Goal: Task Accomplishment & Management: Use online tool/utility

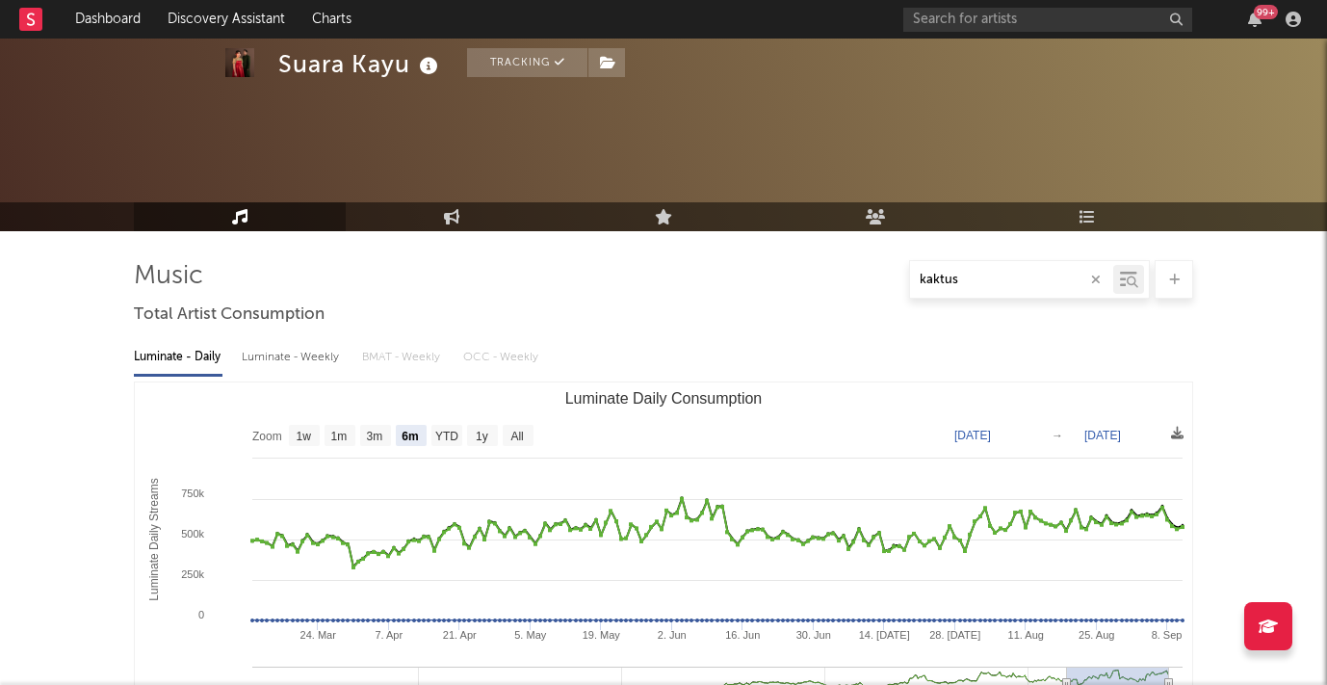
select select "6m"
select select "1w"
select select "6m"
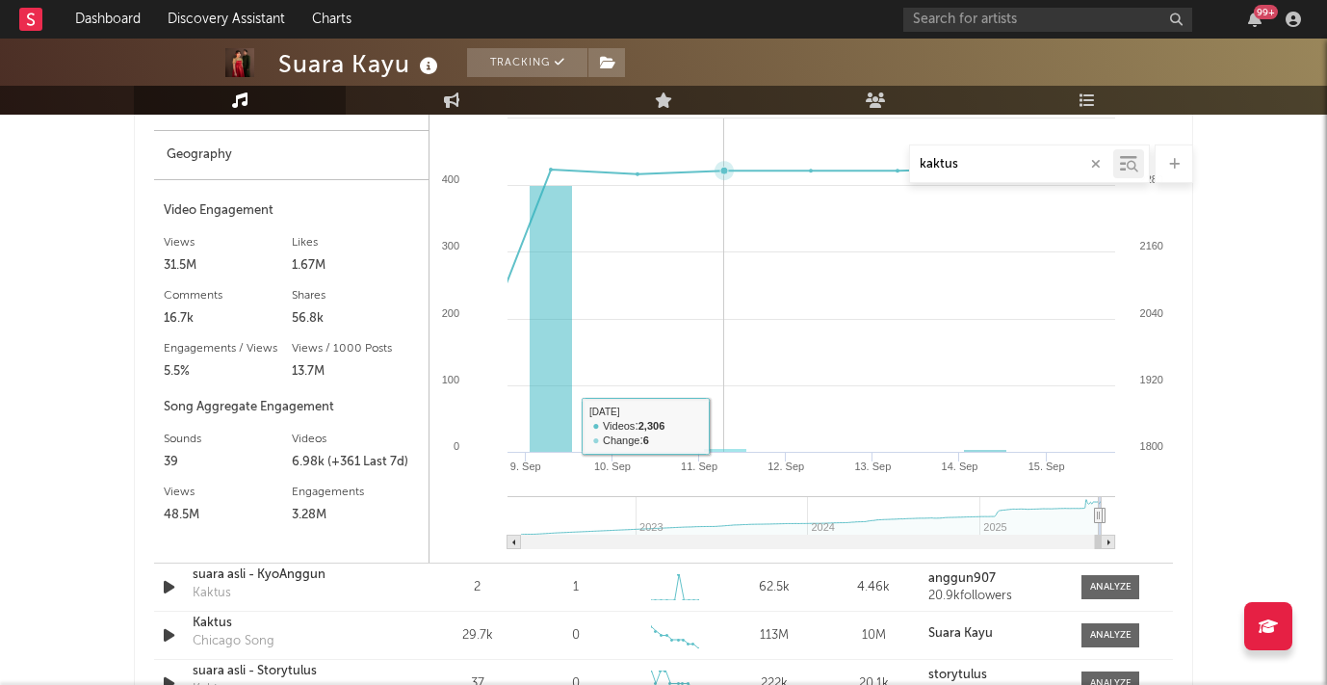
scroll to position [2267, 0]
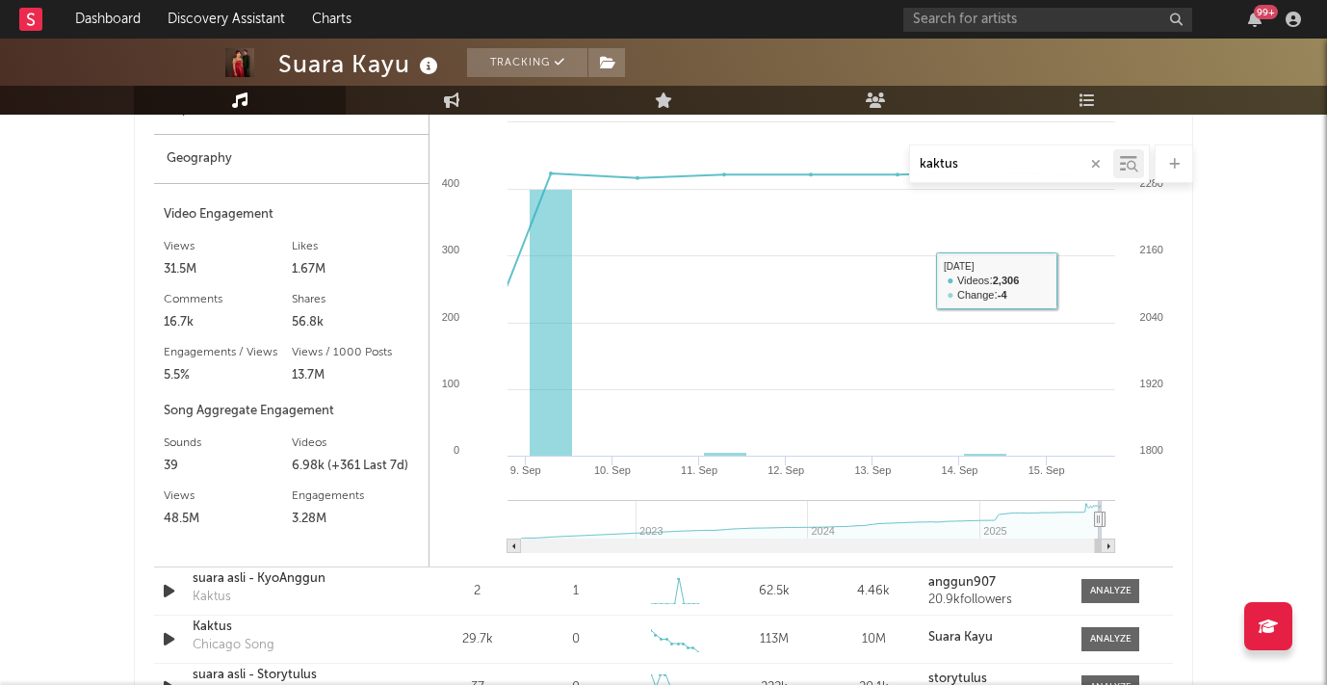
click at [1097, 162] on icon "button" at bounding box center [1096, 164] width 10 height 13
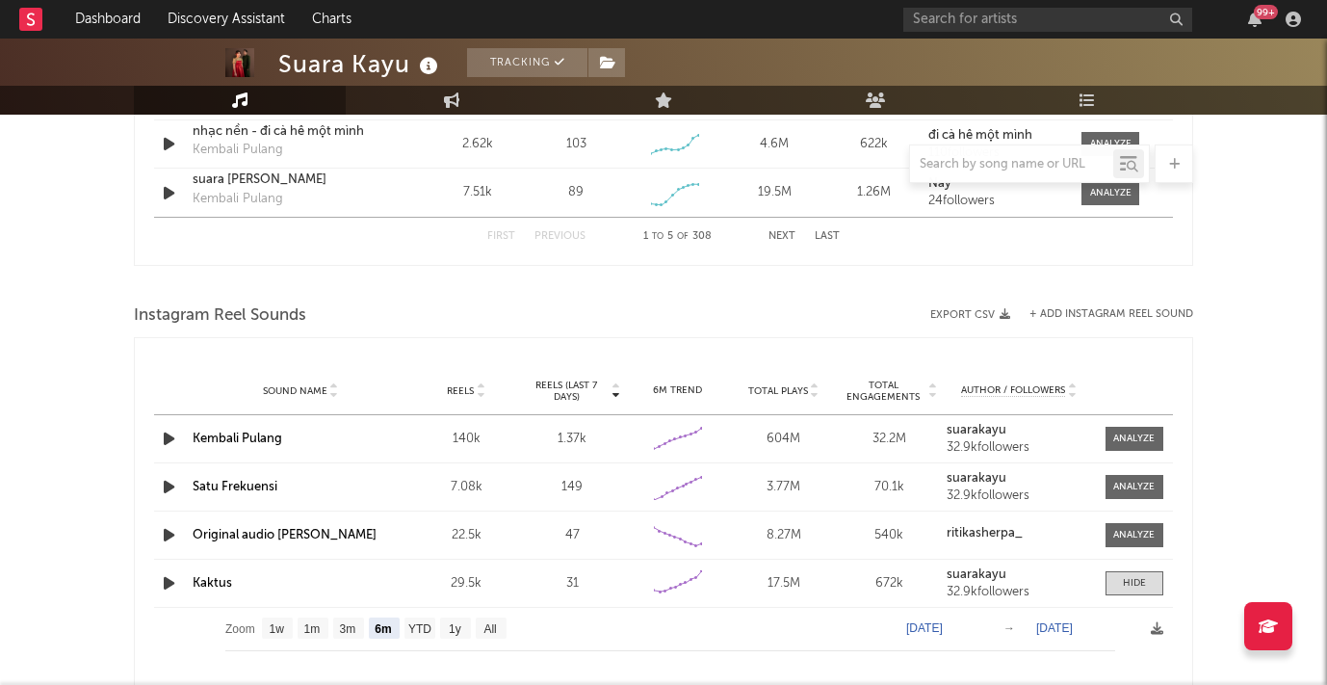
scroll to position [3044, 0]
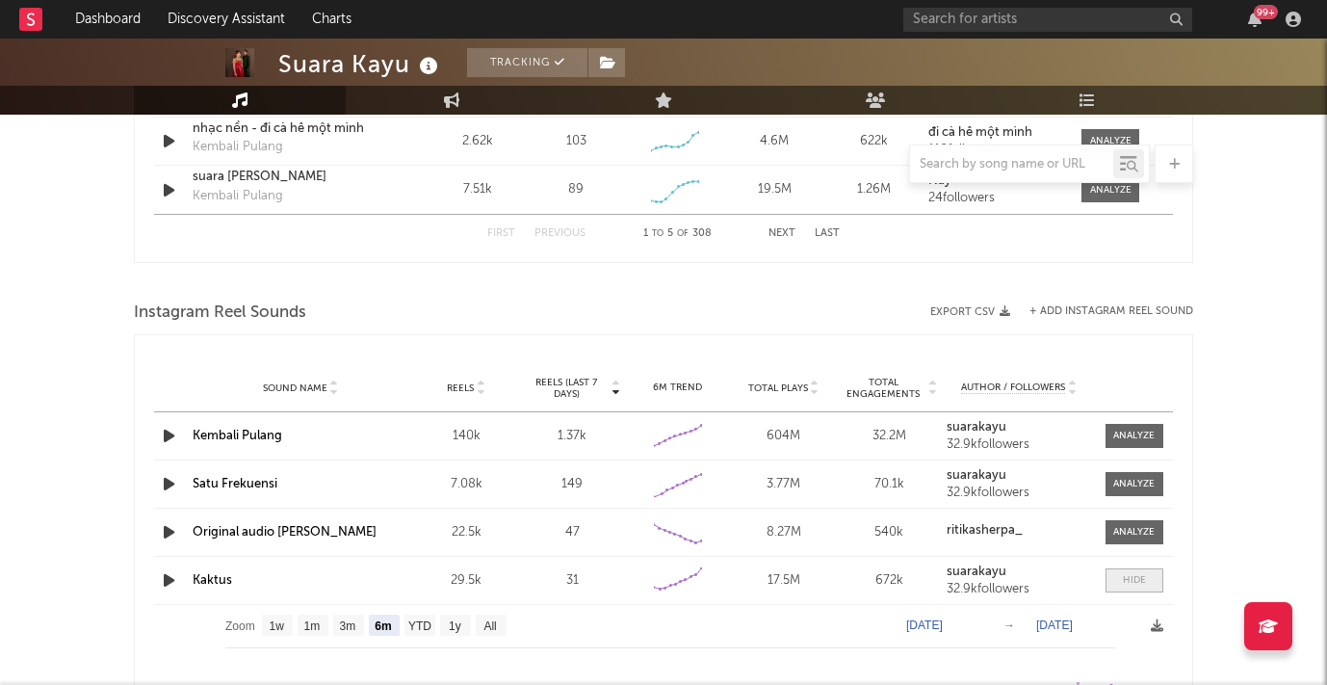
click at [1128, 577] on div at bounding box center [1134, 580] width 23 height 14
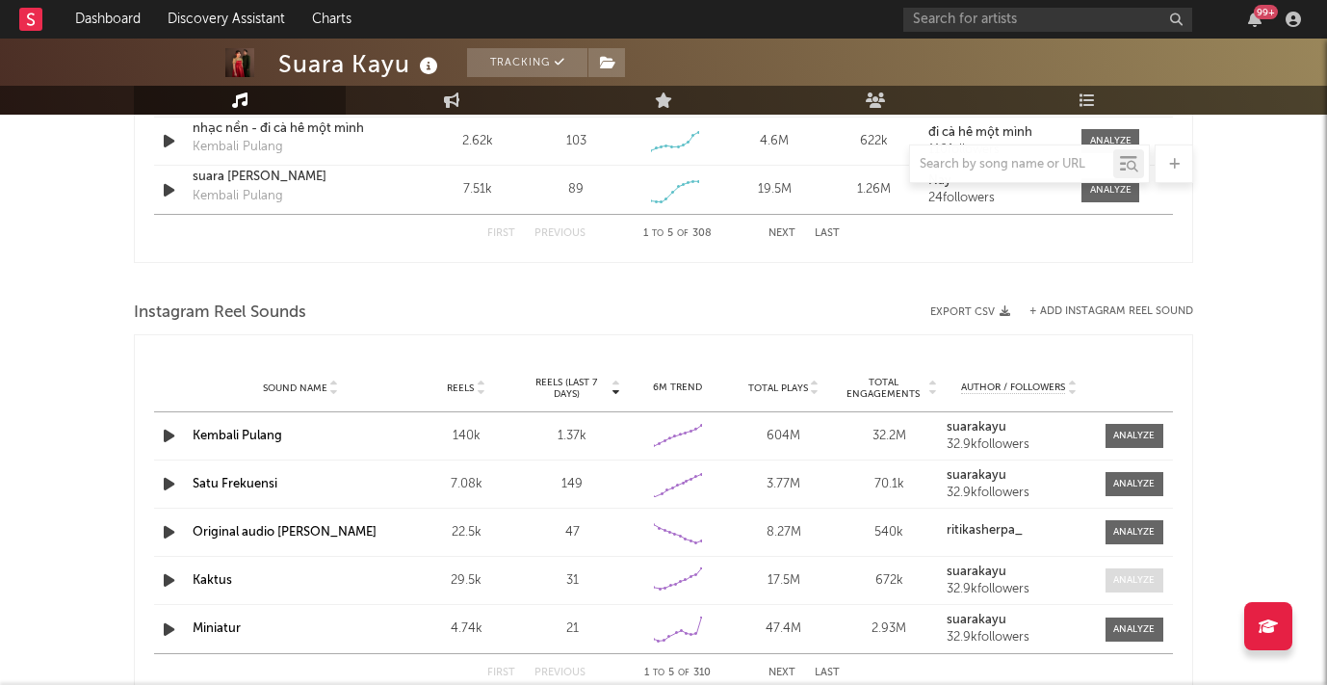
click at [1128, 577] on div at bounding box center [1133, 580] width 41 height 14
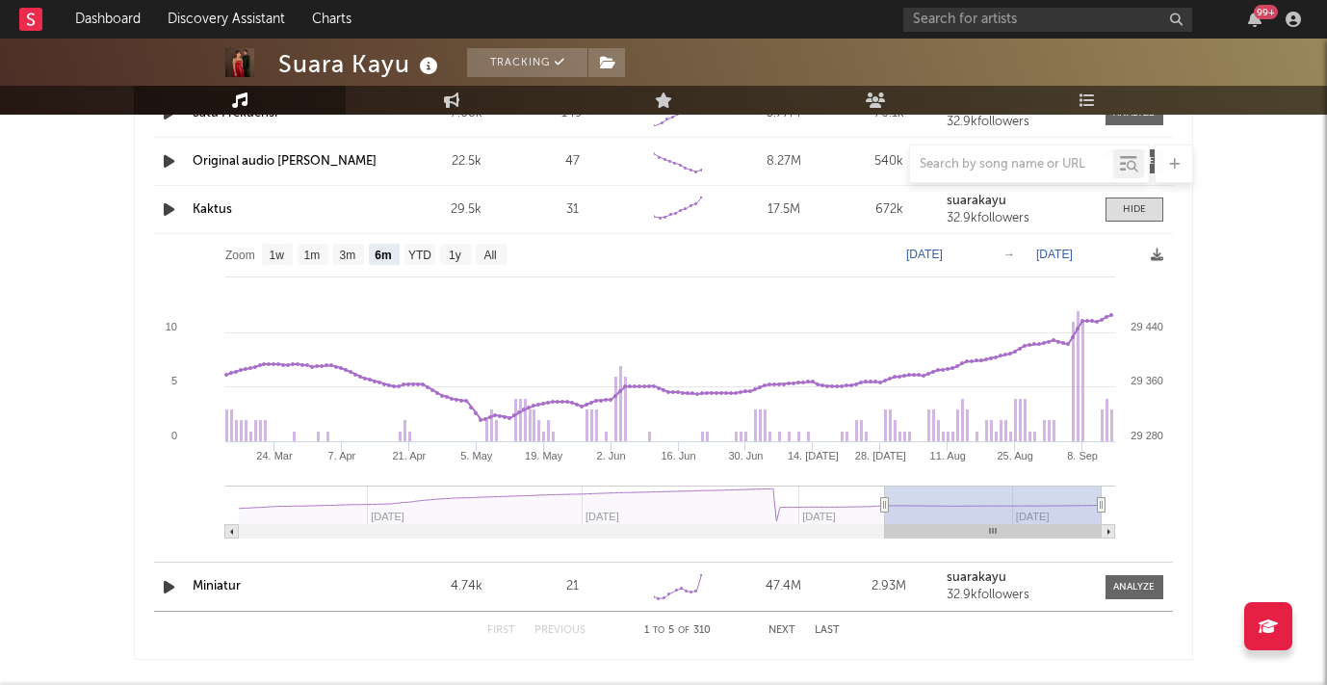
scroll to position [3399, 0]
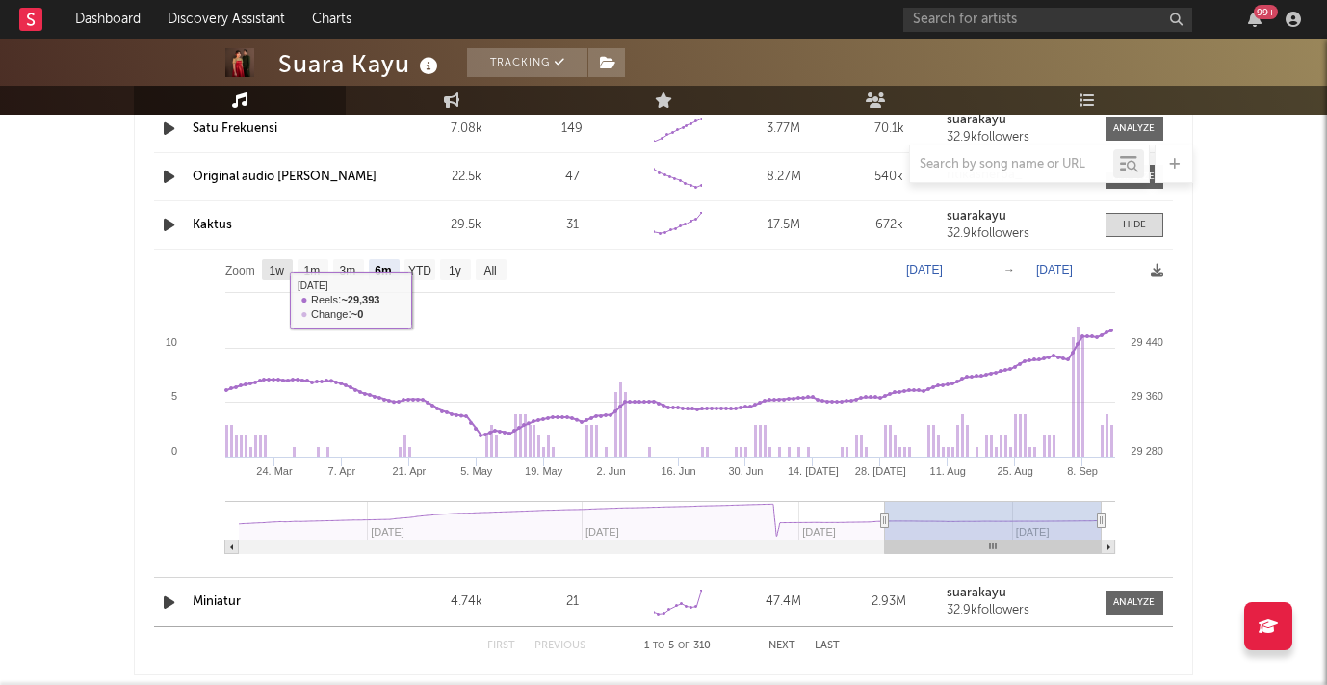
click at [275, 273] on text "1w" at bounding box center [277, 270] width 15 height 13
select select "1w"
type input "[DATE]"
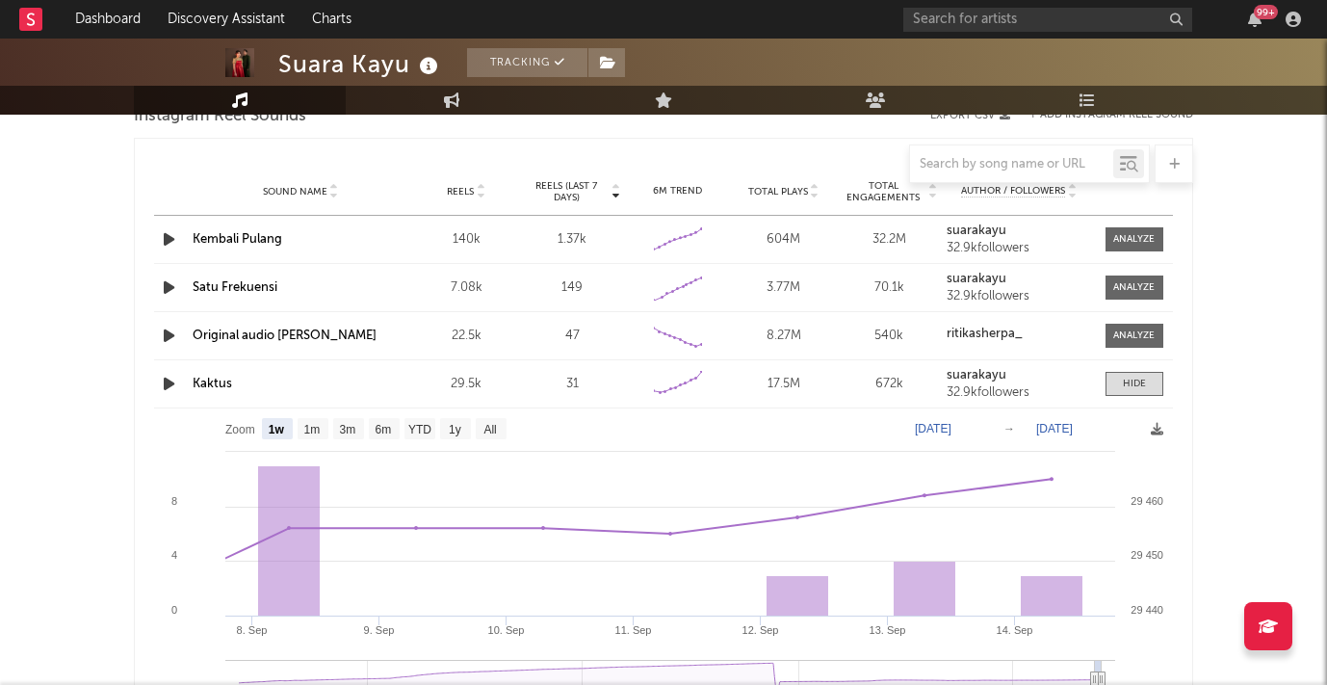
scroll to position [3248, 0]
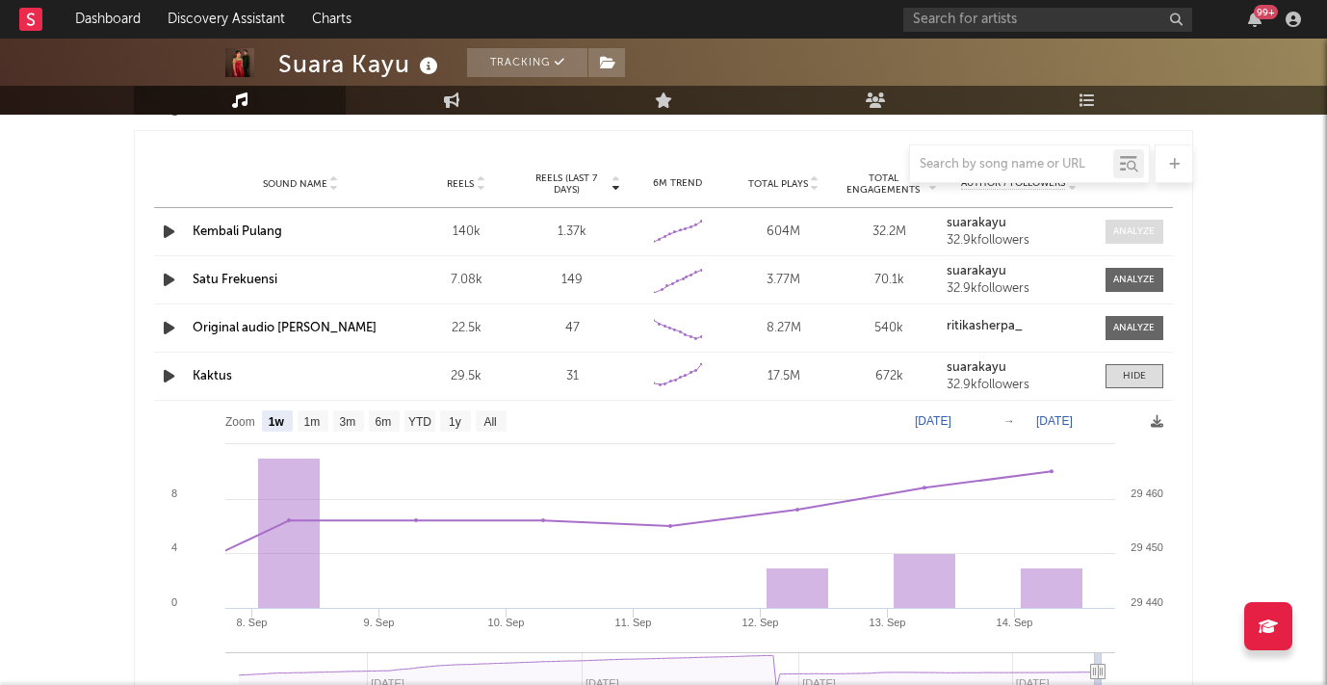
click at [1132, 230] on div at bounding box center [1133, 231] width 41 height 14
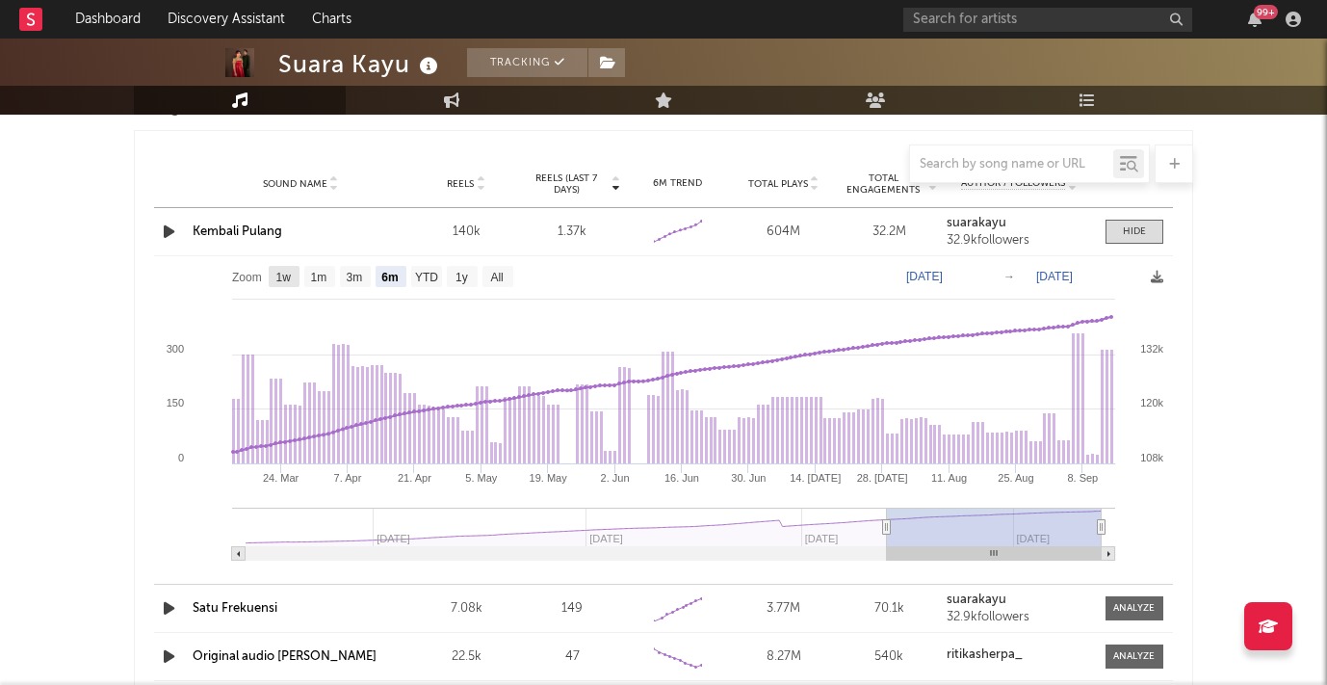
click at [289, 277] on text "1w" at bounding box center [283, 277] width 15 height 13
select select "1w"
type input "[DATE]"
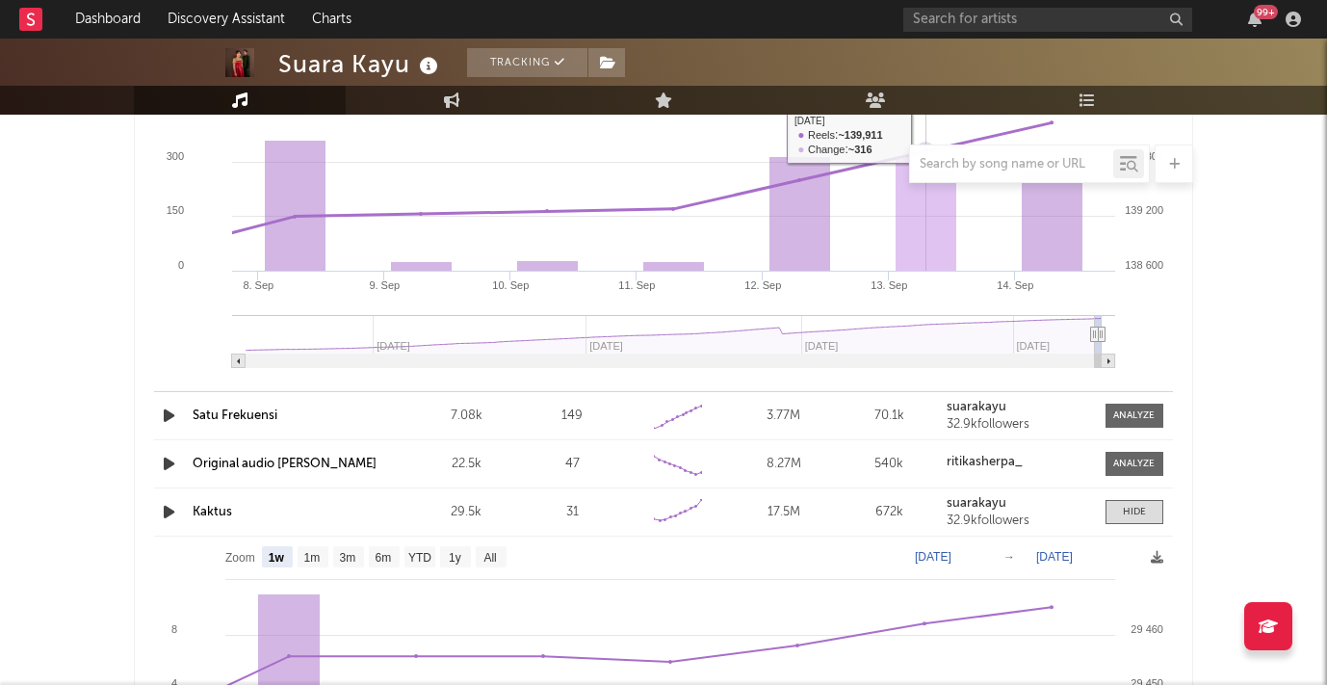
scroll to position [3443, 0]
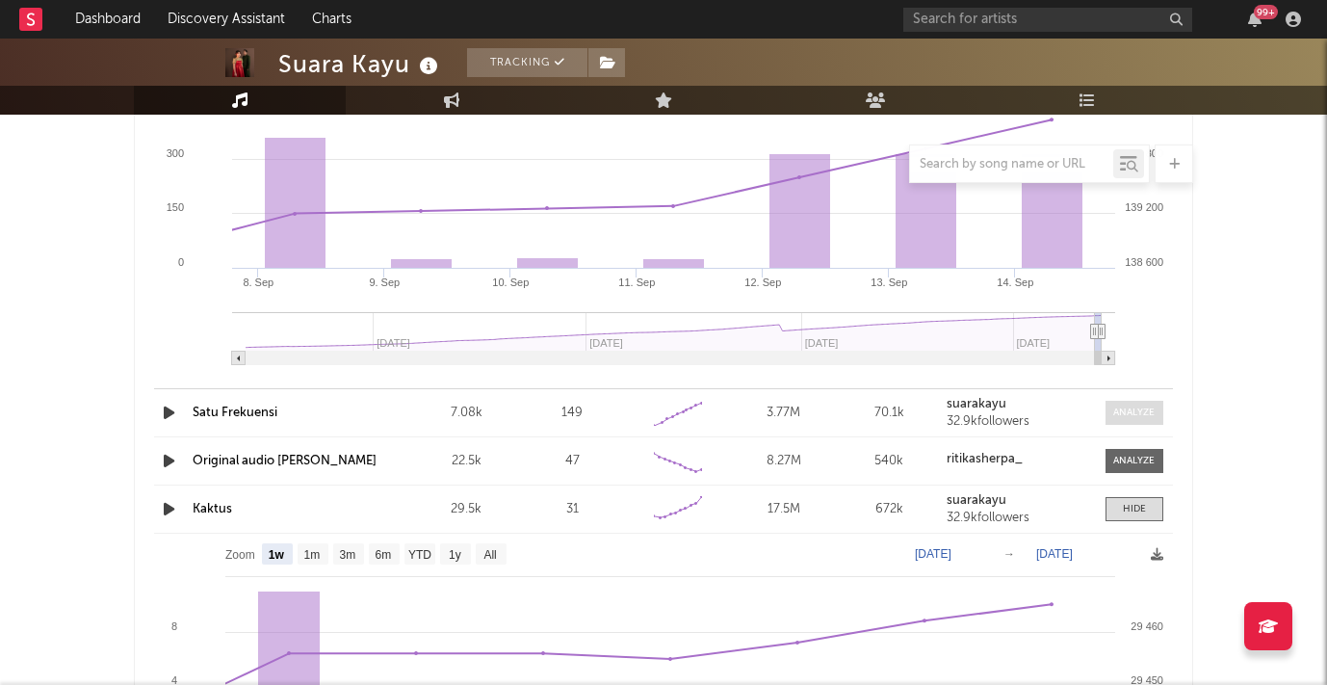
click at [1139, 419] on div at bounding box center [1133, 412] width 41 height 14
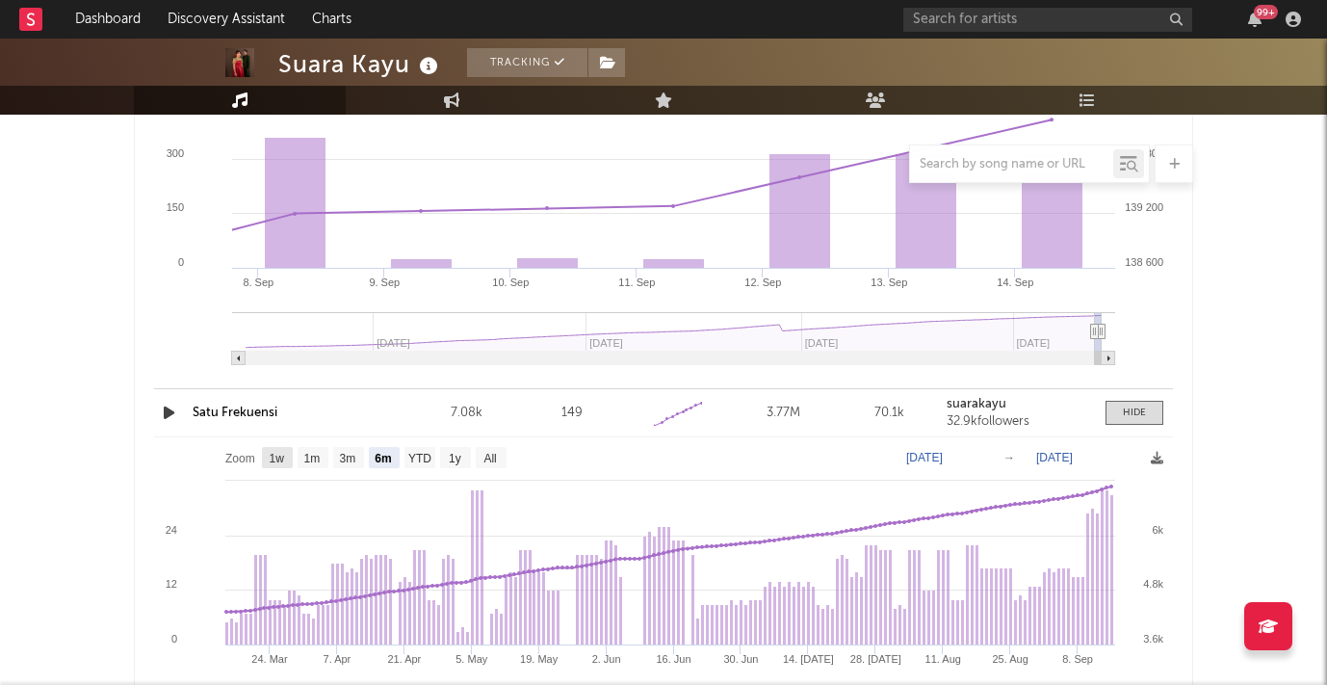
click at [278, 457] on text "1w" at bounding box center [277, 458] width 15 height 13
select select "1w"
type input "[DATE]"
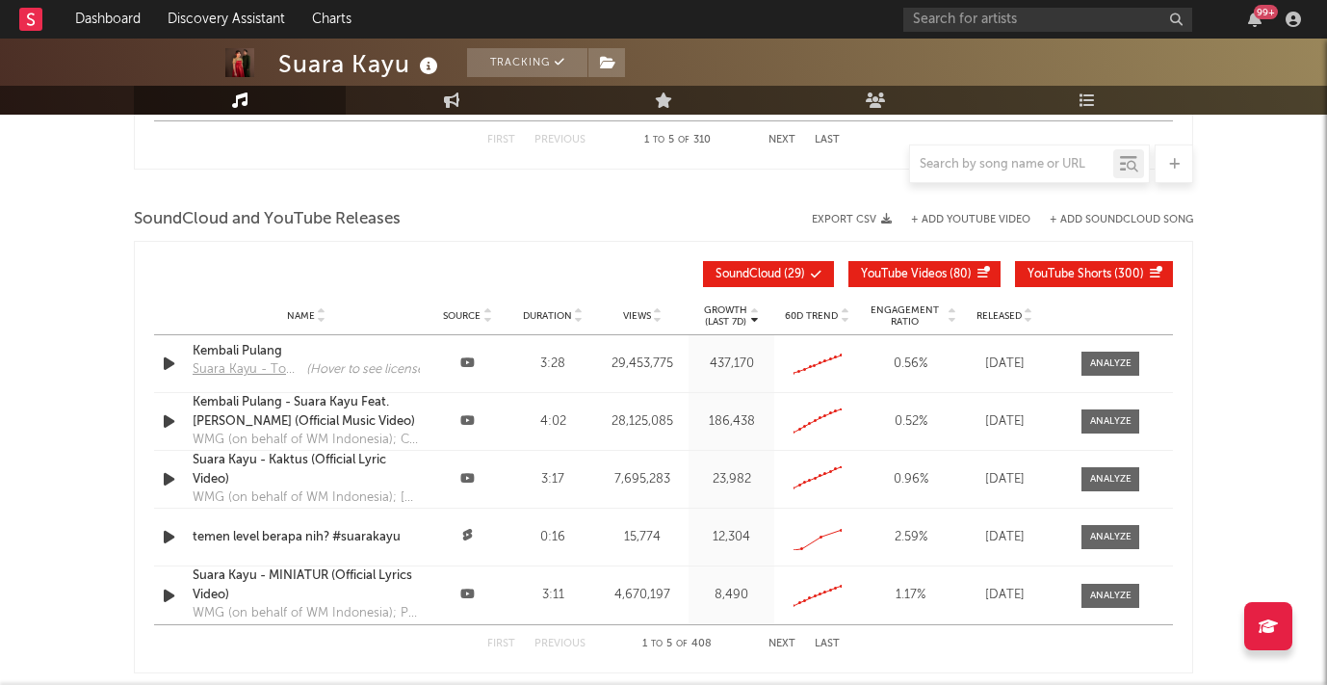
scroll to position [4565, 0]
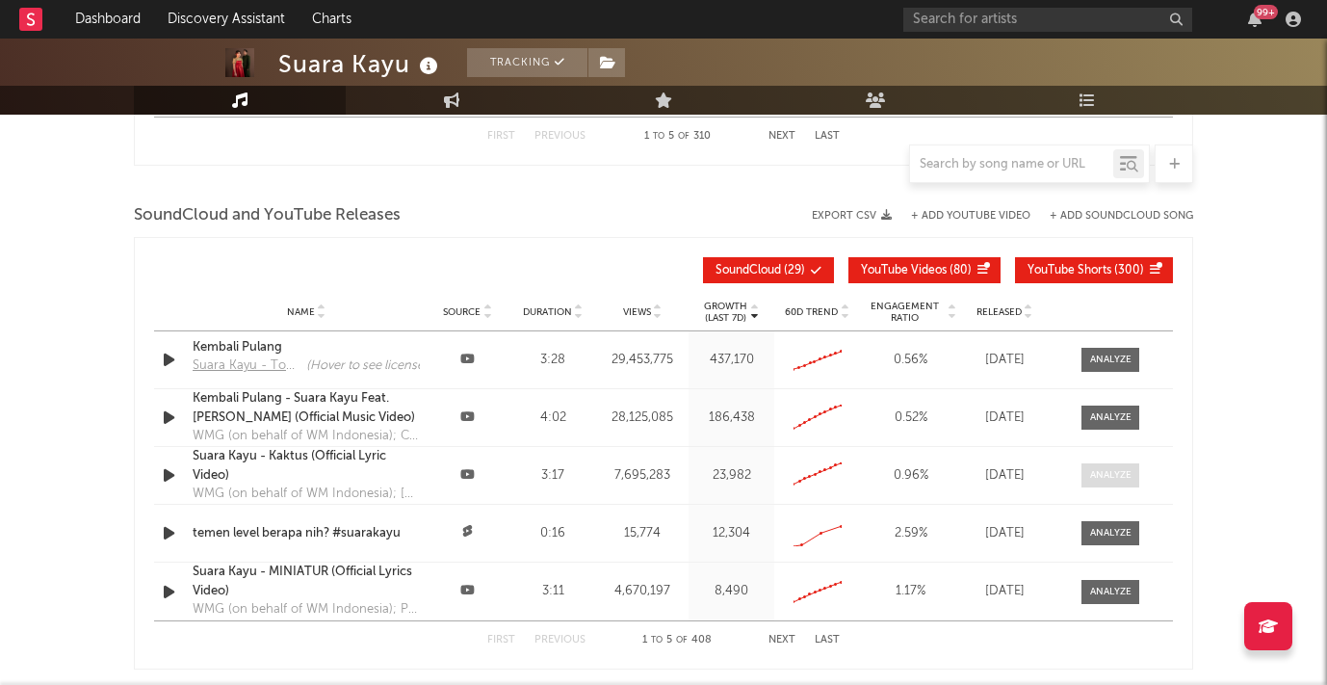
click at [1114, 480] on div at bounding box center [1110, 475] width 41 height 14
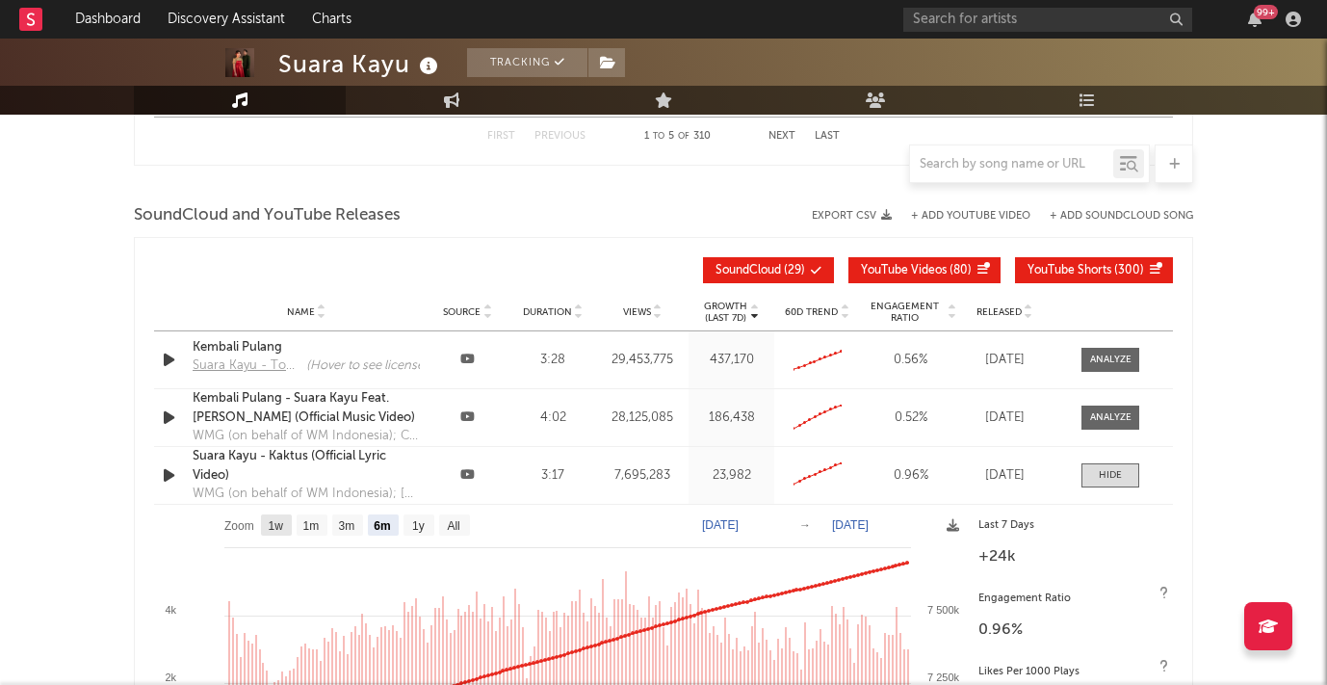
click at [280, 519] on text "1w" at bounding box center [276, 525] width 15 height 13
select select "1w"
type input "[DATE]"
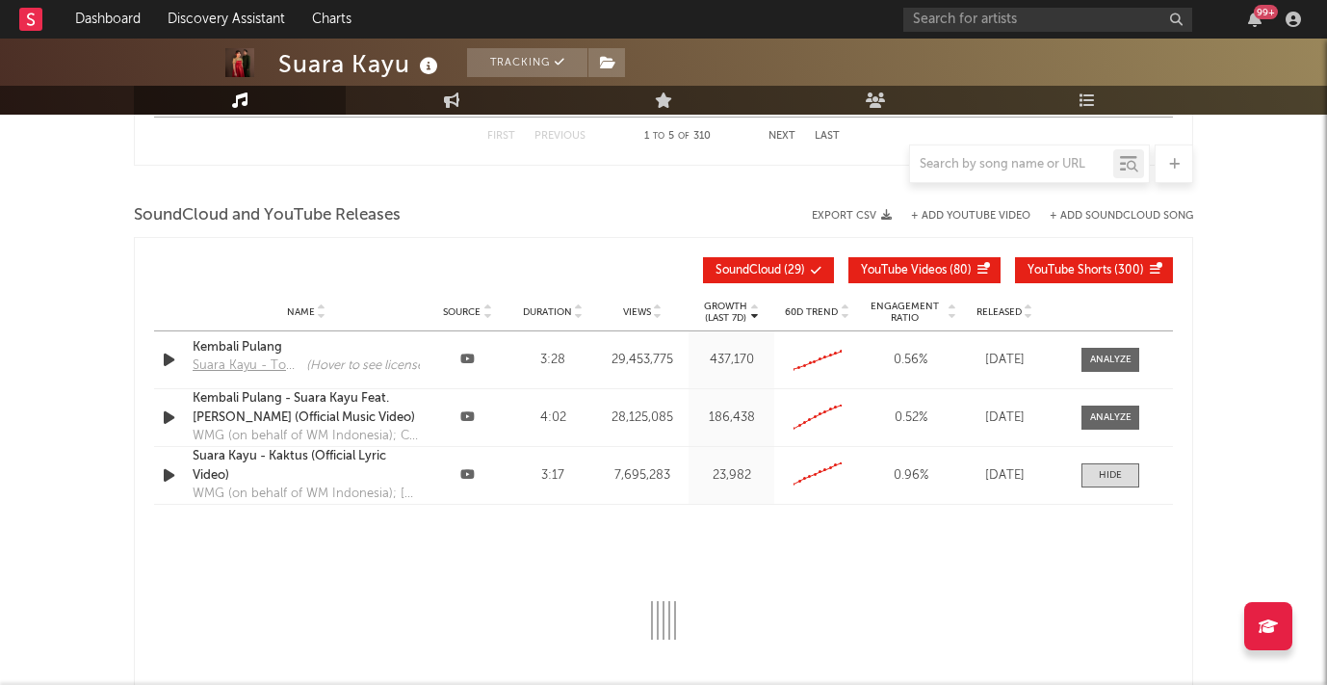
select select "1w"
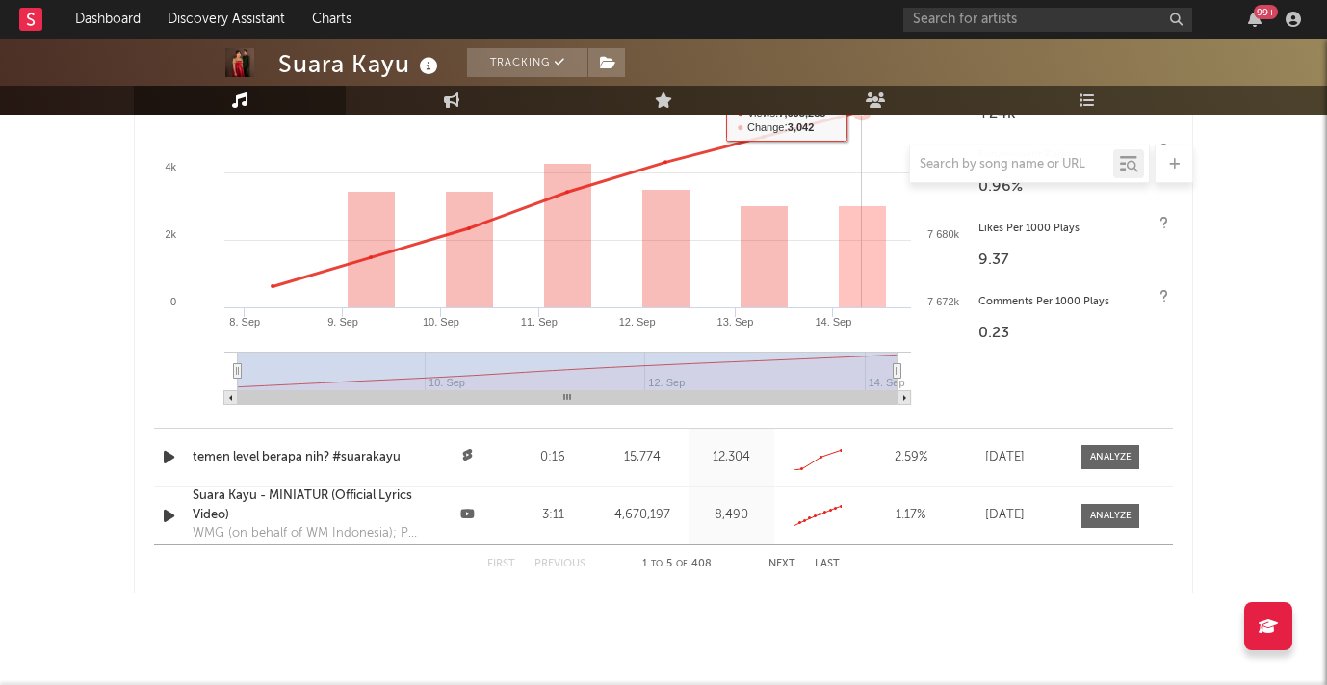
scroll to position [5061, 0]
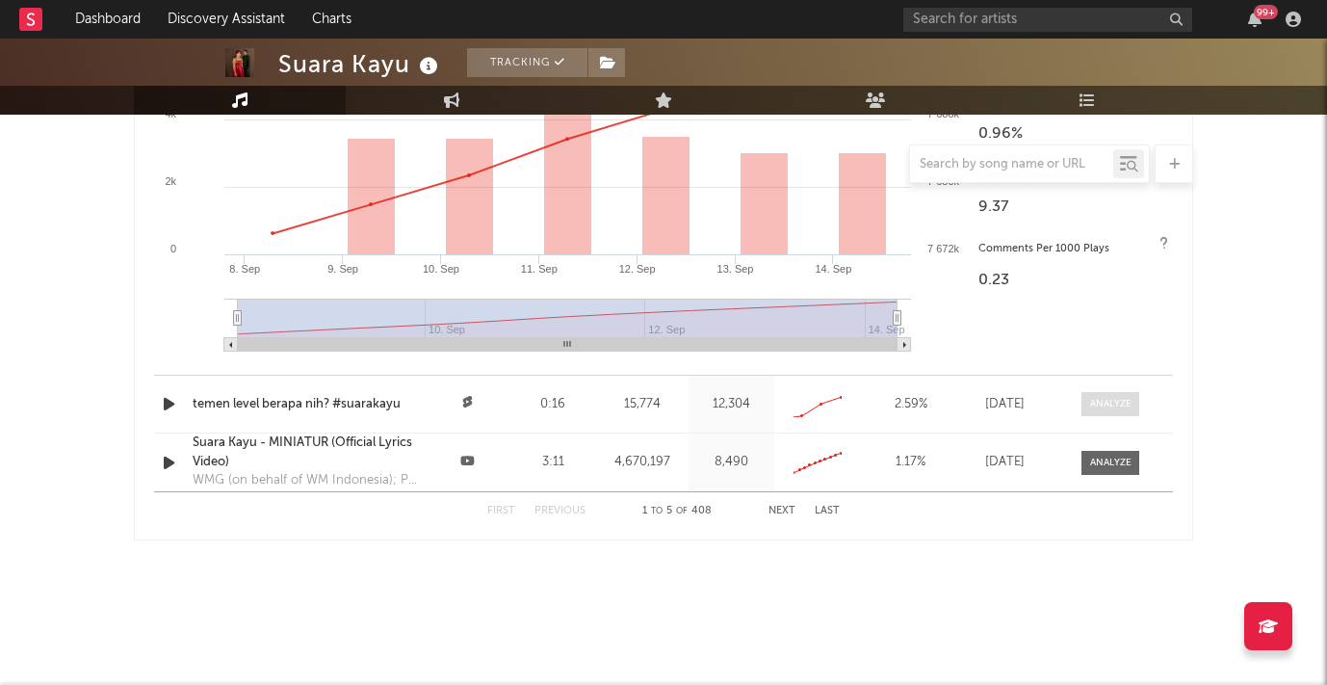
click at [1105, 408] on div at bounding box center [1110, 404] width 41 height 14
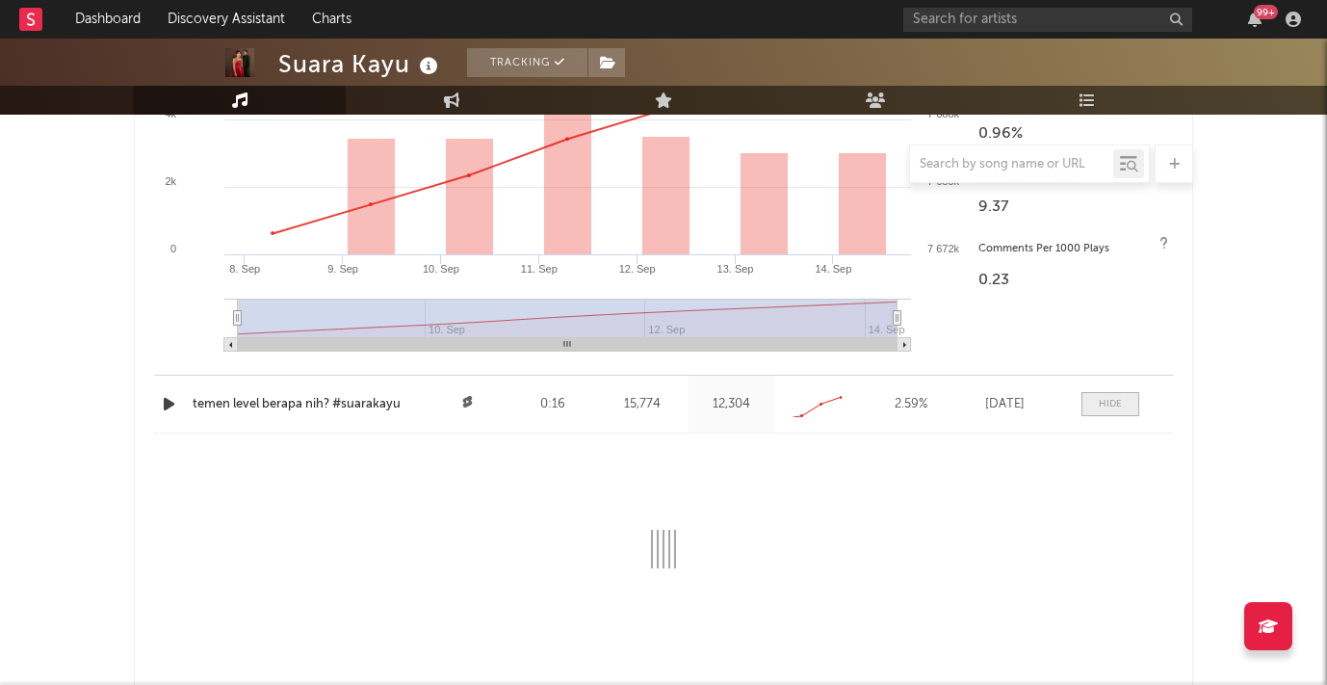
select select "All"
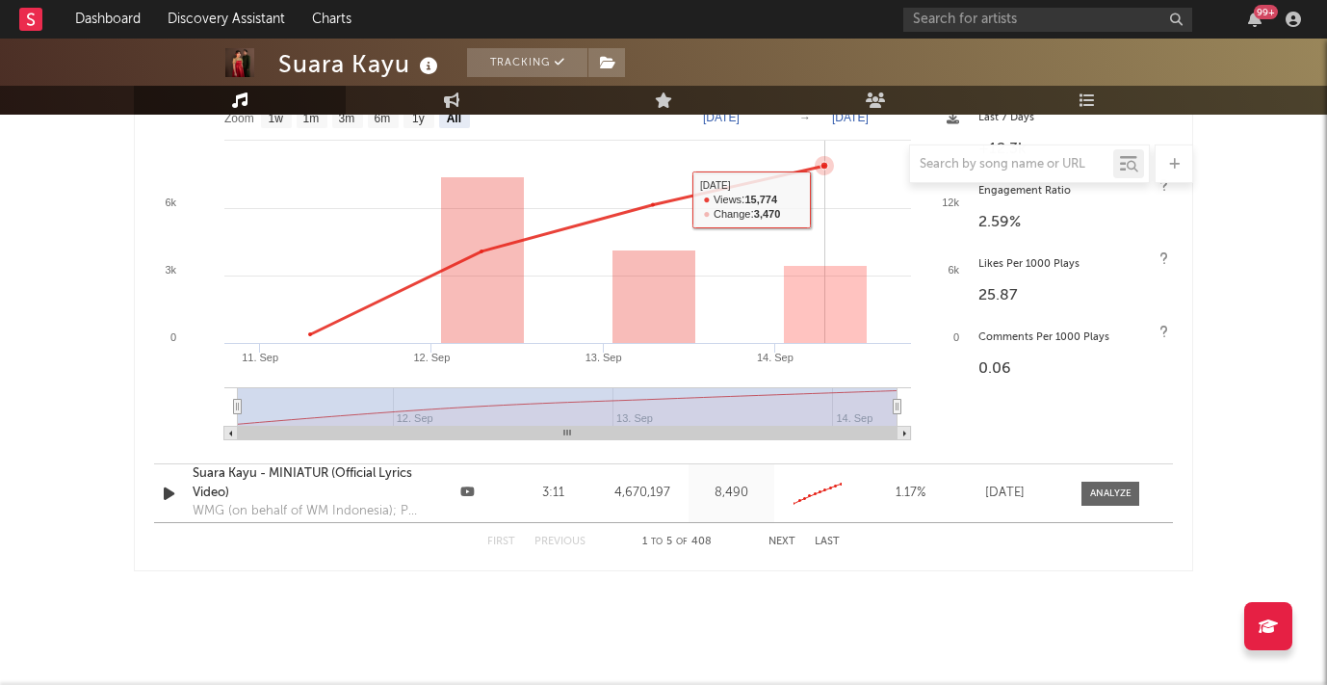
scroll to position [5399, 0]
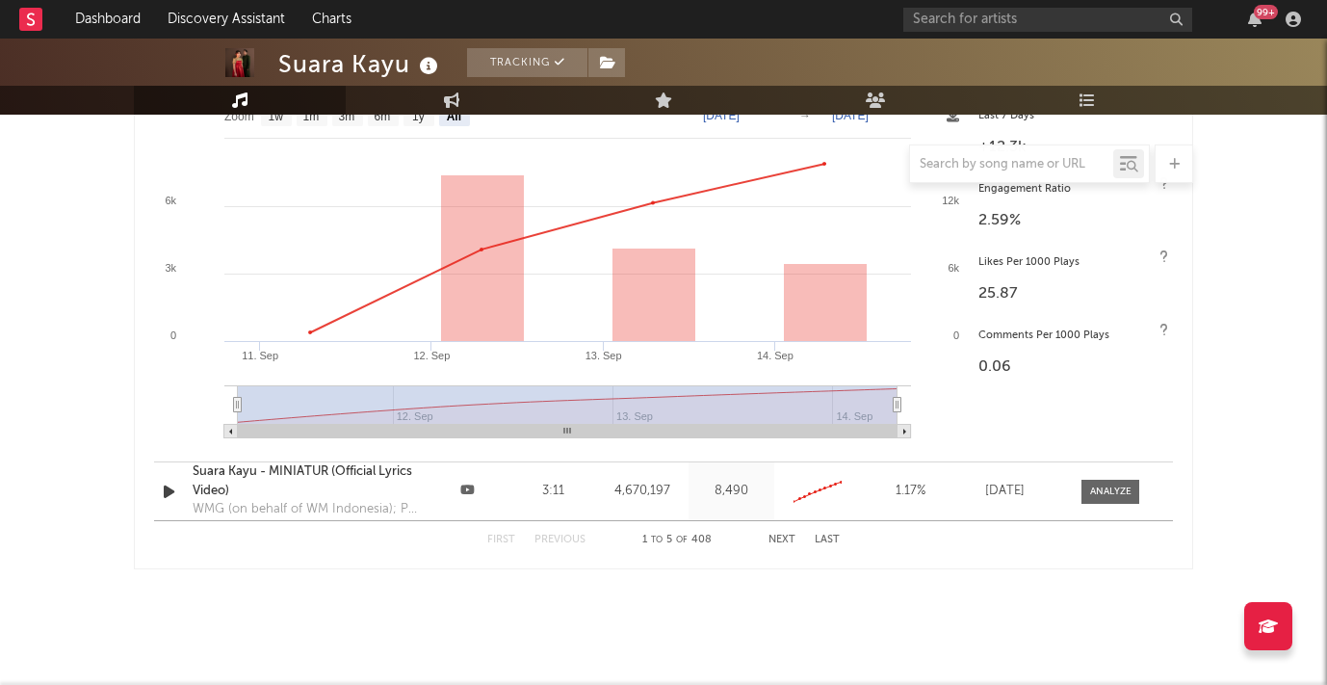
click at [786, 543] on button "Next" at bounding box center [781, 539] width 27 height 11
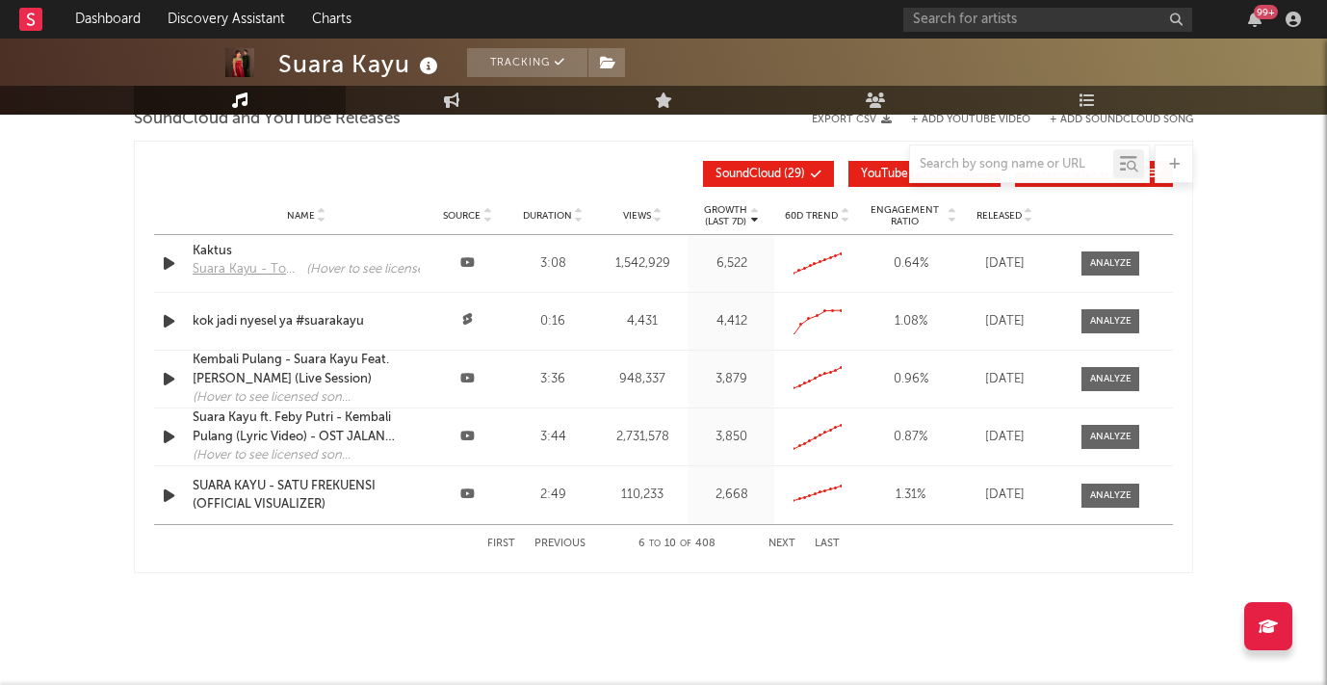
scroll to position [4652, 0]
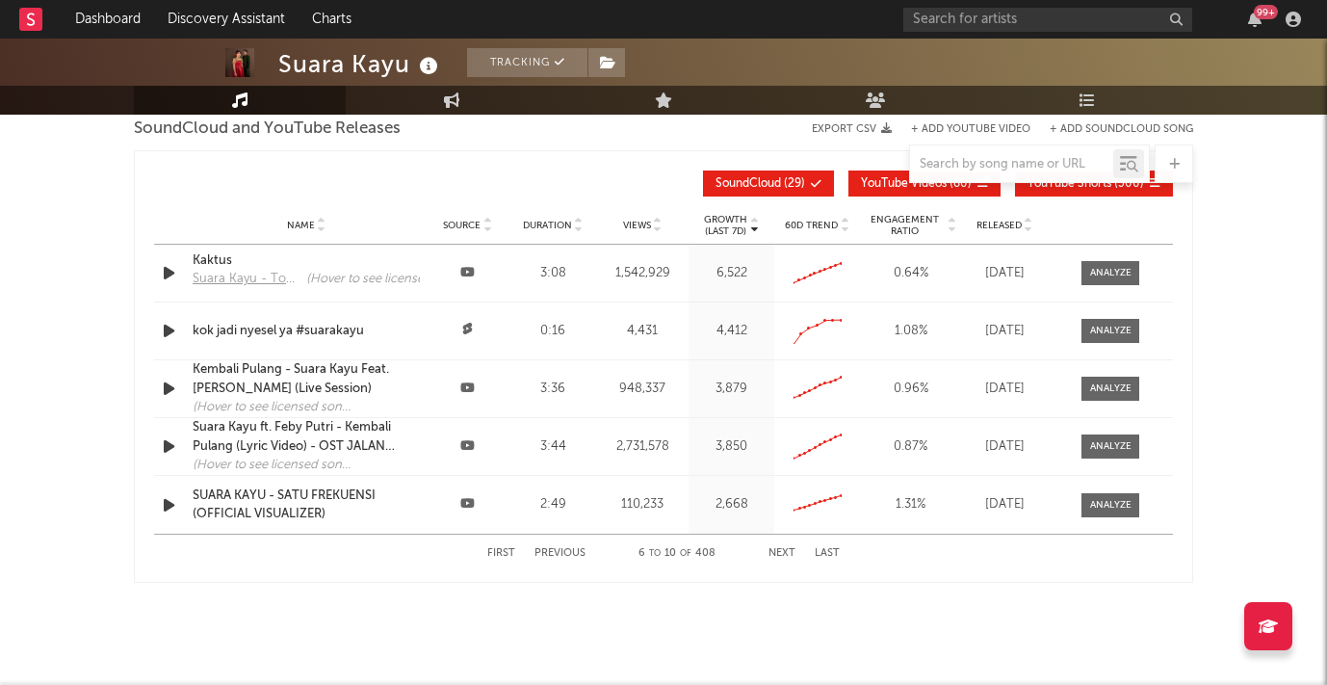
click at [779, 553] on button "Next" at bounding box center [781, 553] width 27 height 11
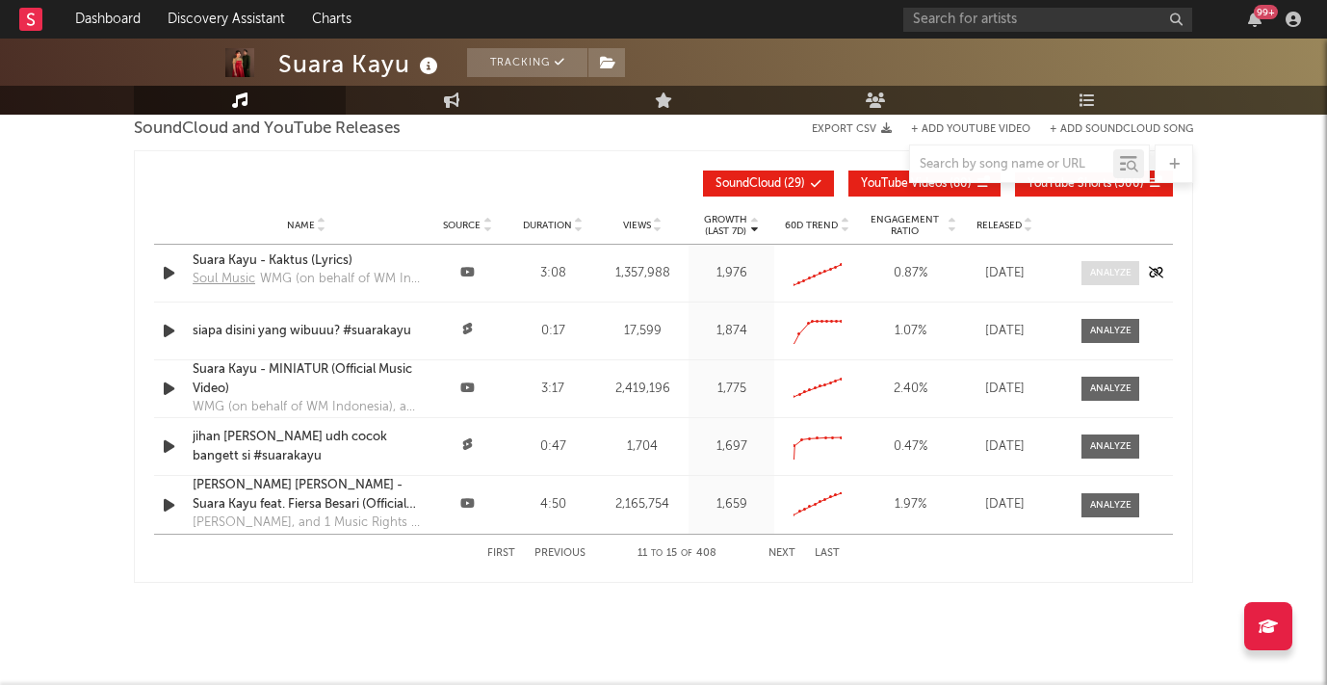
click at [1112, 278] on div at bounding box center [1110, 273] width 41 height 14
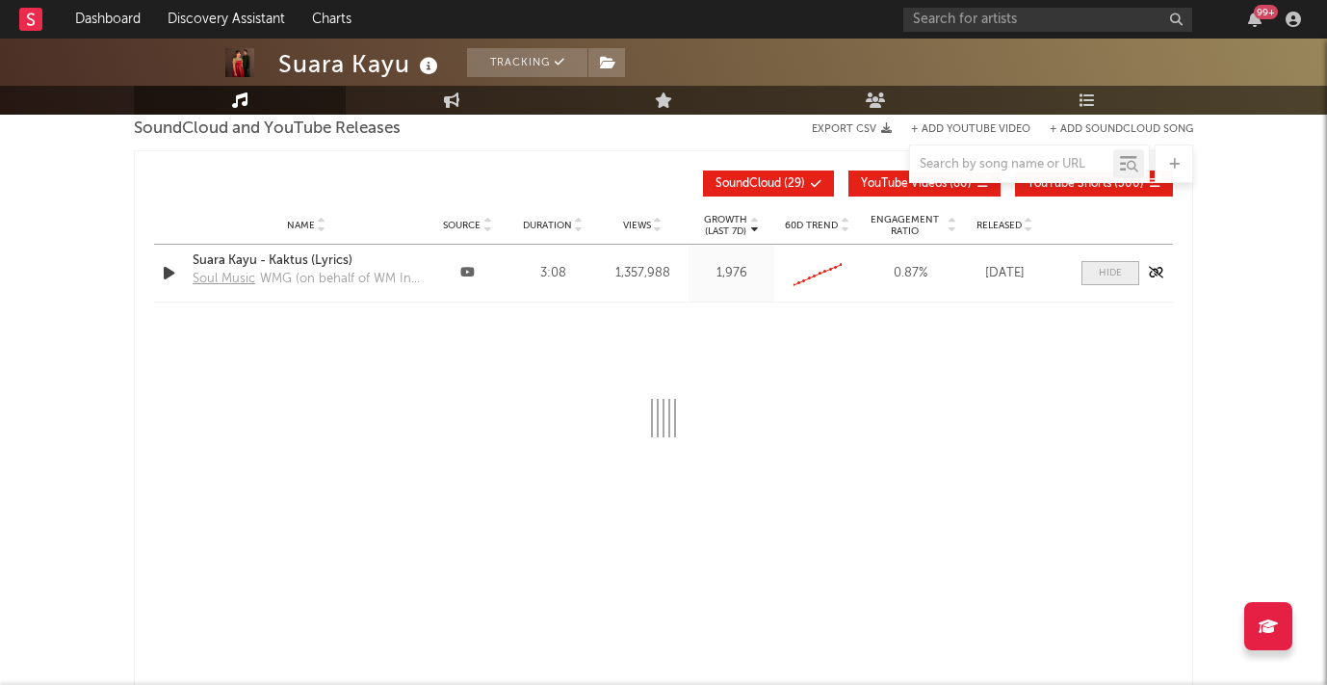
select select "6m"
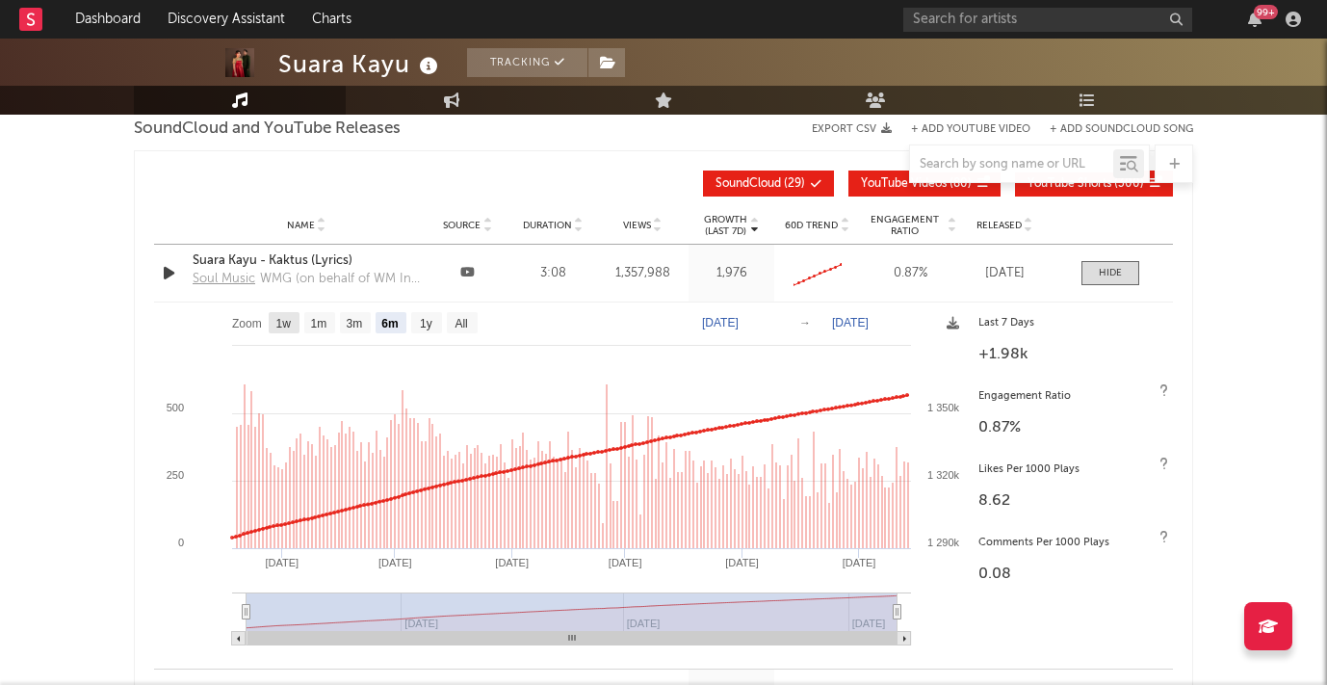
click at [287, 321] on text "1w" at bounding box center [283, 323] width 15 height 13
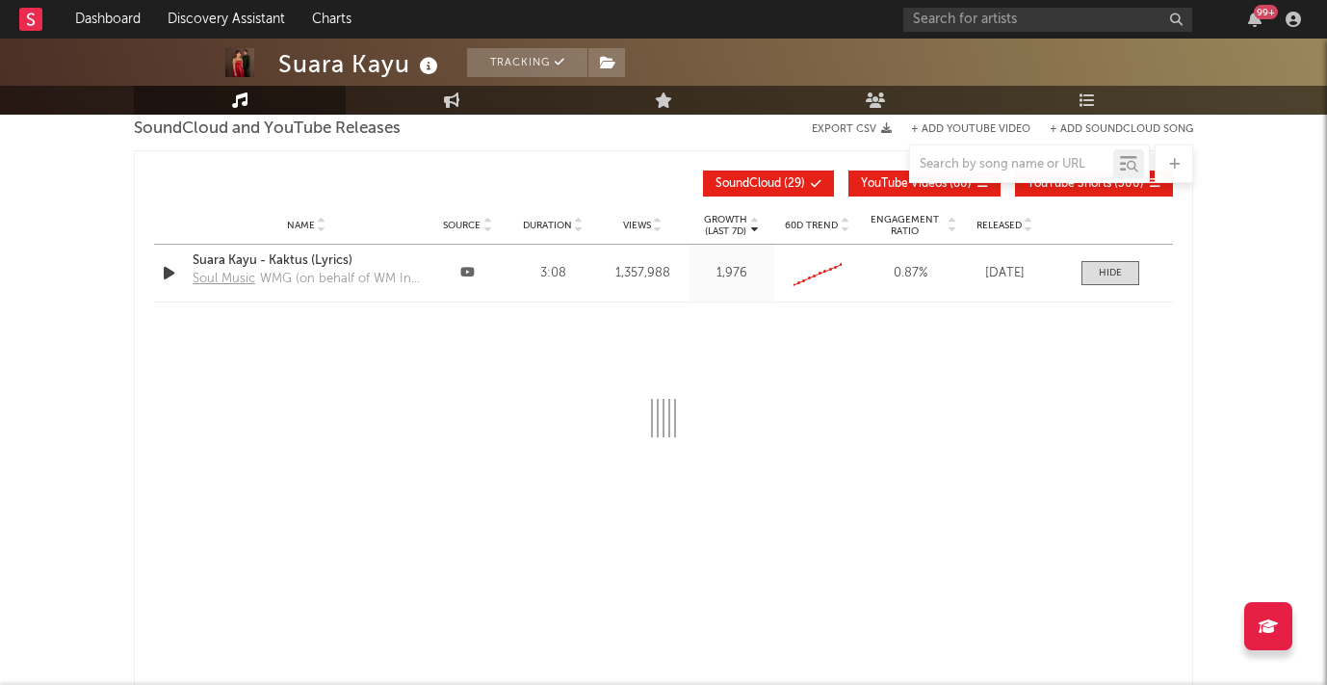
select select "1w"
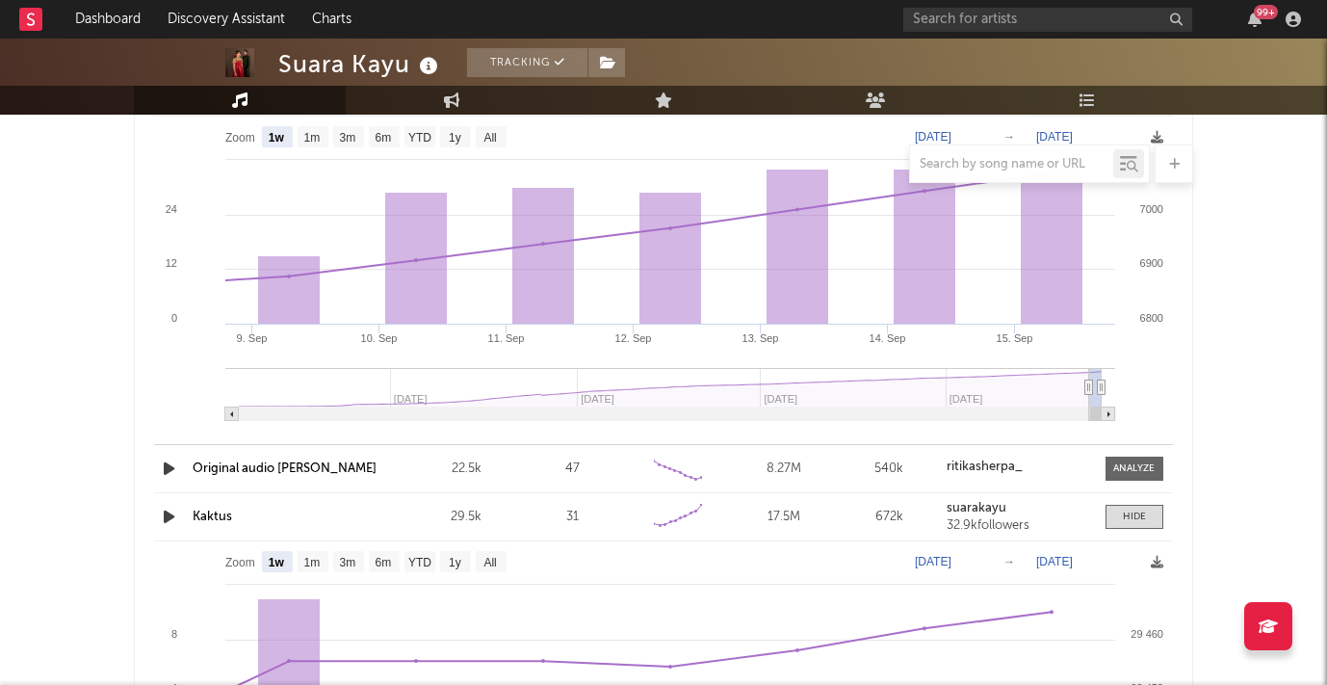
scroll to position [3759, 0]
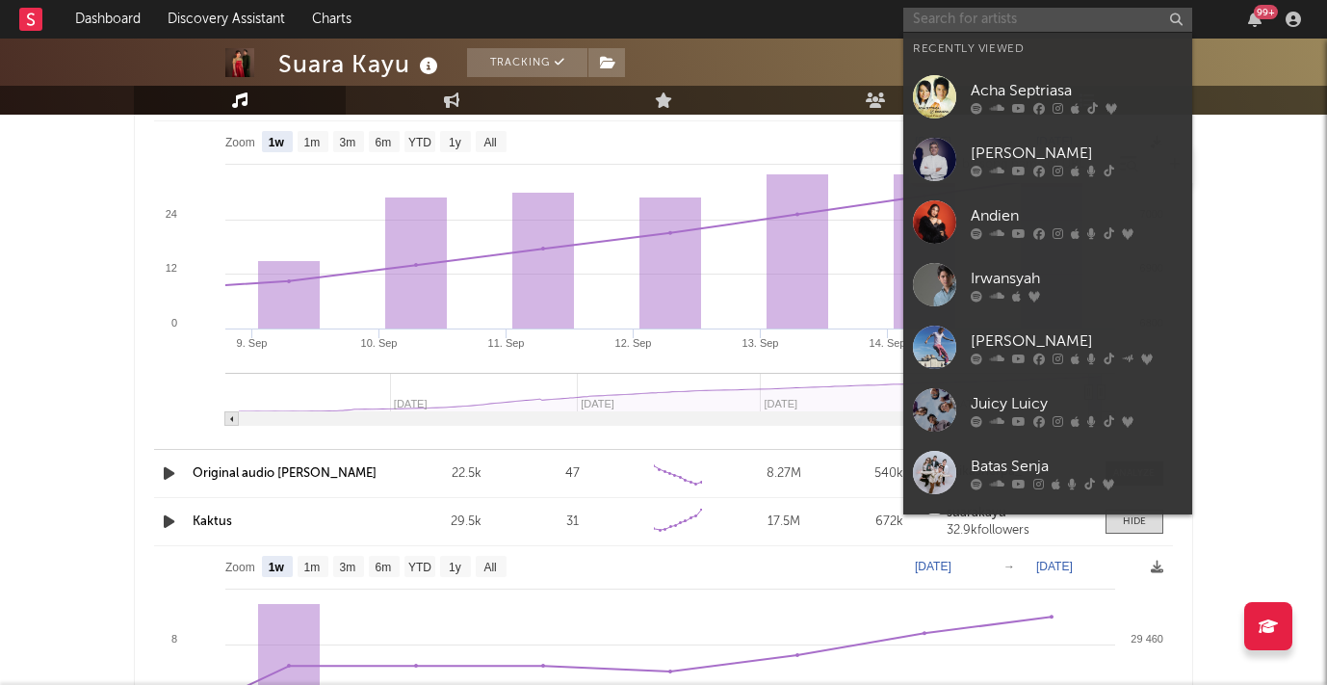
click at [937, 16] on input "text" at bounding box center [1047, 20] width 289 height 24
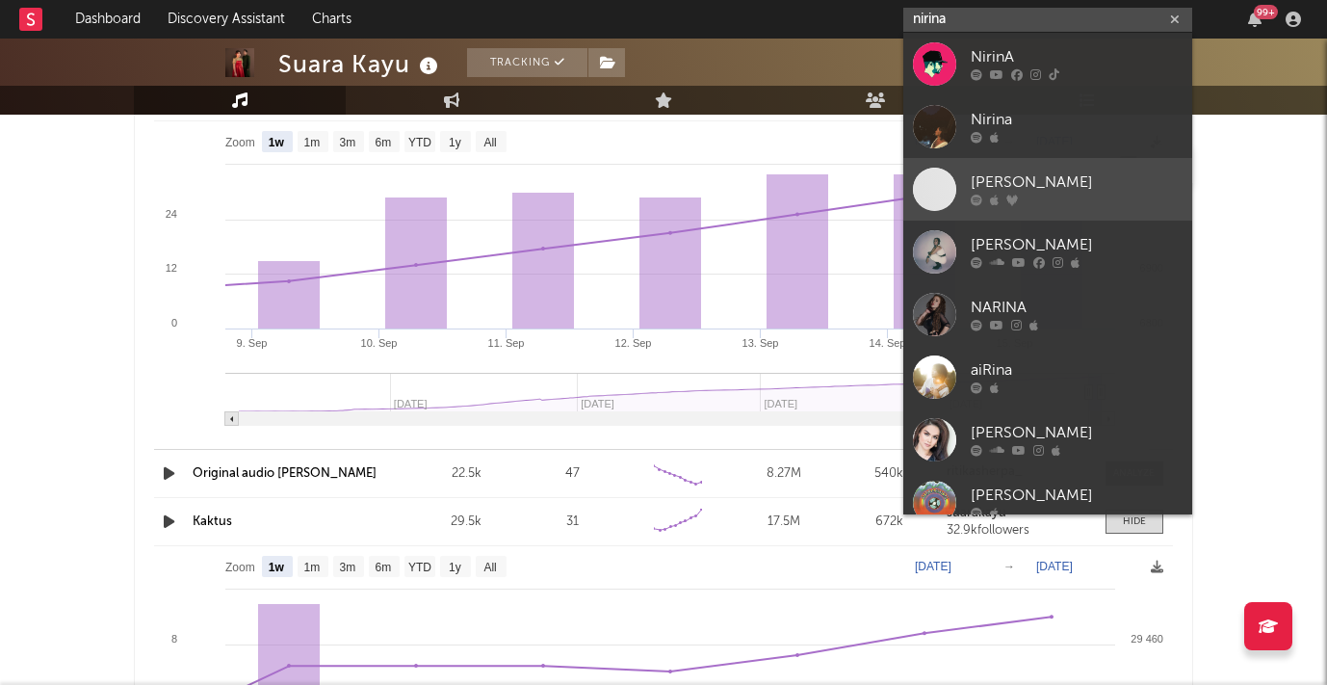
type input "nirina"
click at [1009, 178] on div "[PERSON_NAME]" at bounding box center [1077, 182] width 212 height 23
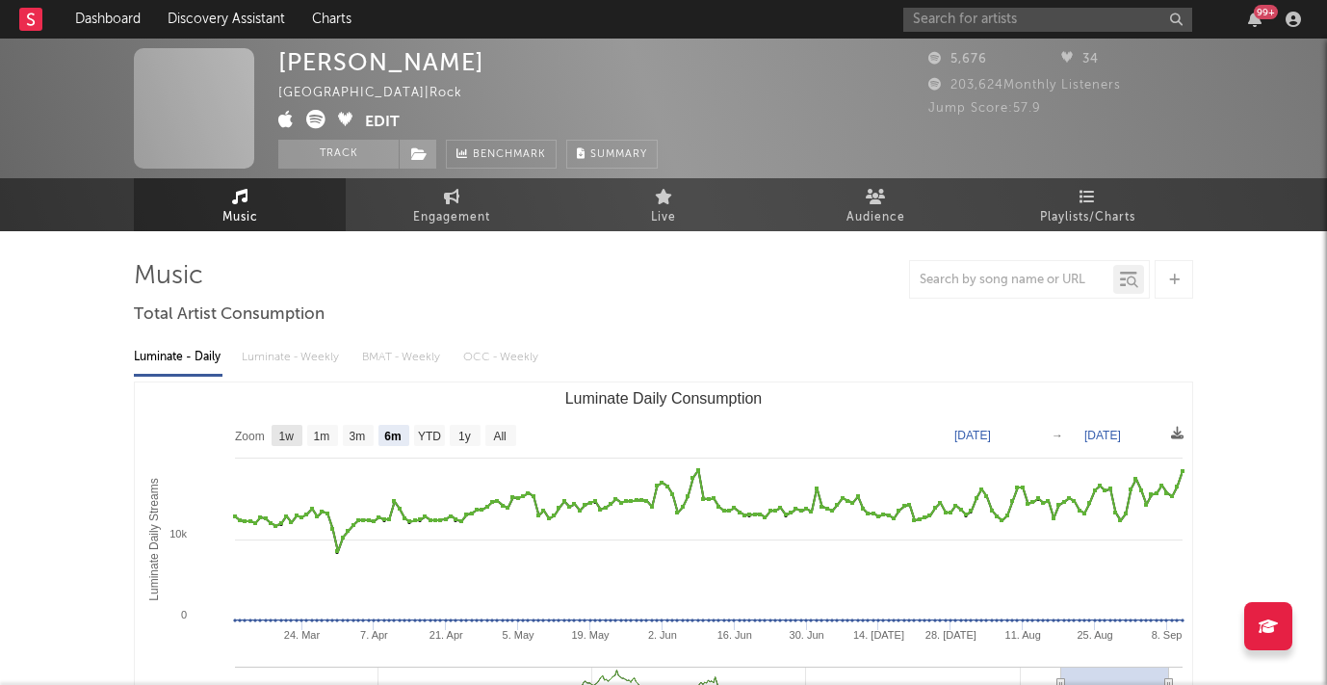
click at [292, 439] on text "1w" at bounding box center [286, 435] width 15 height 13
select select "1w"
type input "[DATE]"
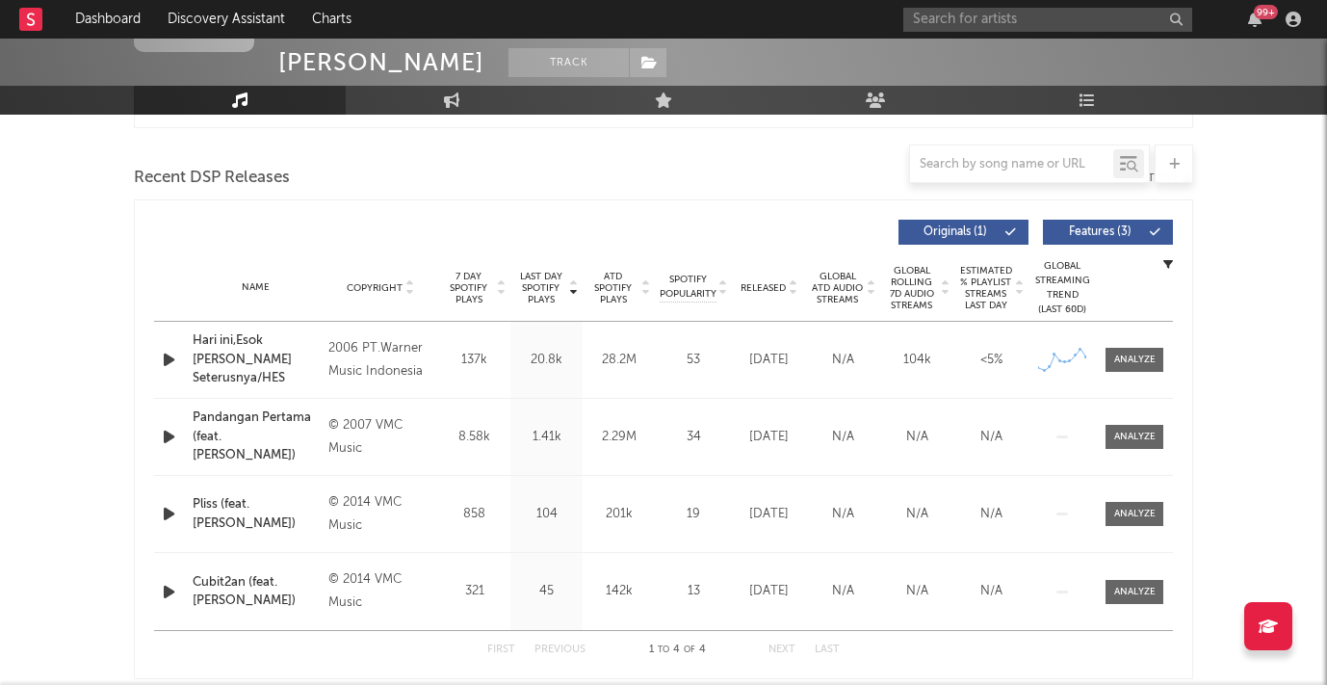
scroll to position [641, 0]
click at [1142, 360] on div at bounding box center [1134, 358] width 41 height 14
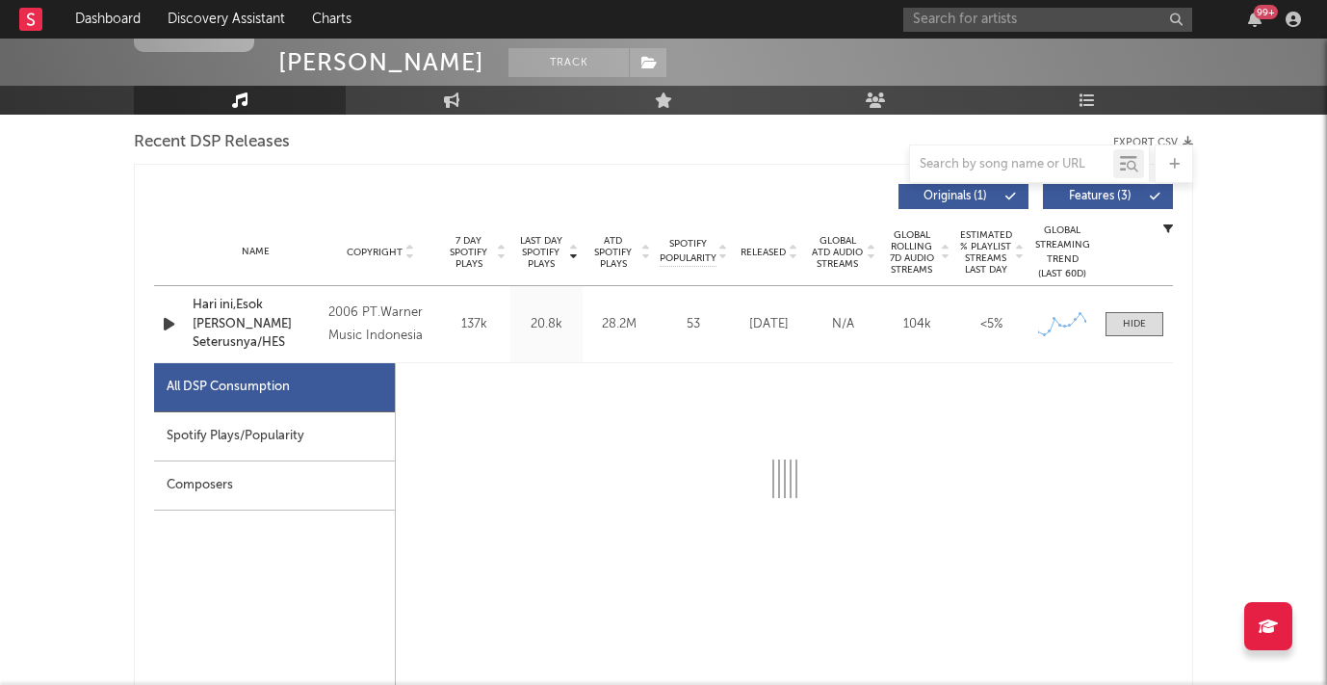
select select "6m"
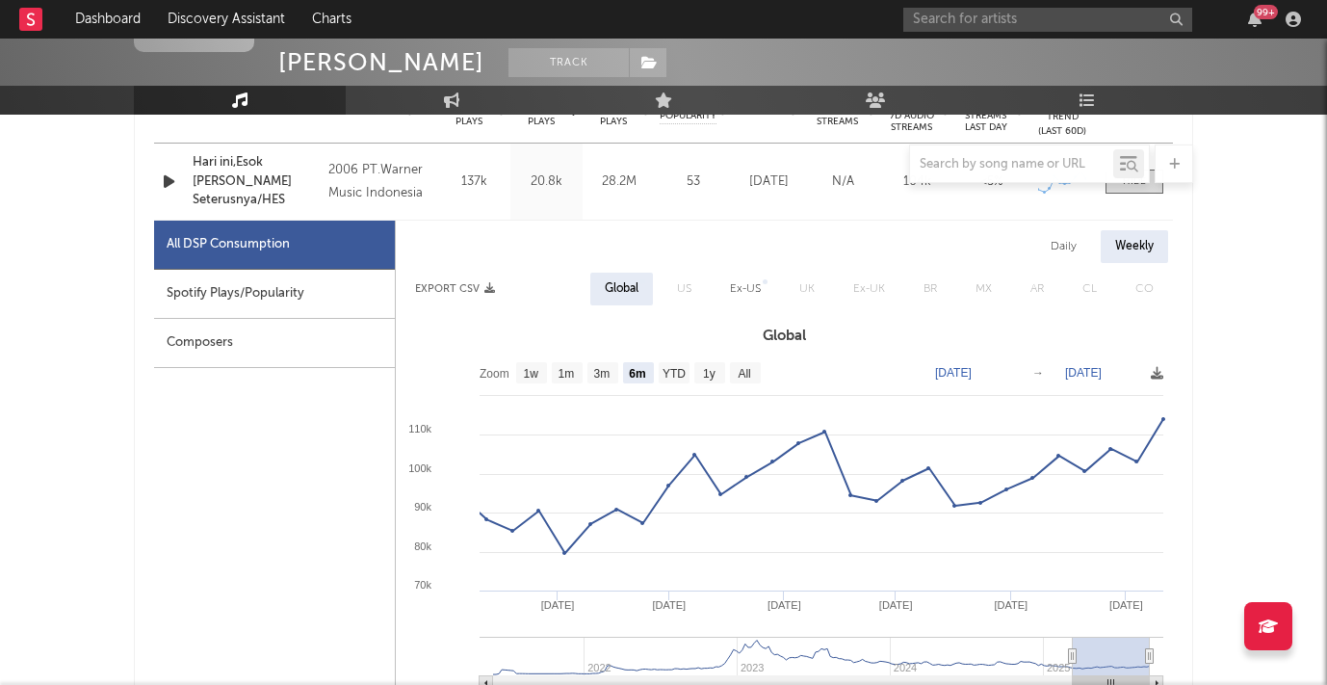
scroll to position [823, 0]
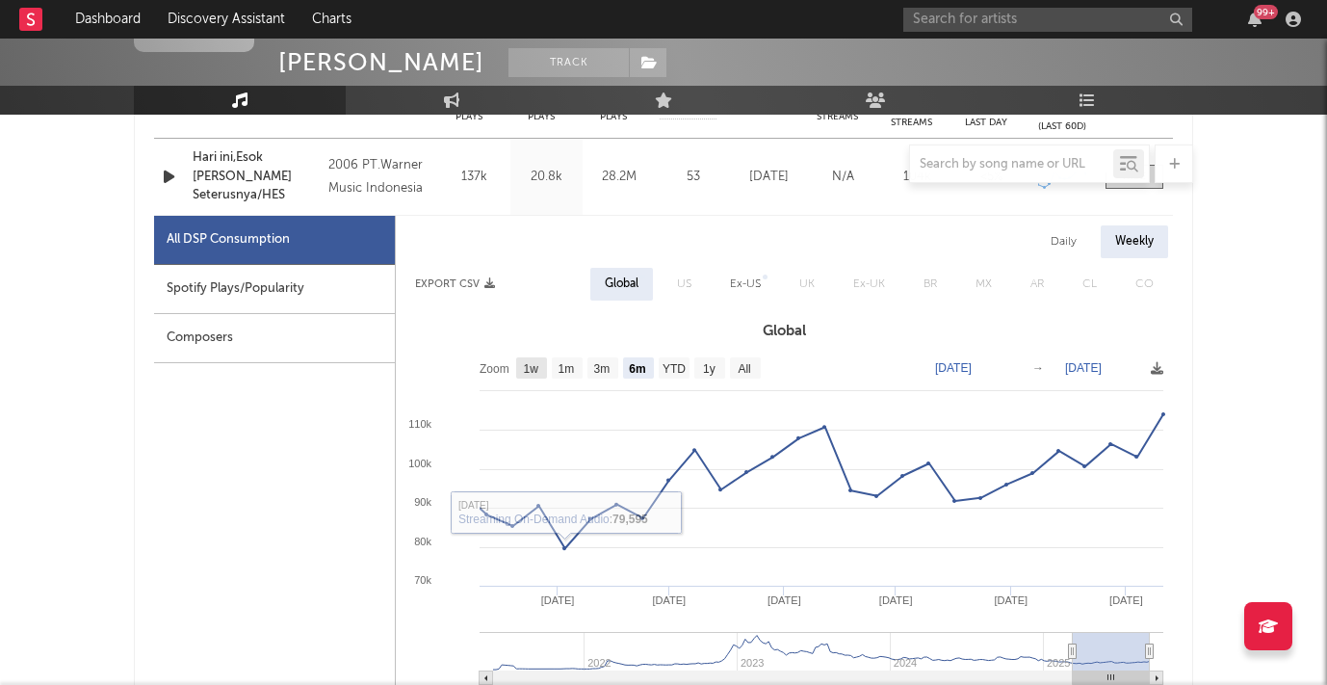
click at [532, 370] on text "1w" at bounding box center [531, 368] width 15 height 13
select select "1w"
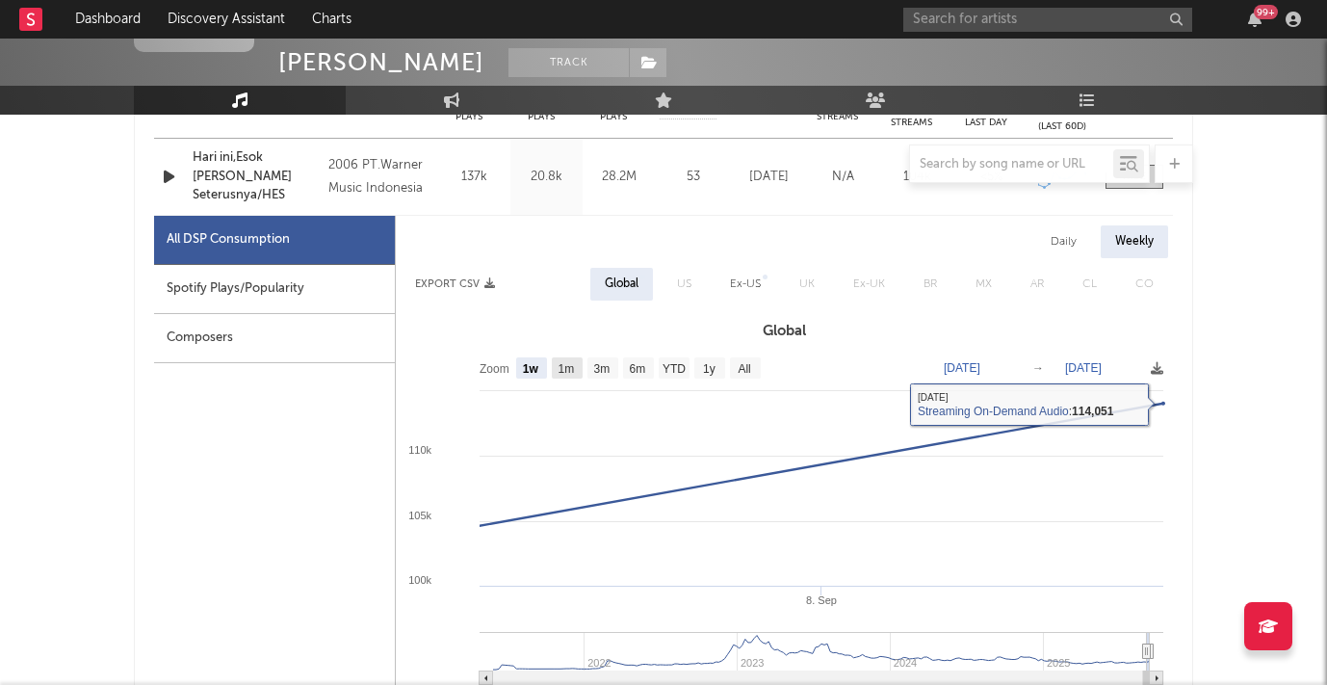
click at [566, 370] on text "1m" at bounding box center [566, 368] width 16 height 13
select select "1m"
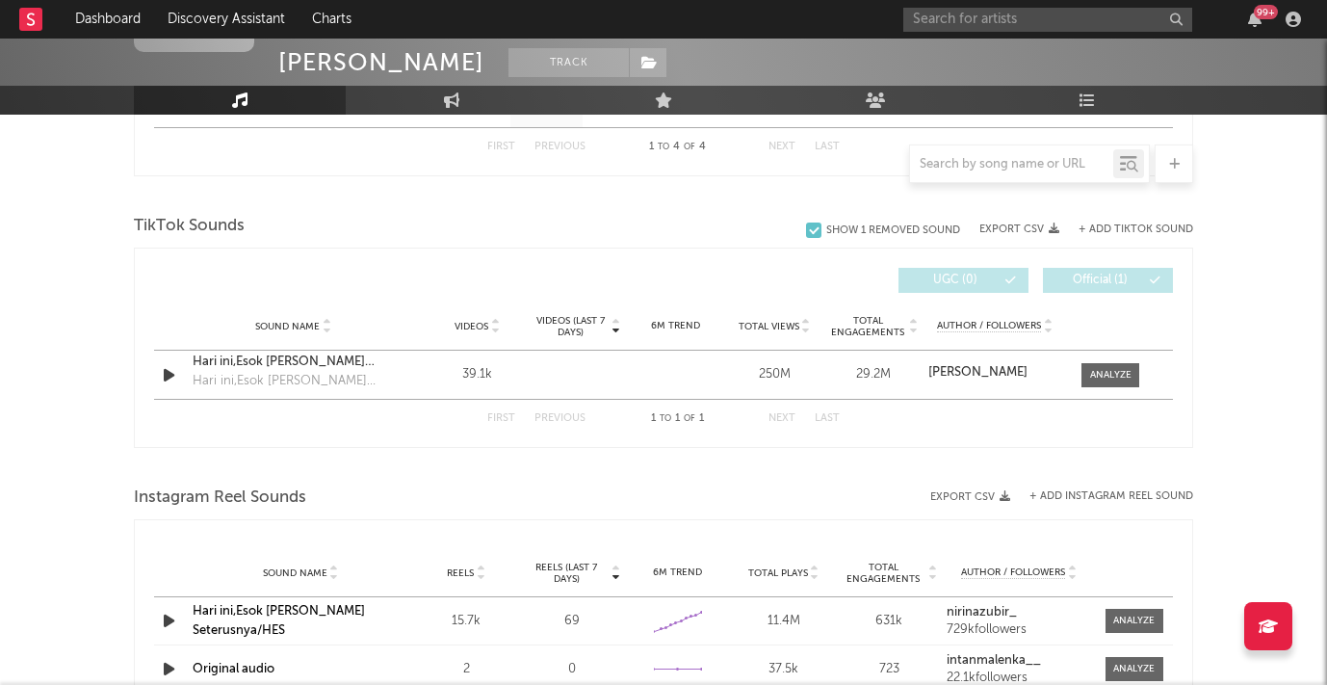
scroll to position [2060, 0]
click at [1110, 377] on div at bounding box center [1110, 374] width 41 height 14
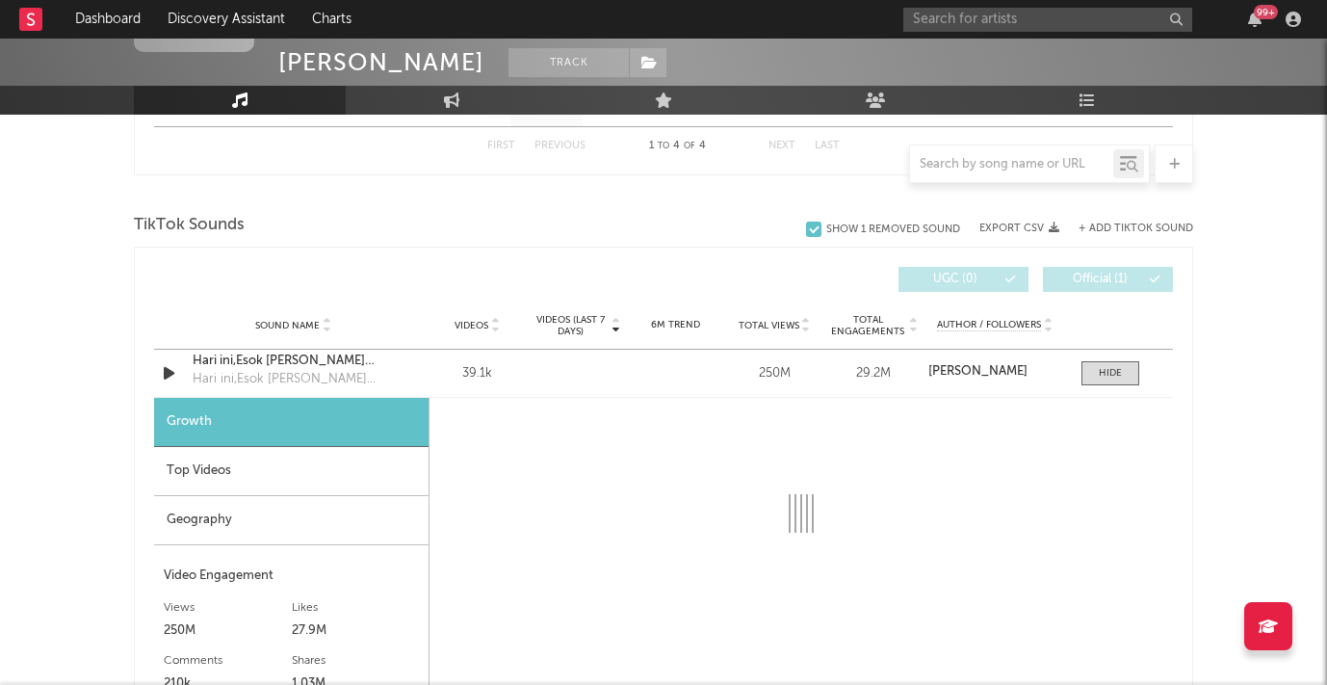
click at [371, 475] on div "Top Videos" at bounding box center [291, 471] width 274 height 49
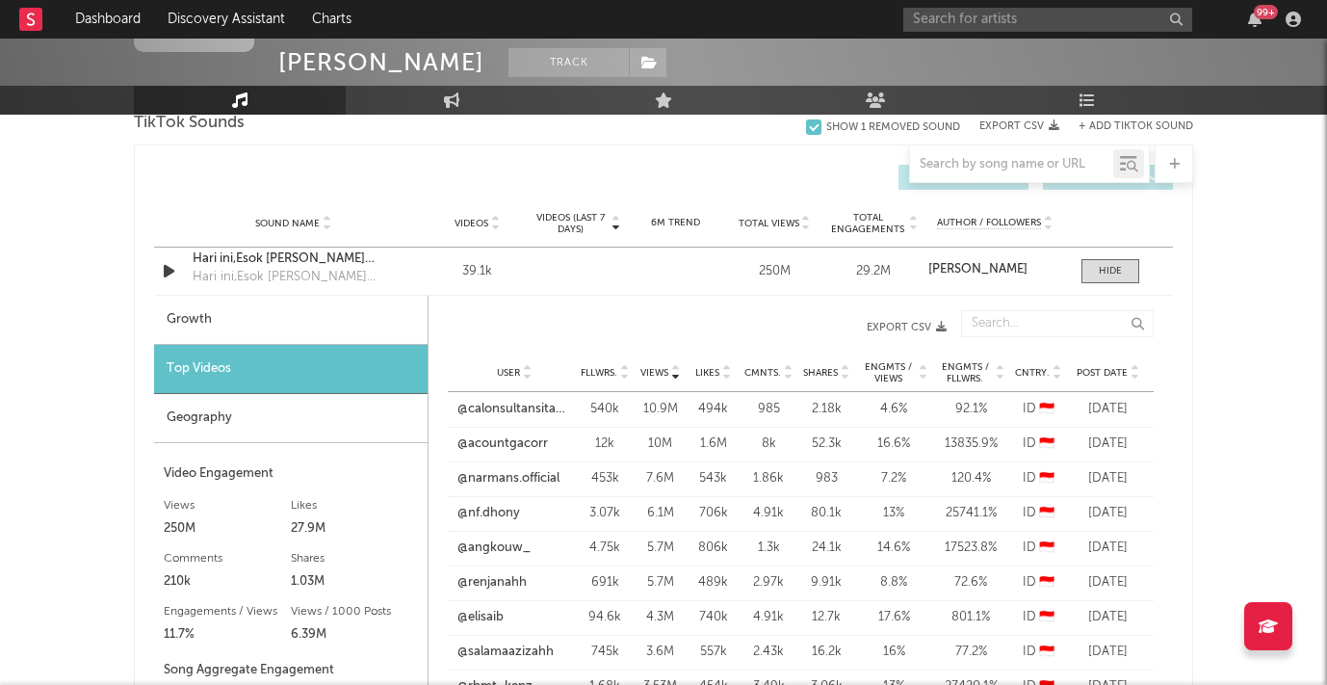
scroll to position [2163, 0]
click at [543, 410] on link "@calonsultansita_richkyi" at bounding box center [514, 408] width 114 height 19
click at [505, 442] on link "@acountgacorr" at bounding box center [502, 442] width 91 height 19
click at [544, 475] on link "@narmans.official" at bounding box center [508, 477] width 102 height 19
click at [1102, 361] on div "User Fllwrs. Views Likes Cmnts. Shares Engmts / Views Engmts / Fllwrs. Cntry. P…" at bounding box center [801, 371] width 706 height 39
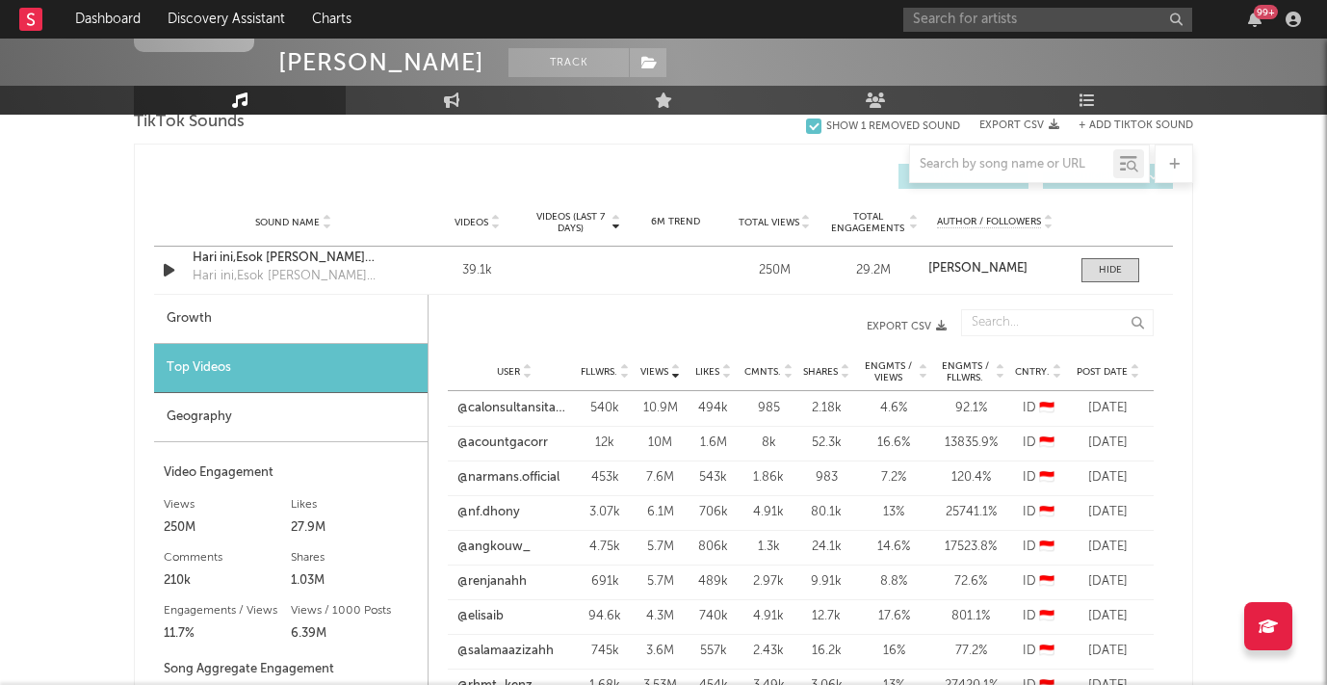
click at [1103, 368] on span "Post Date" at bounding box center [1101, 372] width 51 height 12
click at [541, 405] on link "@dahuluvssekarang" at bounding box center [514, 408] width 114 height 19
click at [495, 445] on link "@misstz_" at bounding box center [485, 442] width 56 height 19
click at [507, 480] on link "@zhiconof" at bounding box center [488, 477] width 62 height 19
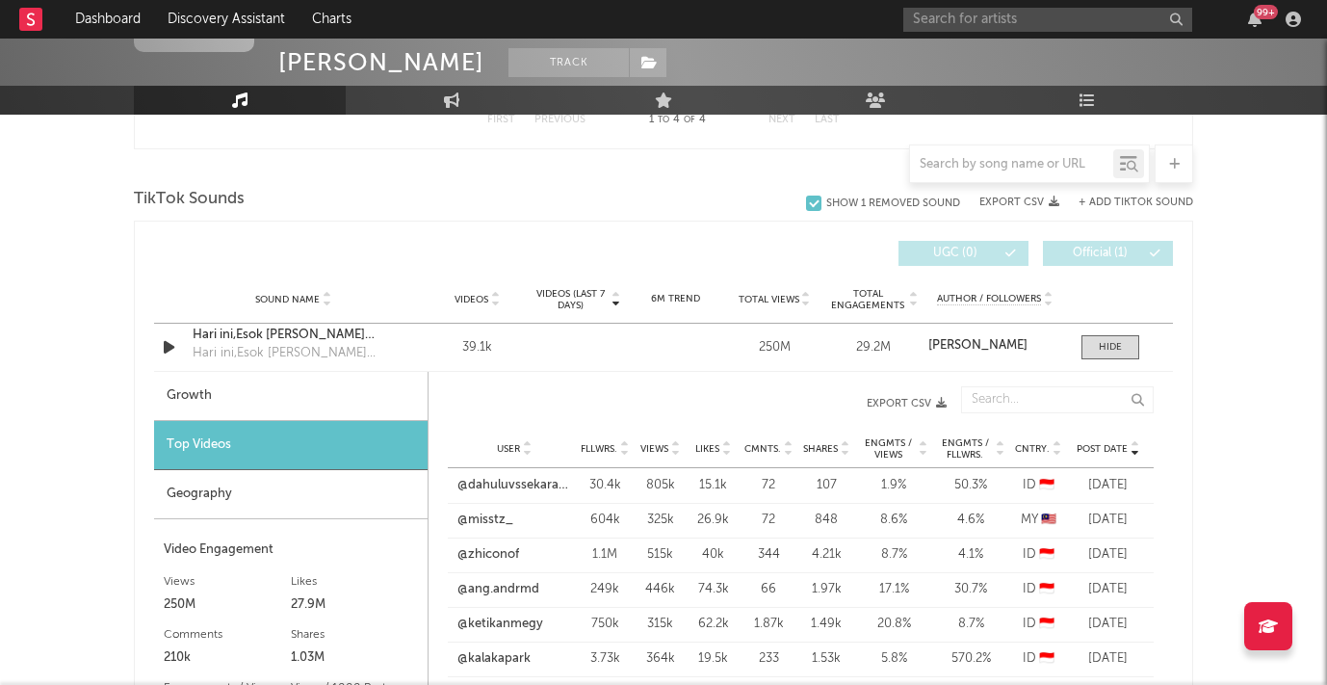
scroll to position [2059, 0]
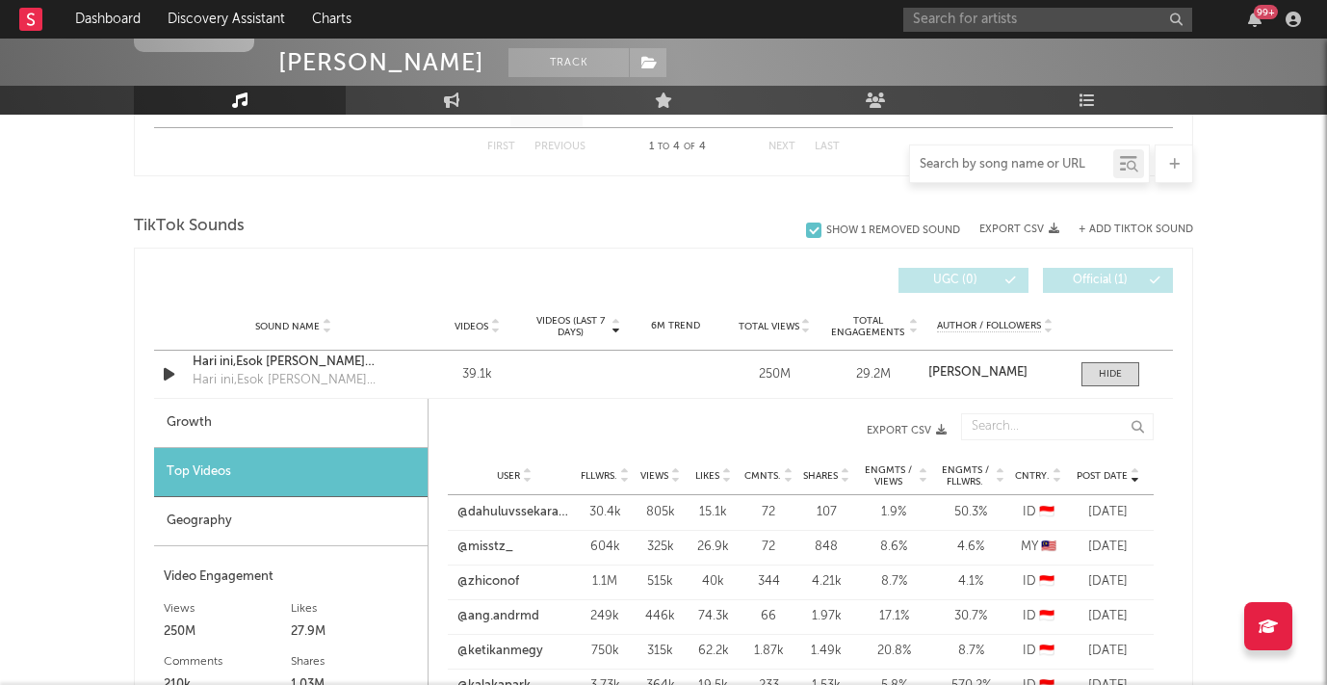
click at [989, 161] on input "text" at bounding box center [1011, 164] width 203 height 15
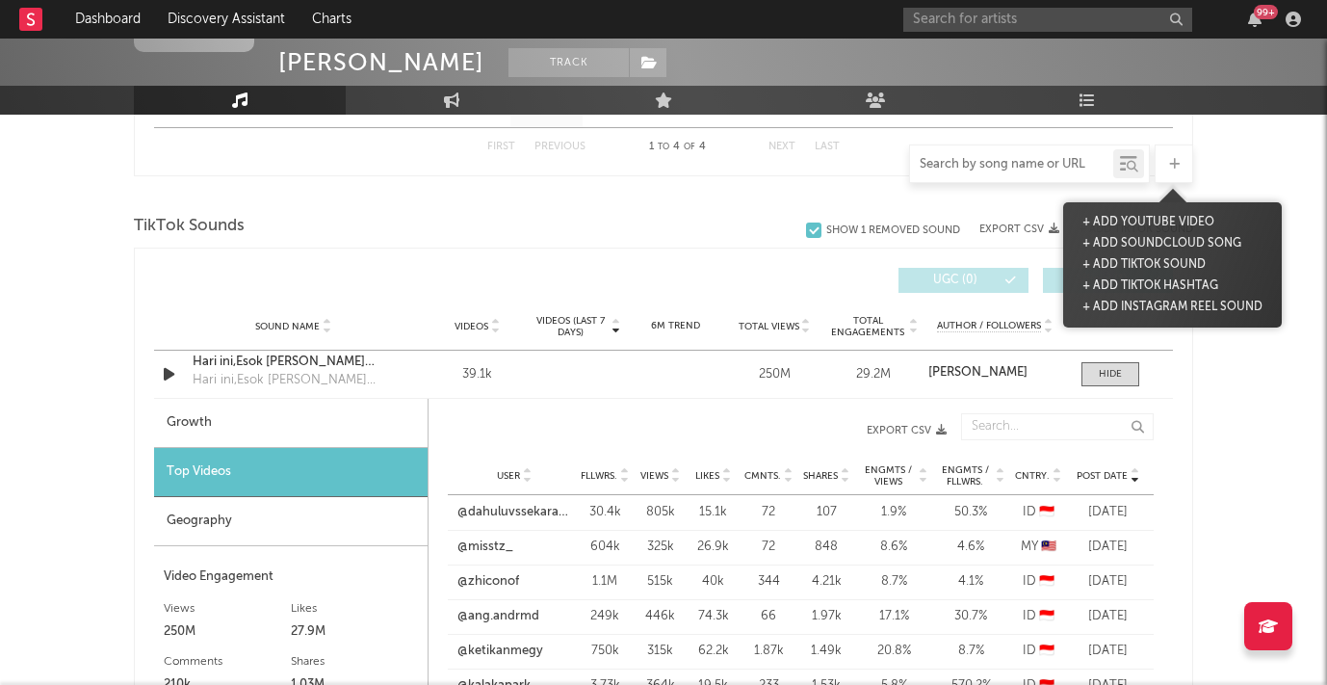
click at [1180, 155] on div at bounding box center [1173, 163] width 39 height 39
click at [1148, 262] on button "+ Add TikTok Sound" at bounding box center [1143, 264] width 133 height 21
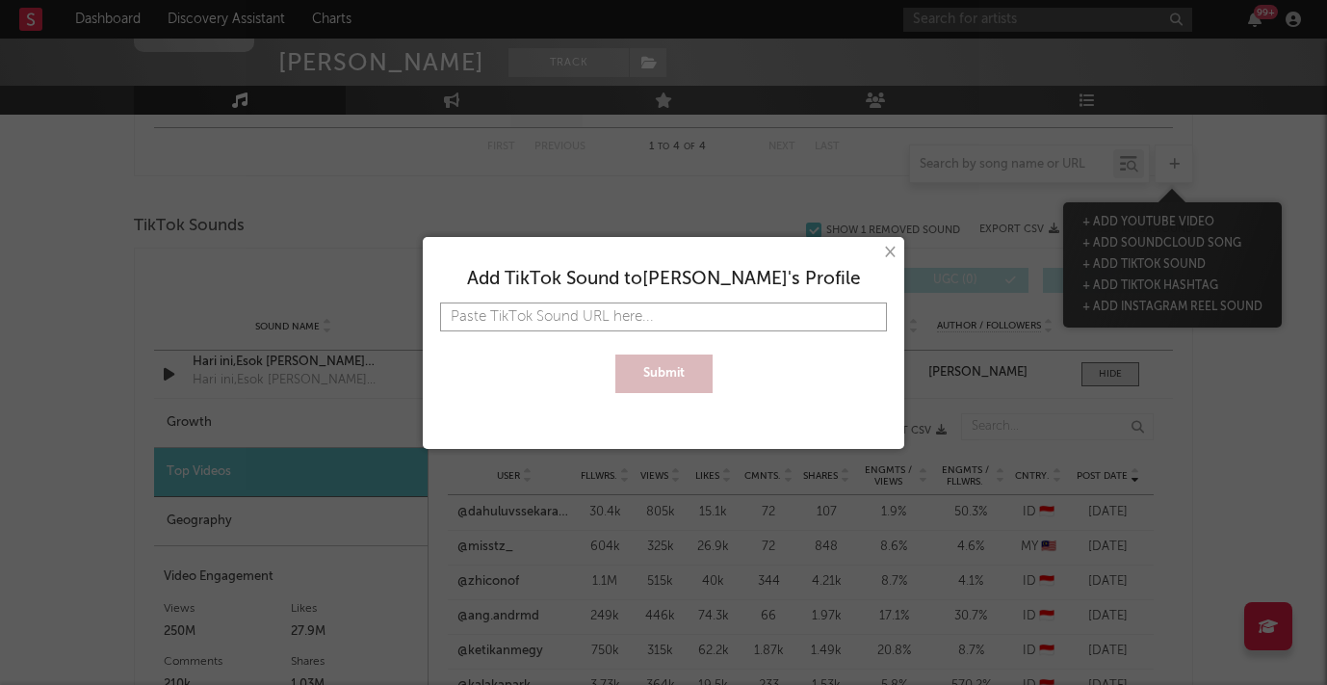
click at [751, 318] on input "text" at bounding box center [663, 316] width 447 height 29
paste input "[URL][DOMAIN_NAME]"
type input "[URL][DOMAIN_NAME]"
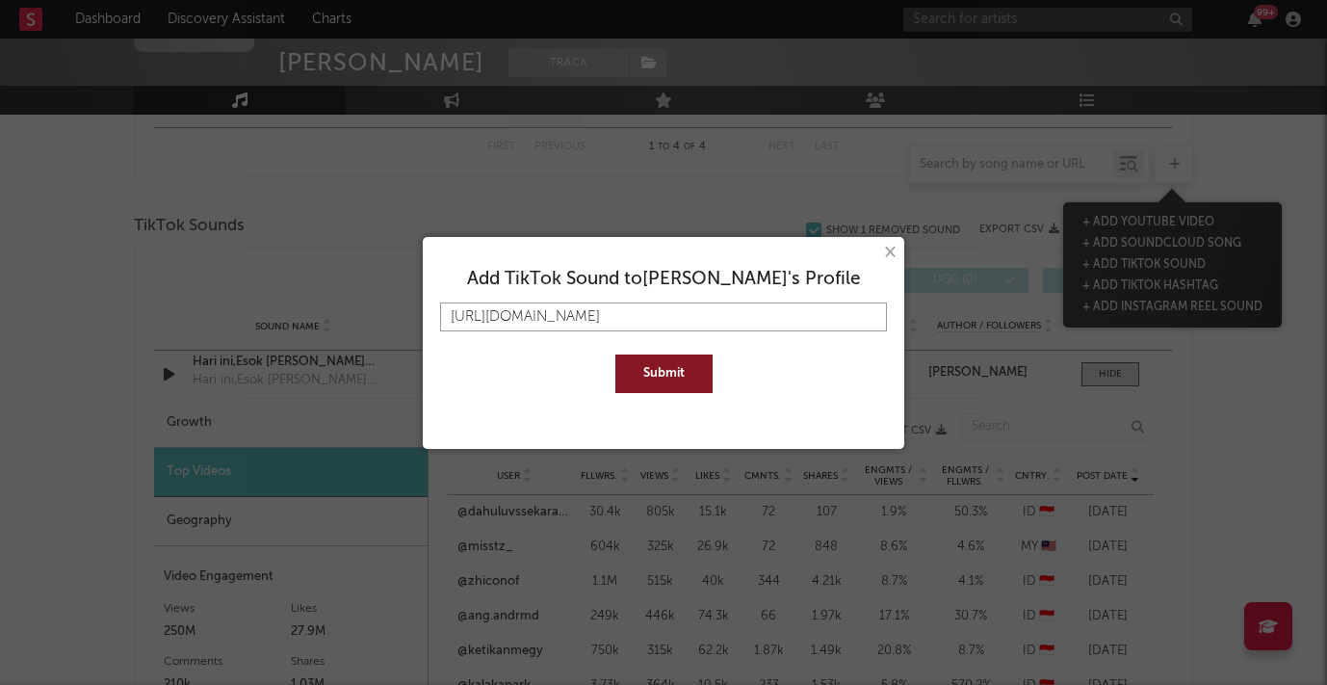
type input "[URL][DOMAIN_NAME]"
click at [696, 384] on button "Submit" at bounding box center [663, 373] width 97 height 39
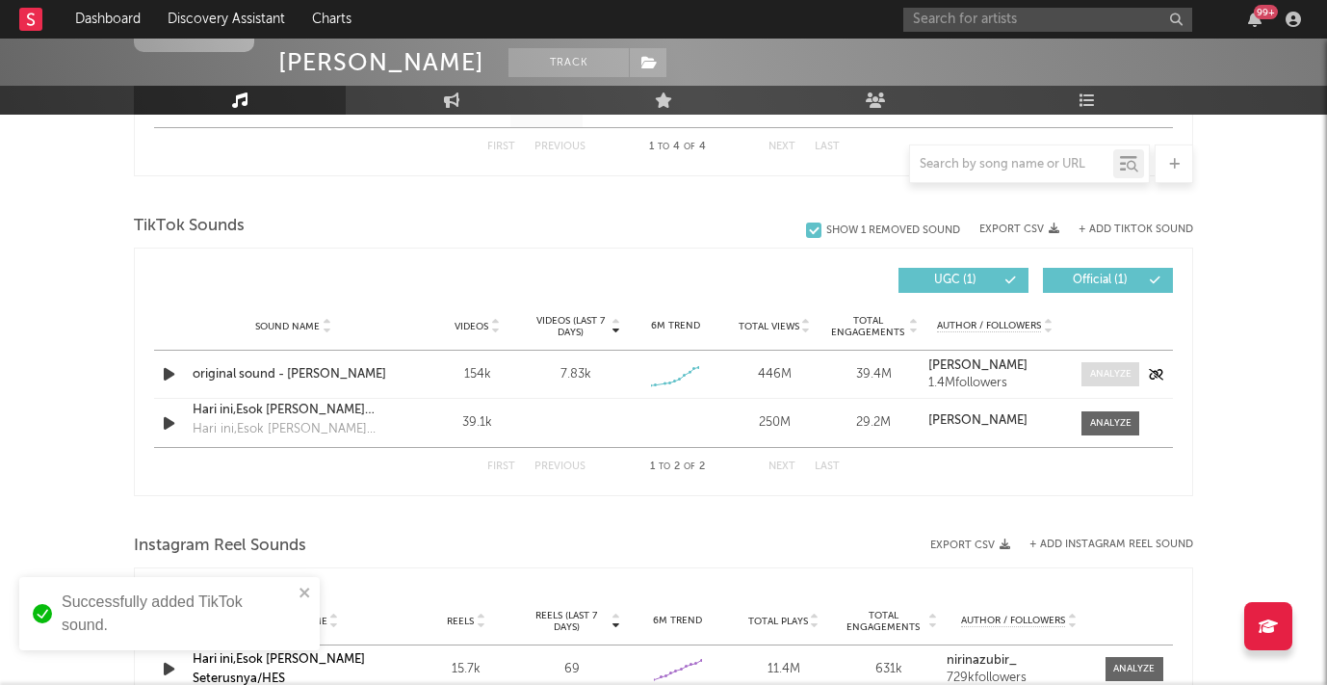
click at [1107, 373] on div at bounding box center [1110, 374] width 41 height 14
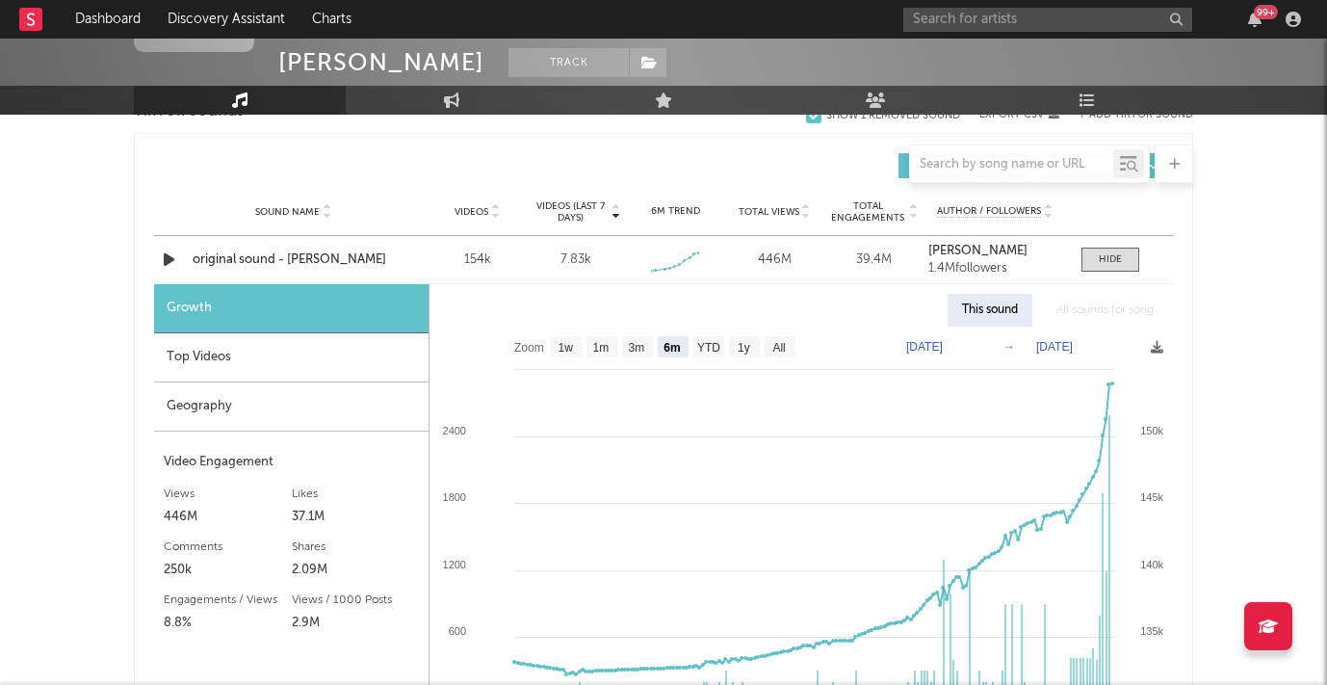
scroll to position [2175, 0]
click at [570, 346] on text "1w" at bounding box center [565, 345] width 15 height 13
select select "1w"
type input "[DATE]"
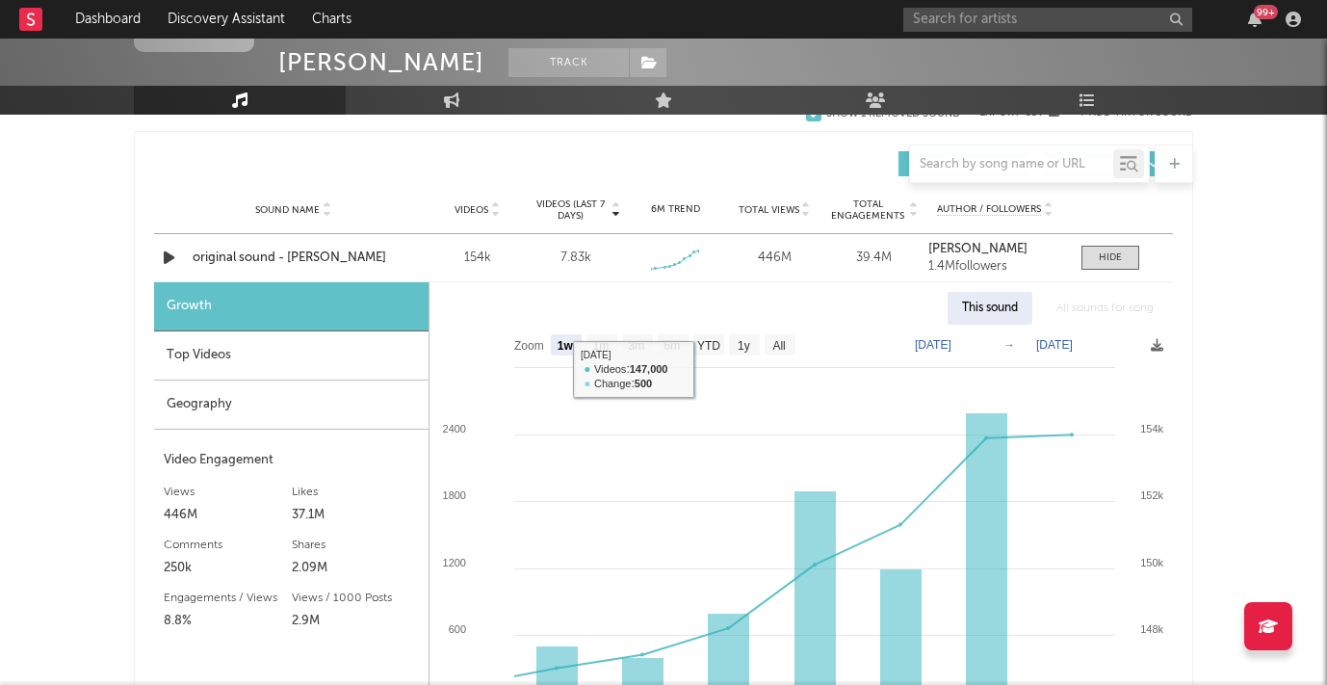
click at [352, 363] on div "Top Videos" at bounding box center [291, 355] width 274 height 49
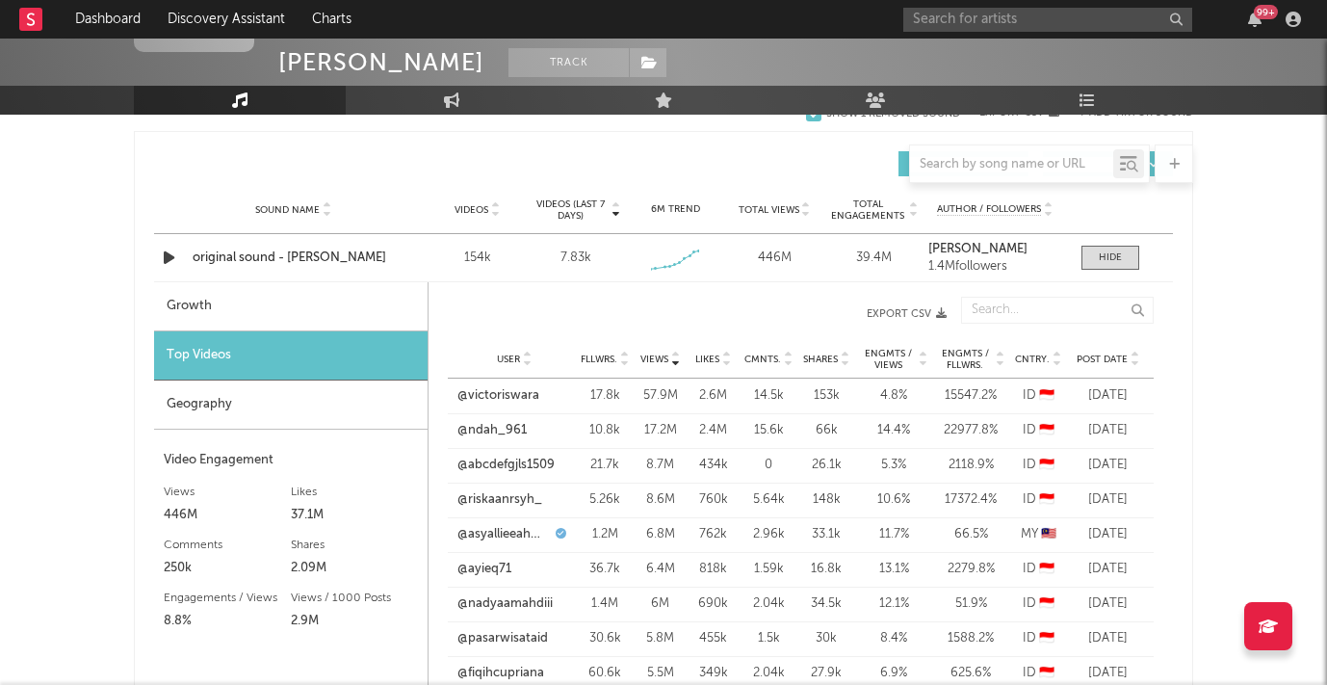
click at [1086, 355] on span "Post Date" at bounding box center [1101, 359] width 51 height 12
click at [510, 399] on link "@chichiwulan82" at bounding box center [504, 395] width 95 height 19
click at [526, 428] on link "@mmareina313" at bounding box center [501, 430] width 89 height 19
click at [504, 464] on link "@terveling13" at bounding box center [494, 464] width 74 height 19
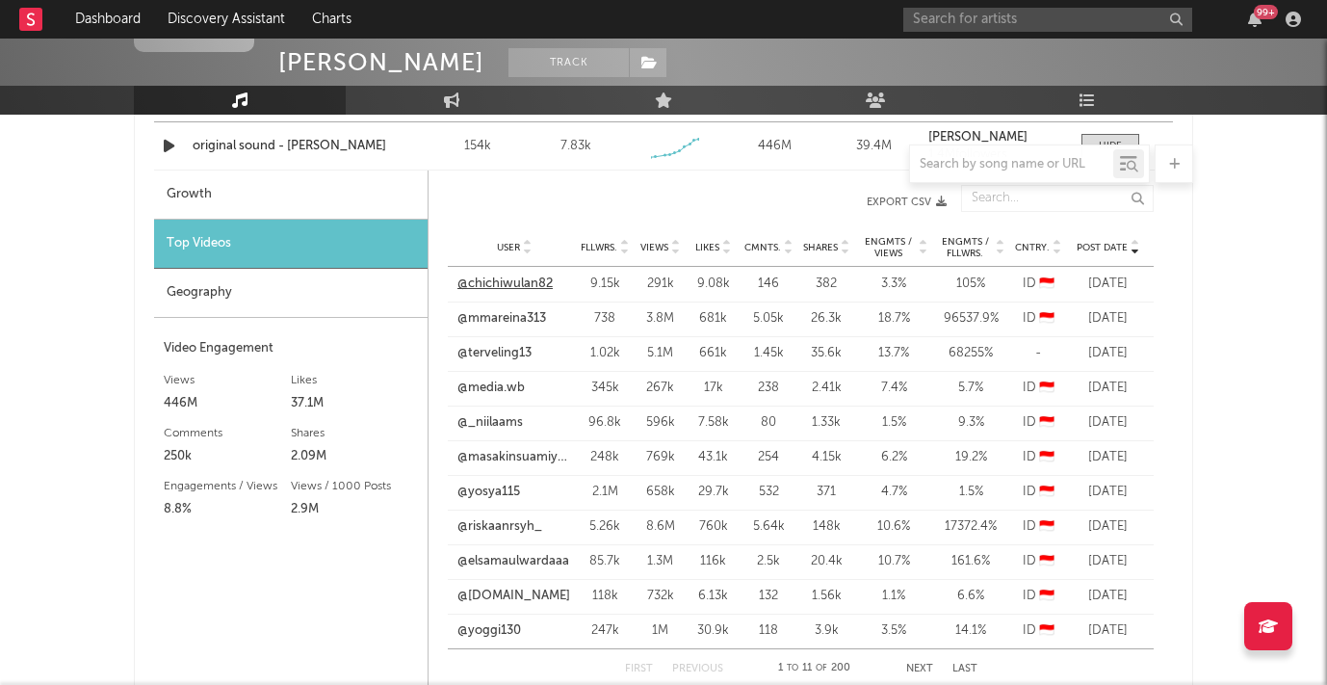
scroll to position [2290, 0]
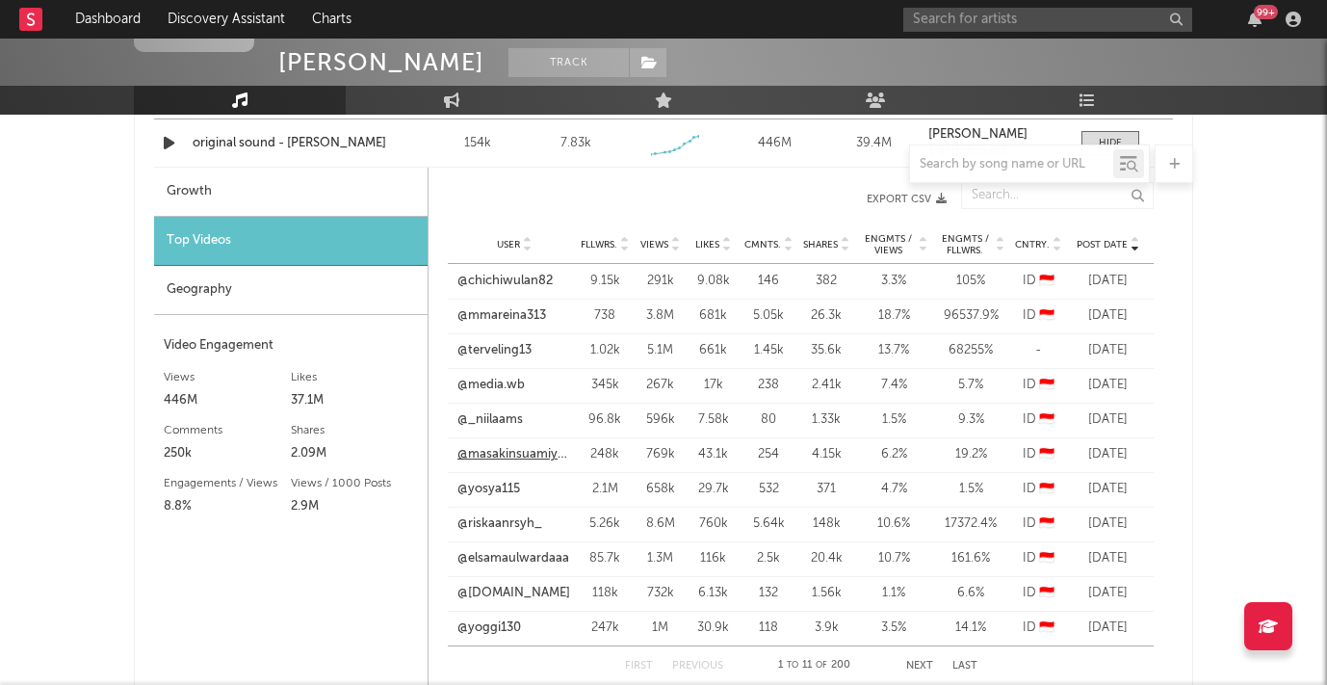
click at [490, 454] on link "@masakinsuamiyuk" at bounding box center [514, 454] width 114 height 19
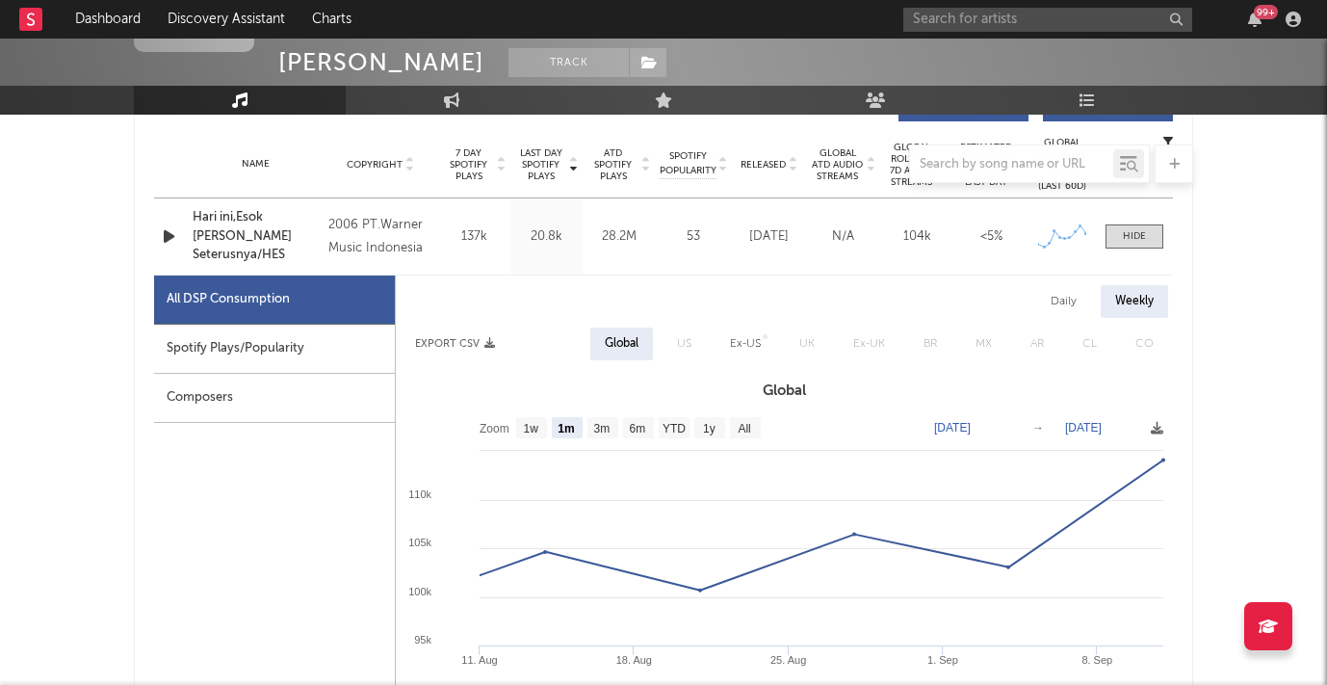
scroll to position [786, 0]
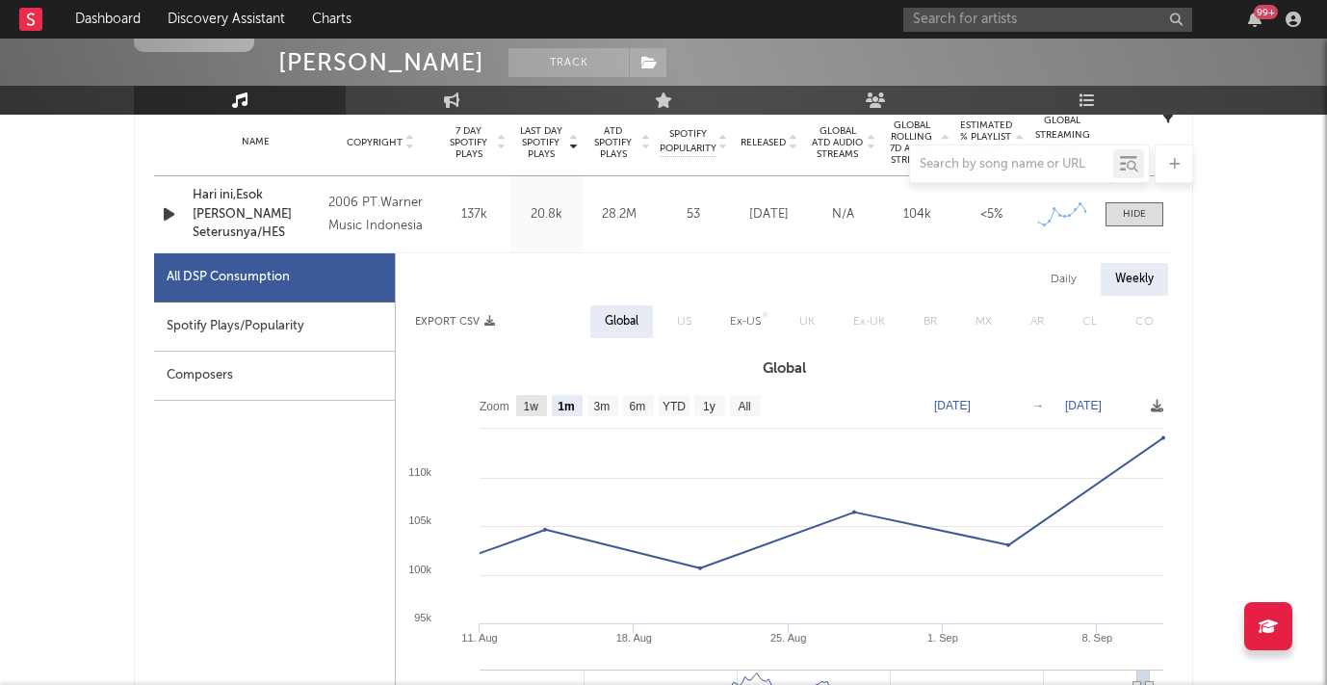
click at [528, 405] on text "1w" at bounding box center [531, 406] width 15 height 13
select select "1w"
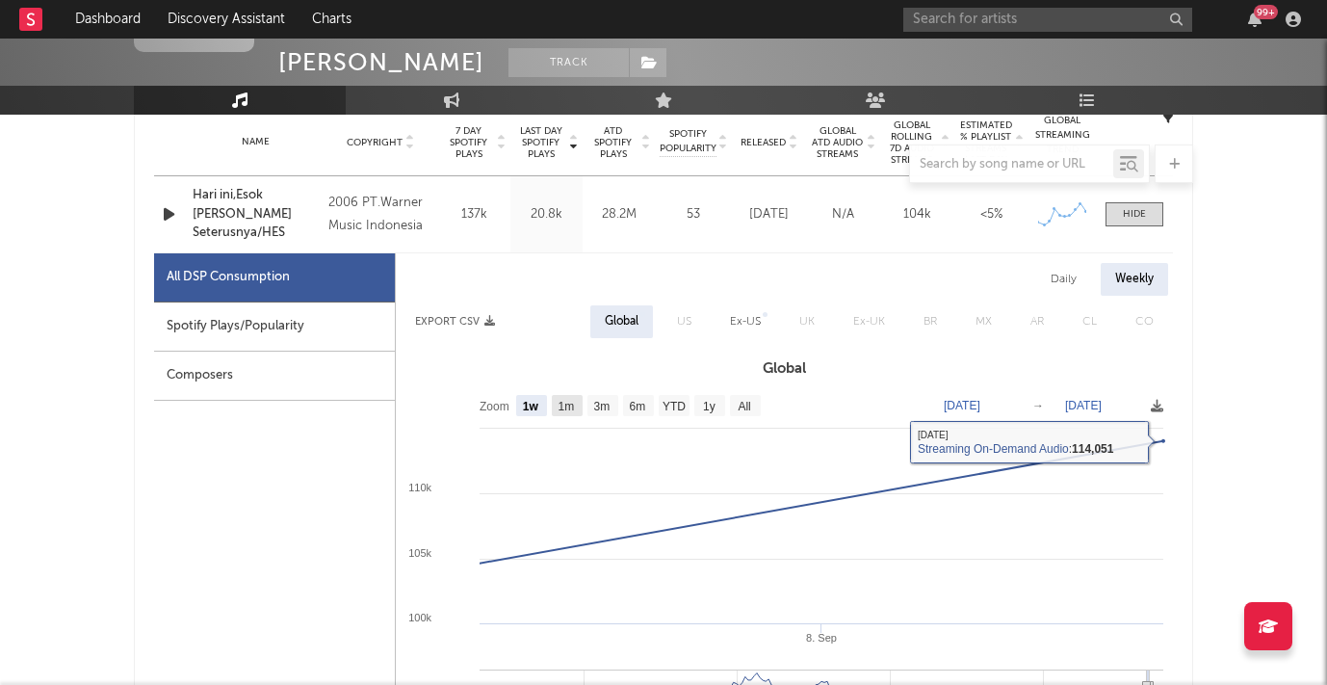
click at [569, 406] on text "1m" at bounding box center [566, 406] width 16 height 13
select select "1m"
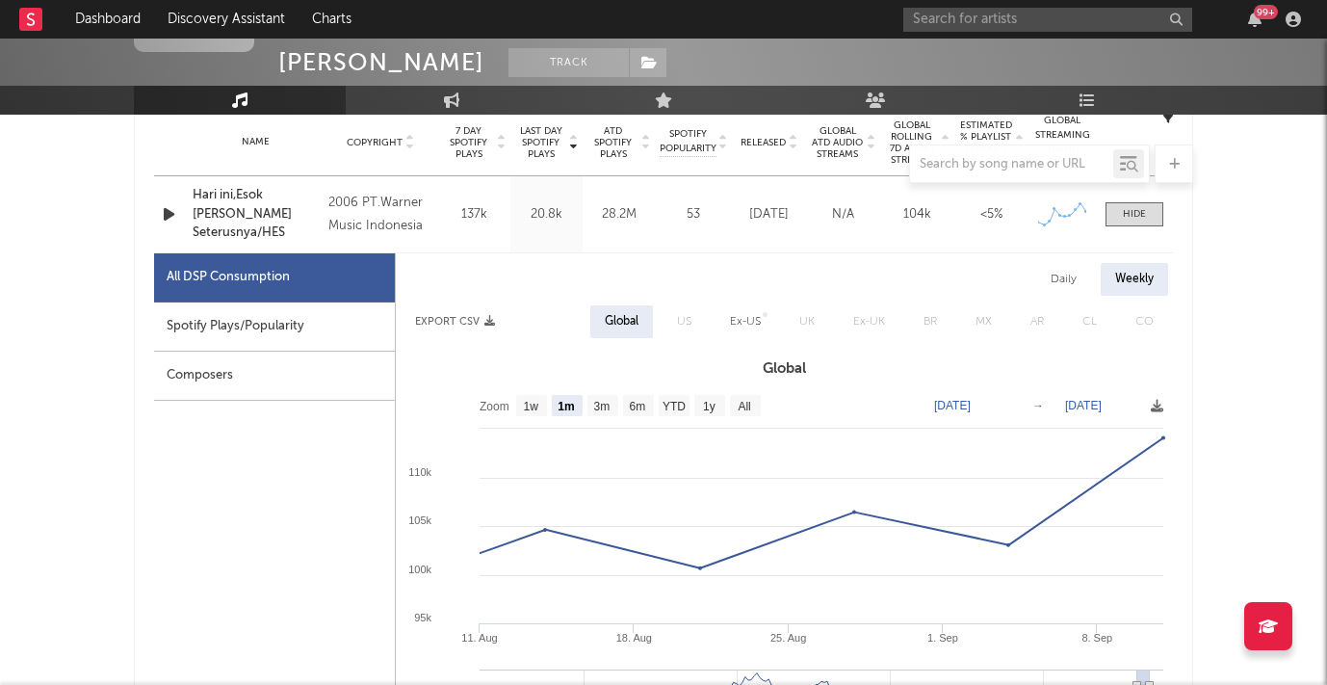
click at [310, 336] on div "Spotify Plays/Popularity" at bounding box center [274, 326] width 241 height 49
select select "1m"
select select "1w"
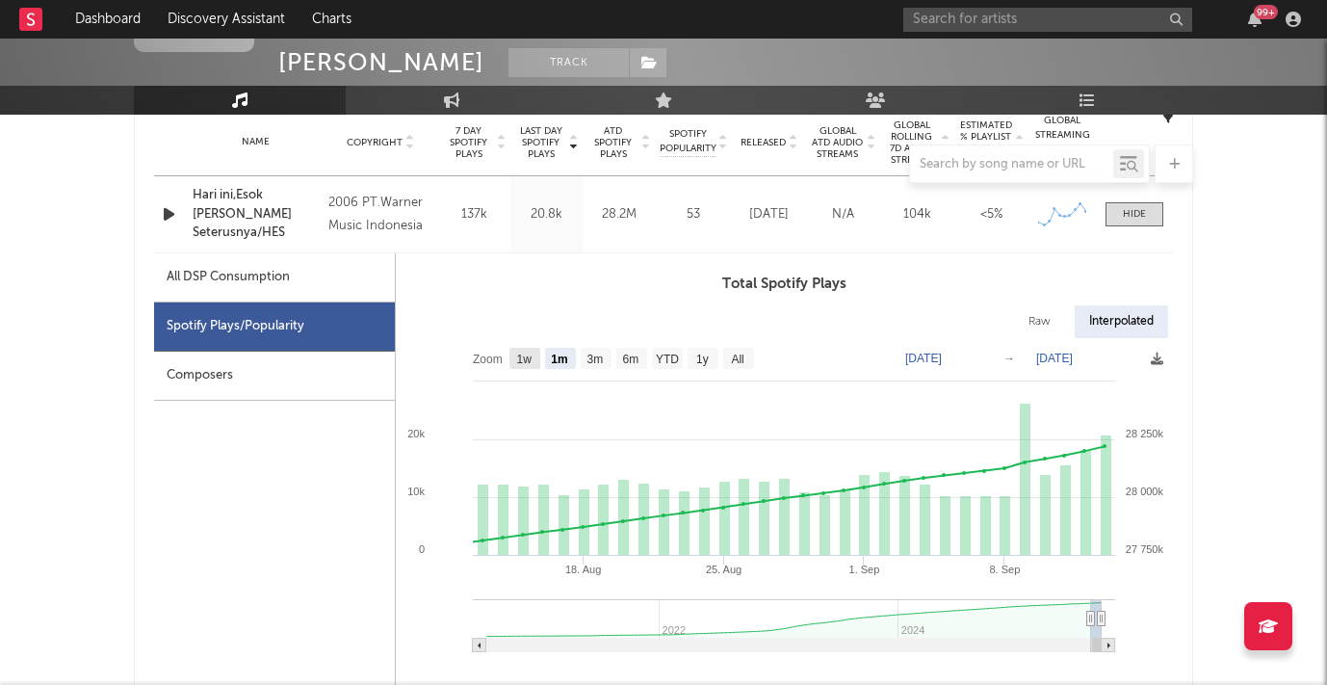
click at [524, 354] on text "1w" at bounding box center [524, 358] width 15 height 13
select select "1w"
type input "[DATE]"
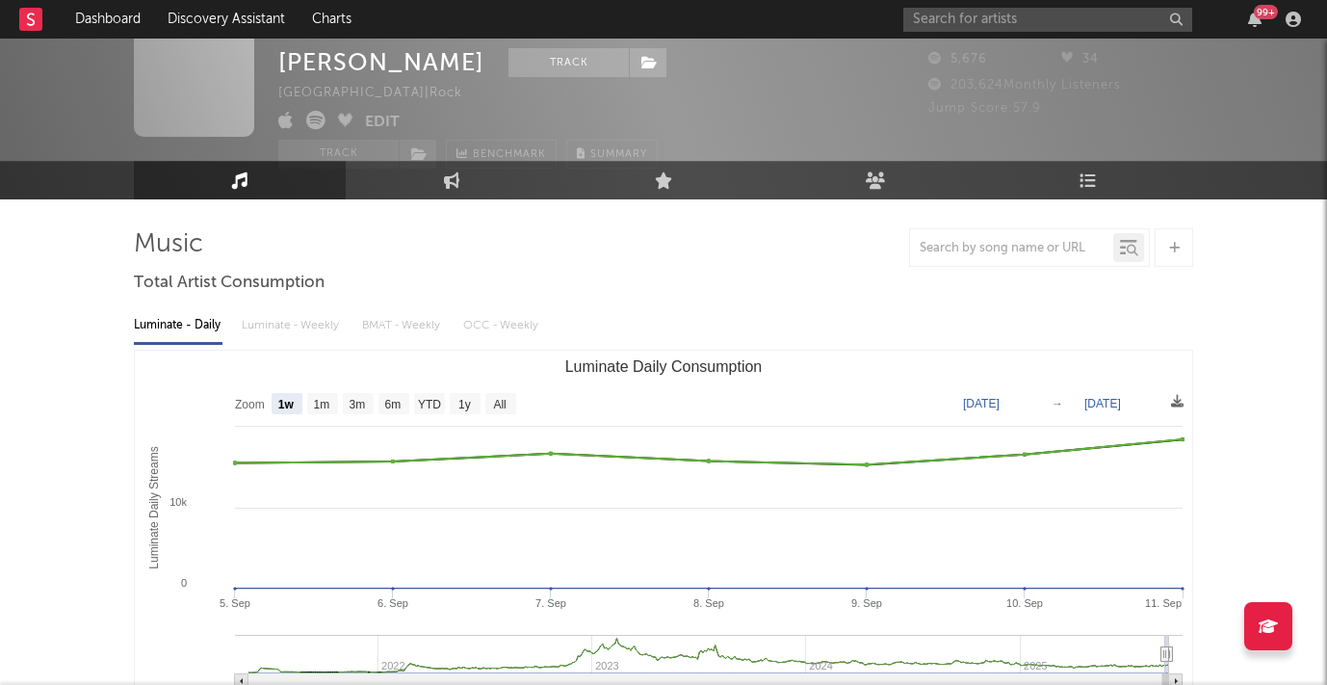
scroll to position [39, 0]
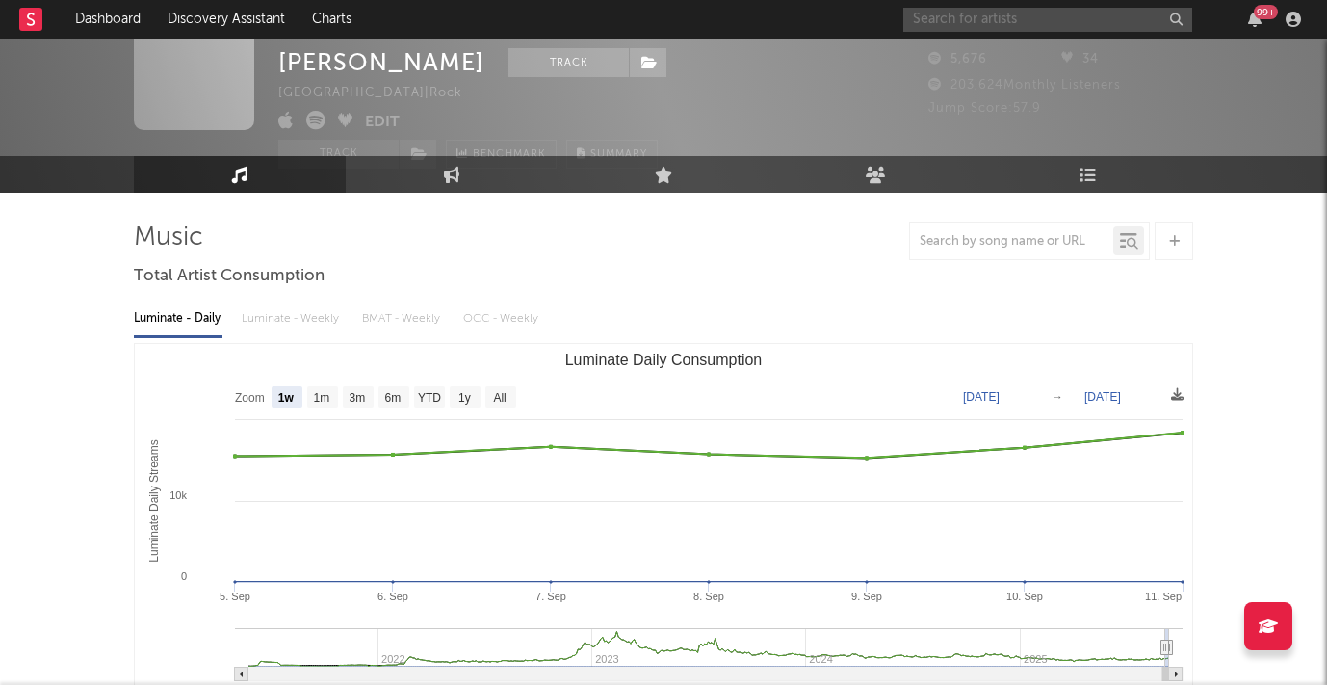
click at [940, 17] on input "text" at bounding box center [1047, 20] width 289 height 24
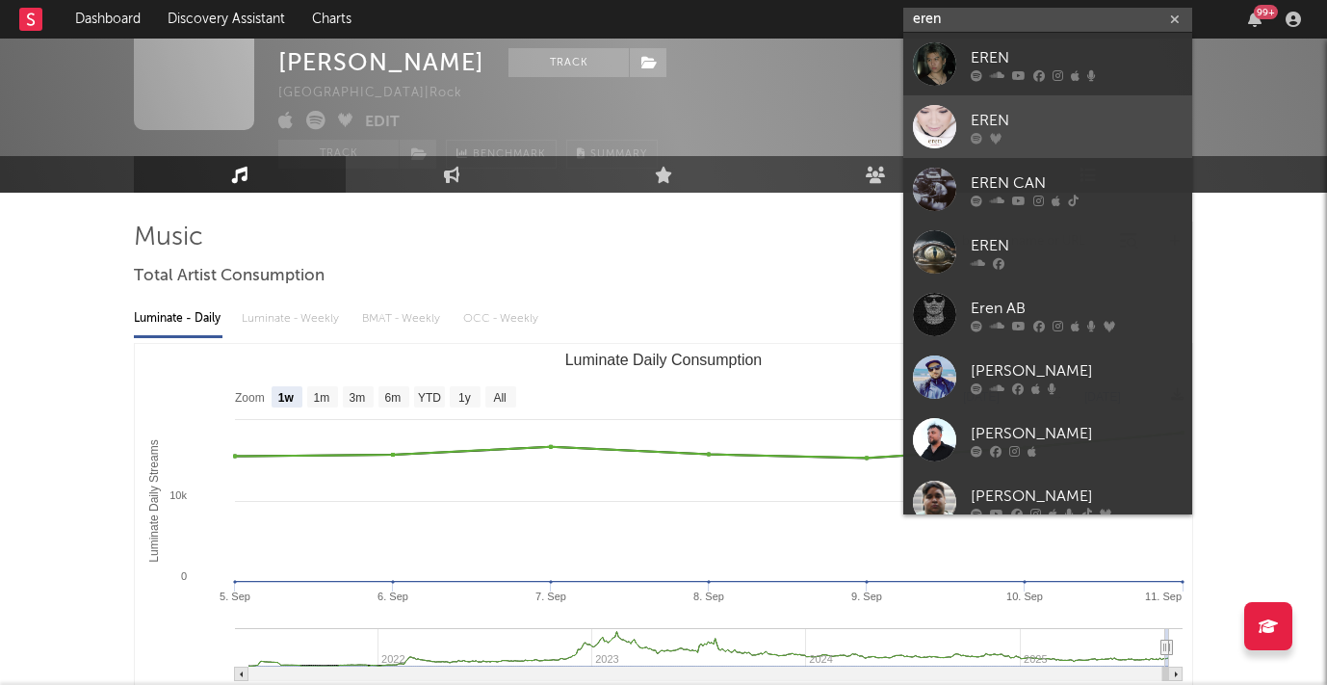
type input "eren"
click at [996, 114] on div "EREN" at bounding box center [1077, 120] width 212 height 23
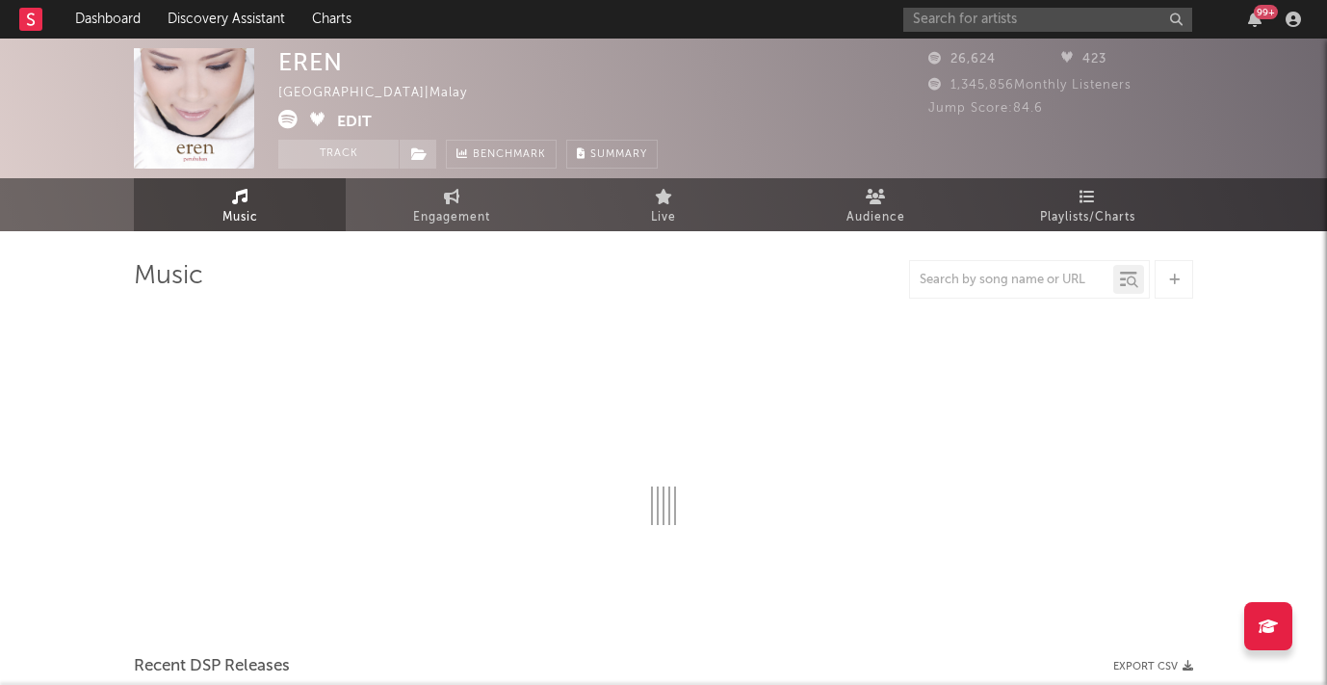
select select "6m"
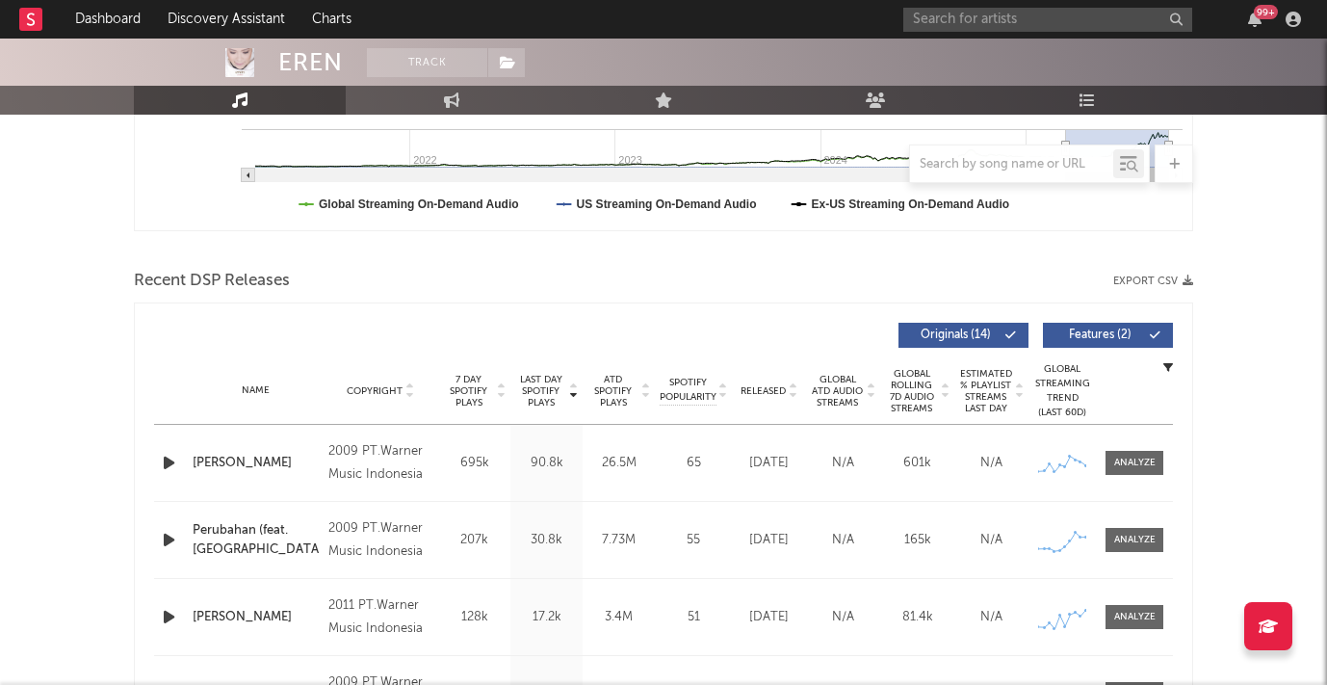
scroll to position [562, 0]
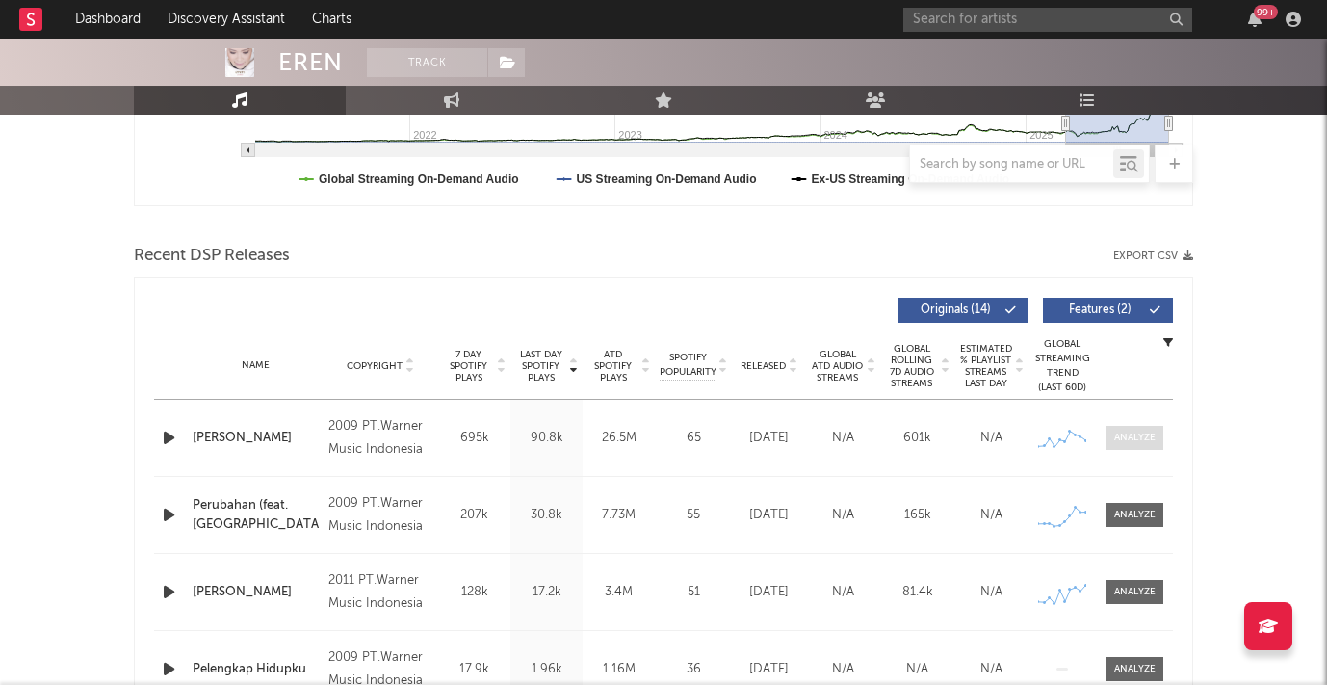
click at [1129, 443] on div at bounding box center [1134, 437] width 41 height 14
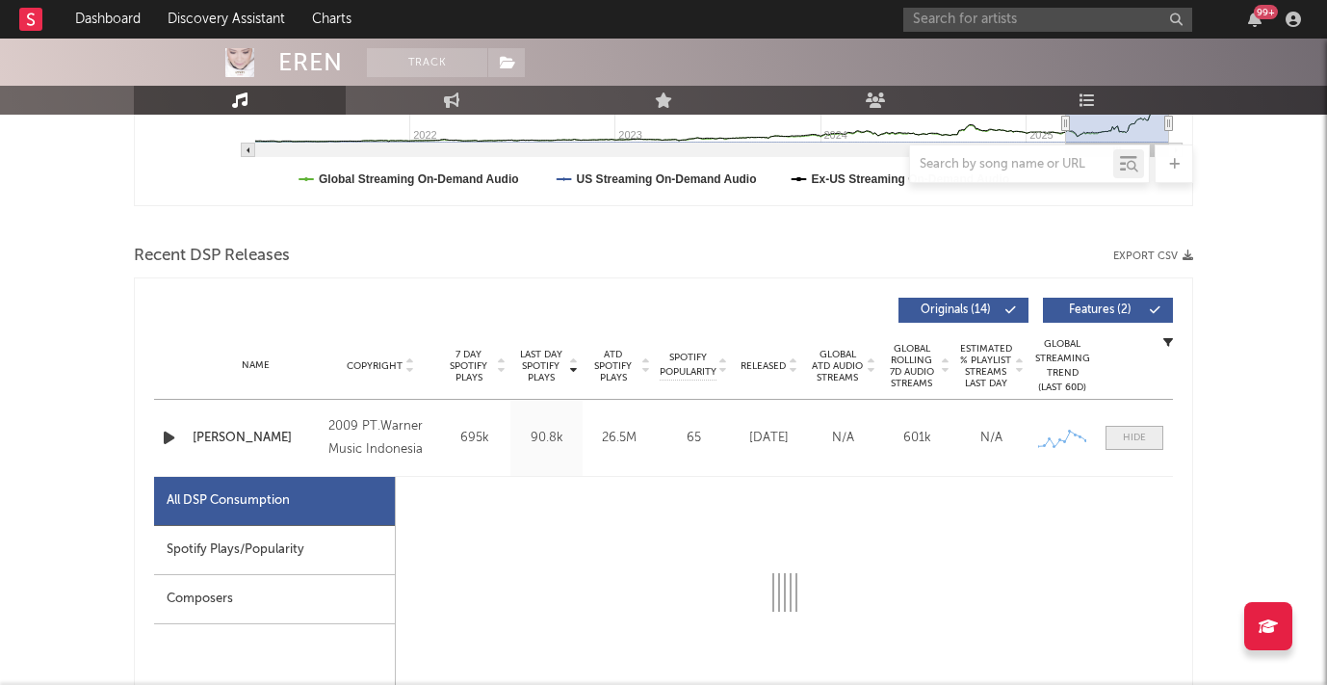
select select "6m"
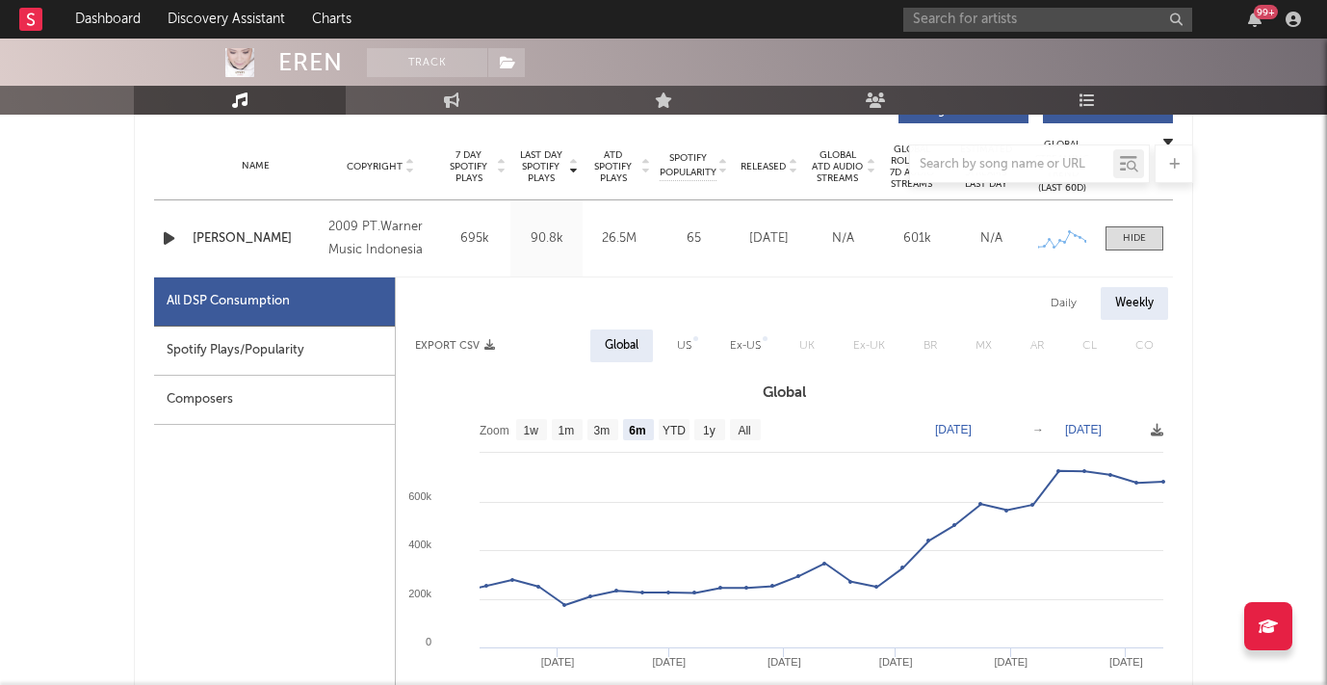
scroll to position [766, 0]
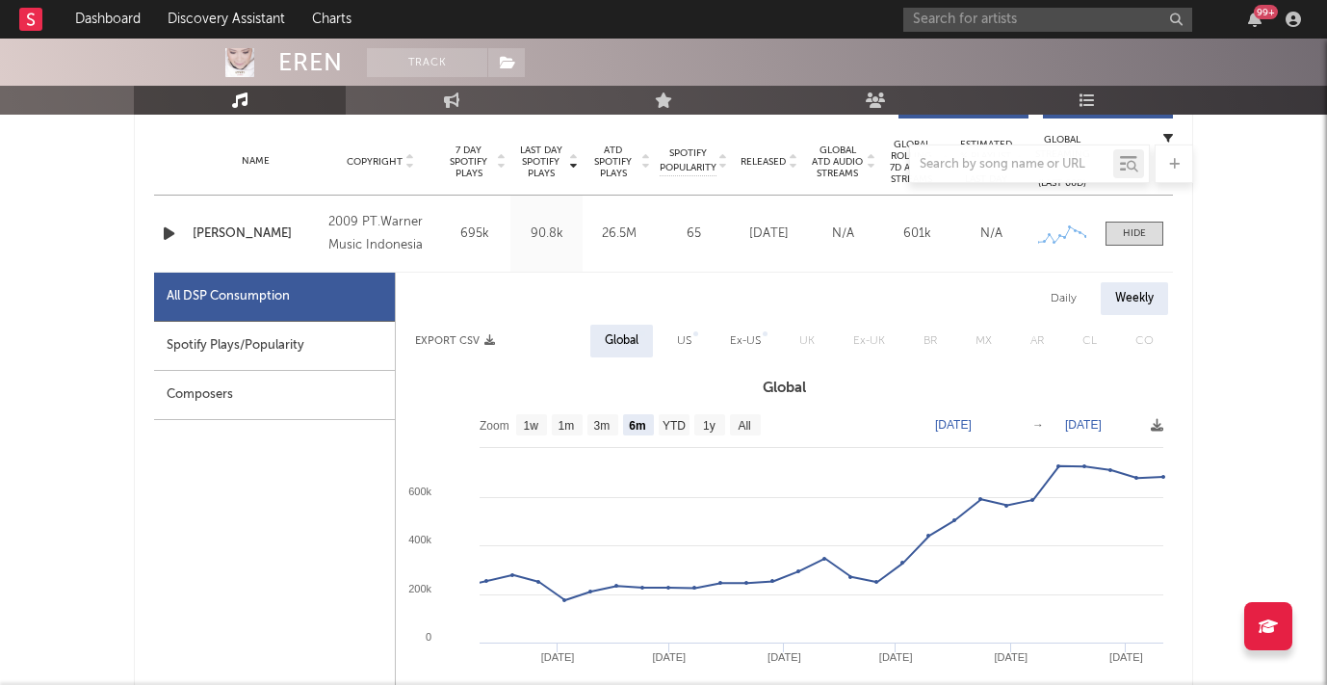
click at [253, 341] on div "Spotify Plays/Popularity" at bounding box center [274, 346] width 241 height 49
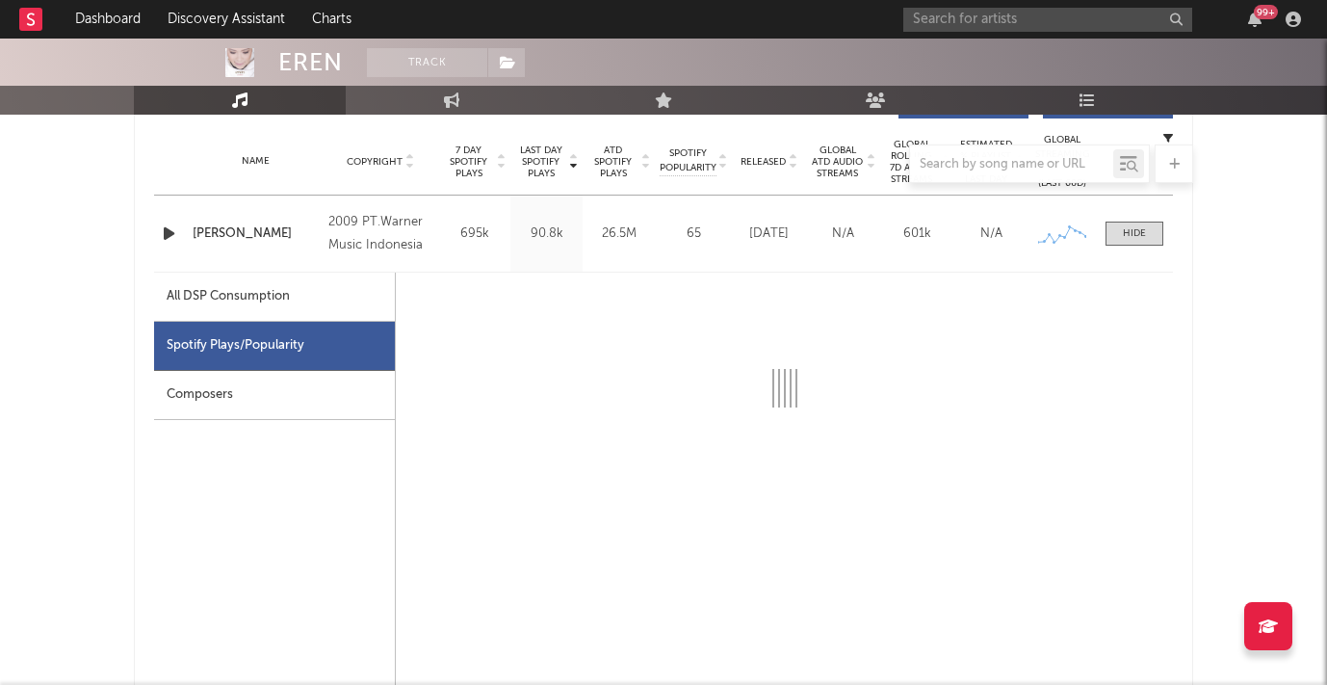
select select "6m"
select select "1w"
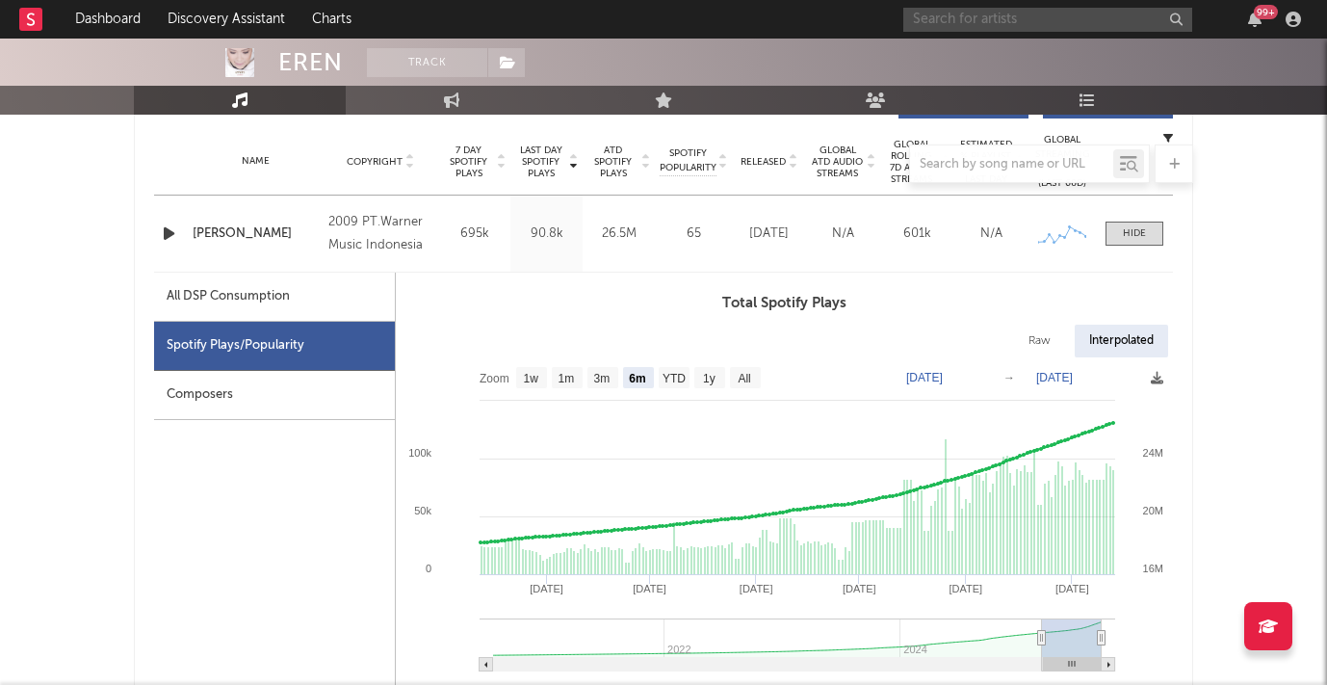
click at [959, 20] on input "text" at bounding box center [1047, 20] width 289 height 24
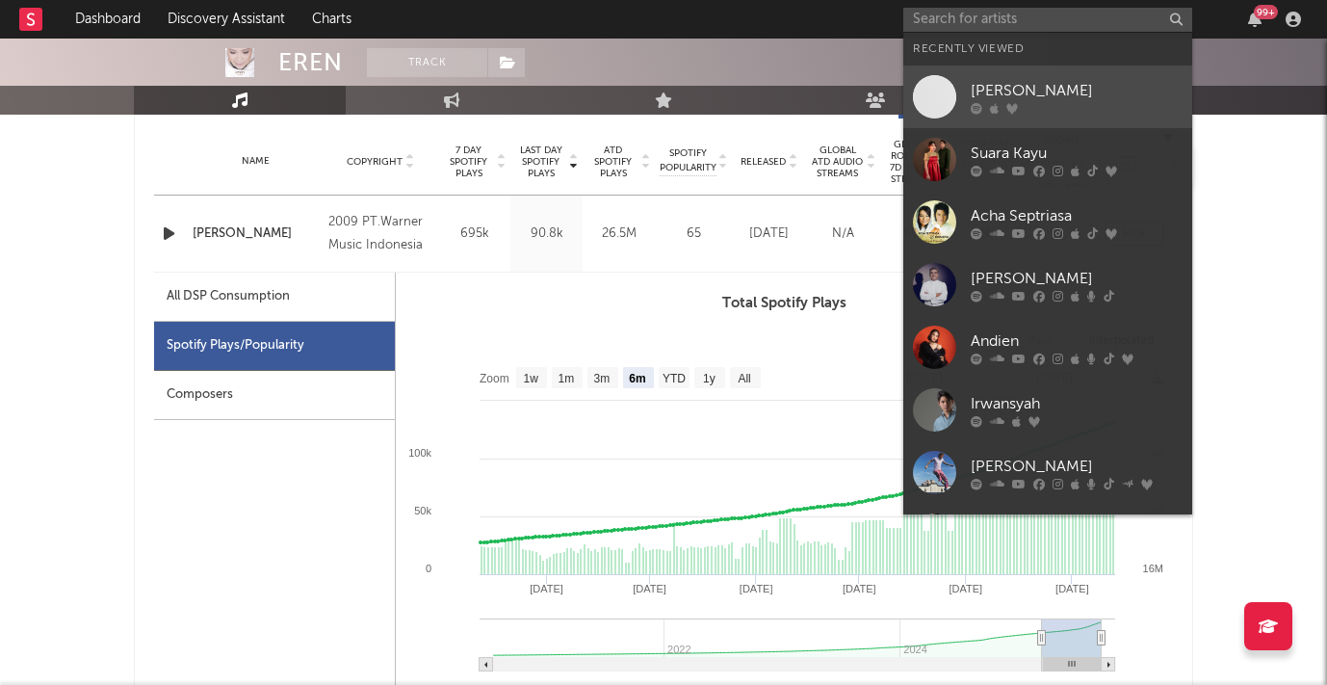
click at [998, 86] on div "[PERSON_NAME]" at bounding box center [1077, 90] width 212 height 23
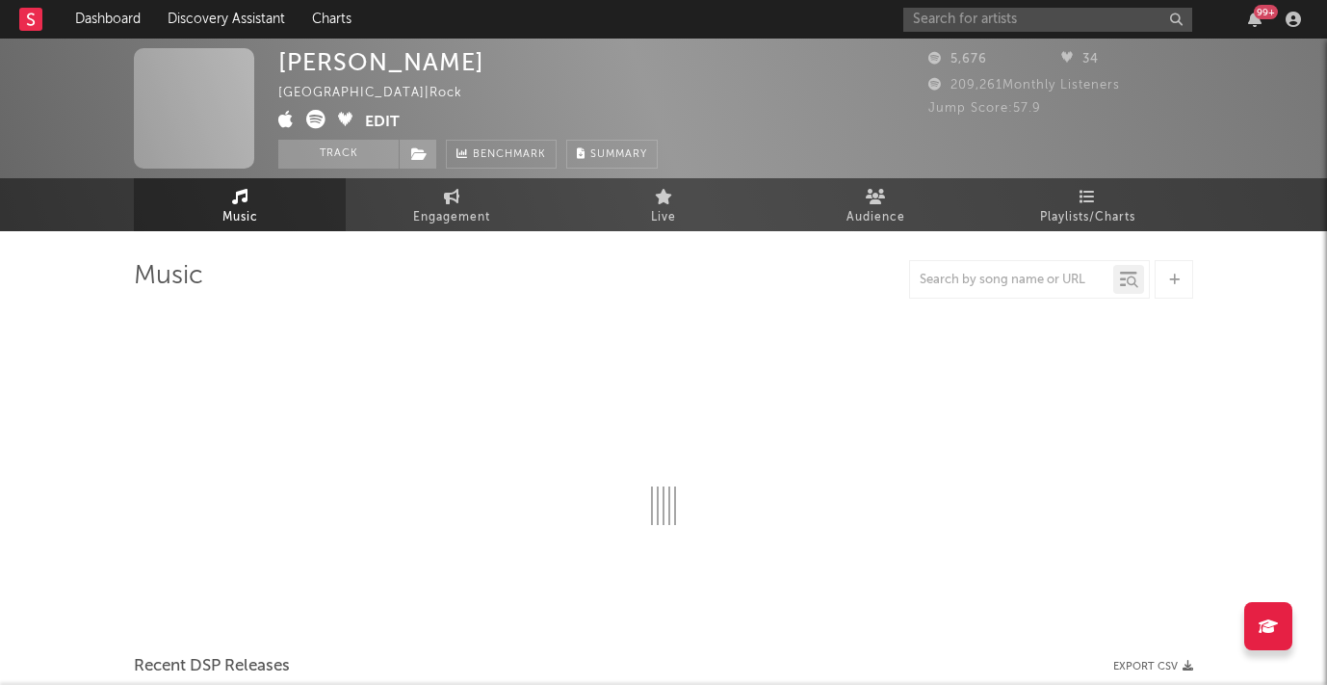
select select "6m"
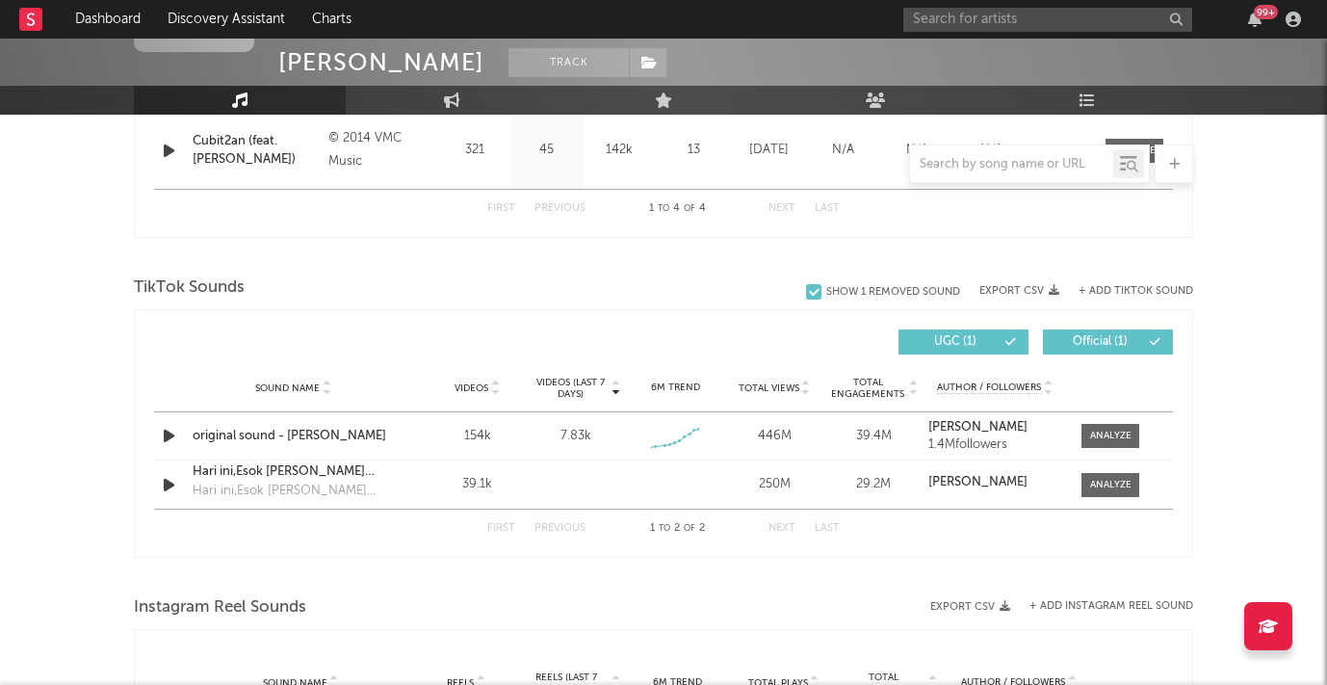
scroll to position [1087, 0]
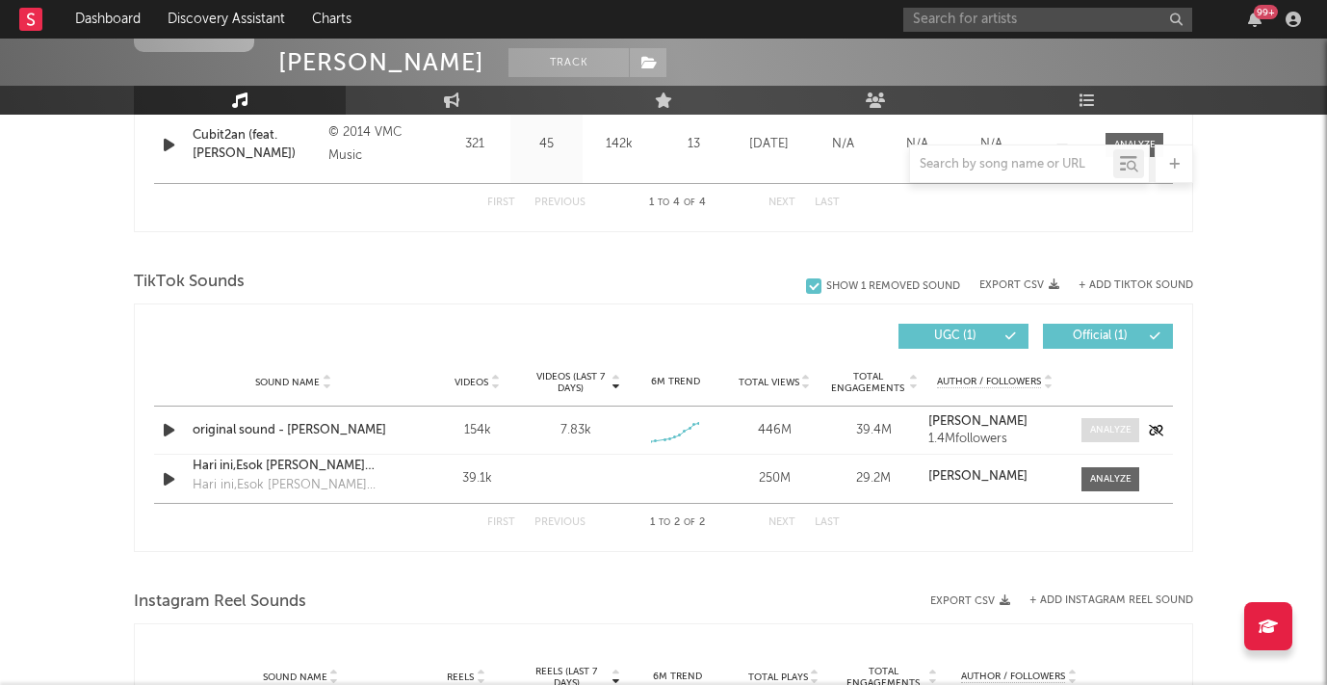
click at [1107, 428] on div at bounding box center [1110, 430] width 41 height 14
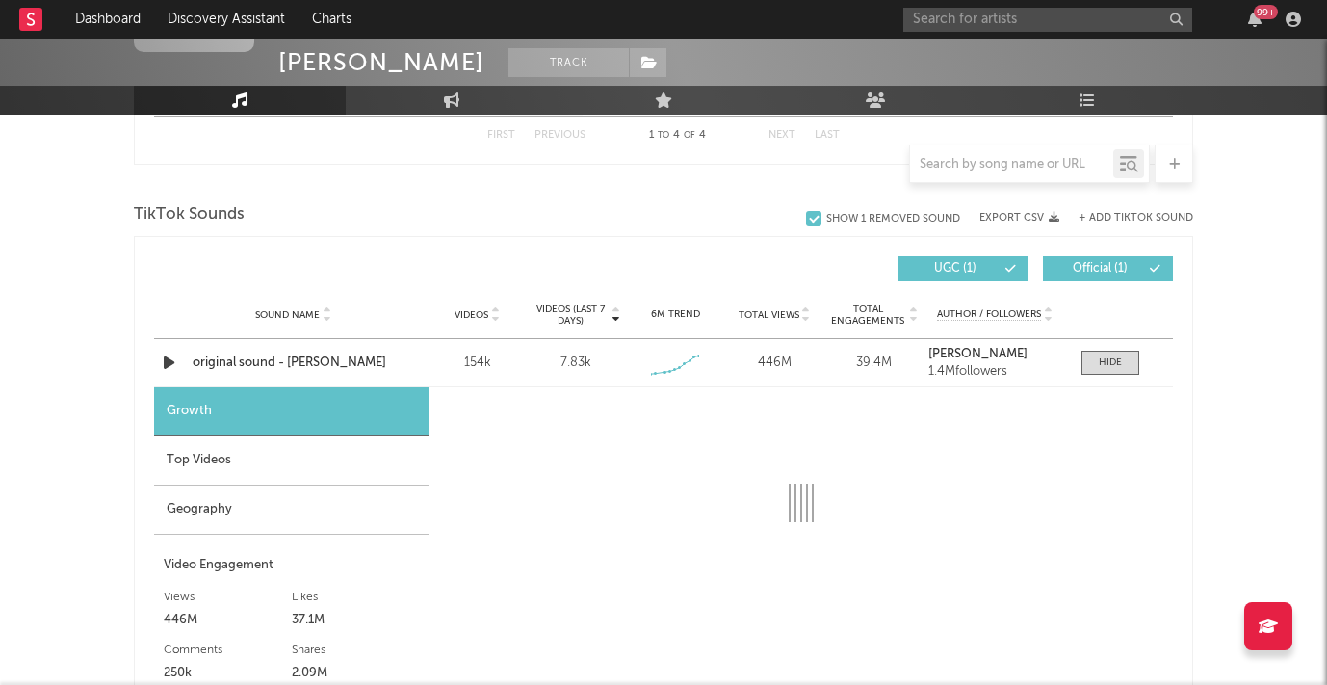
scroll to position [1165, 0]
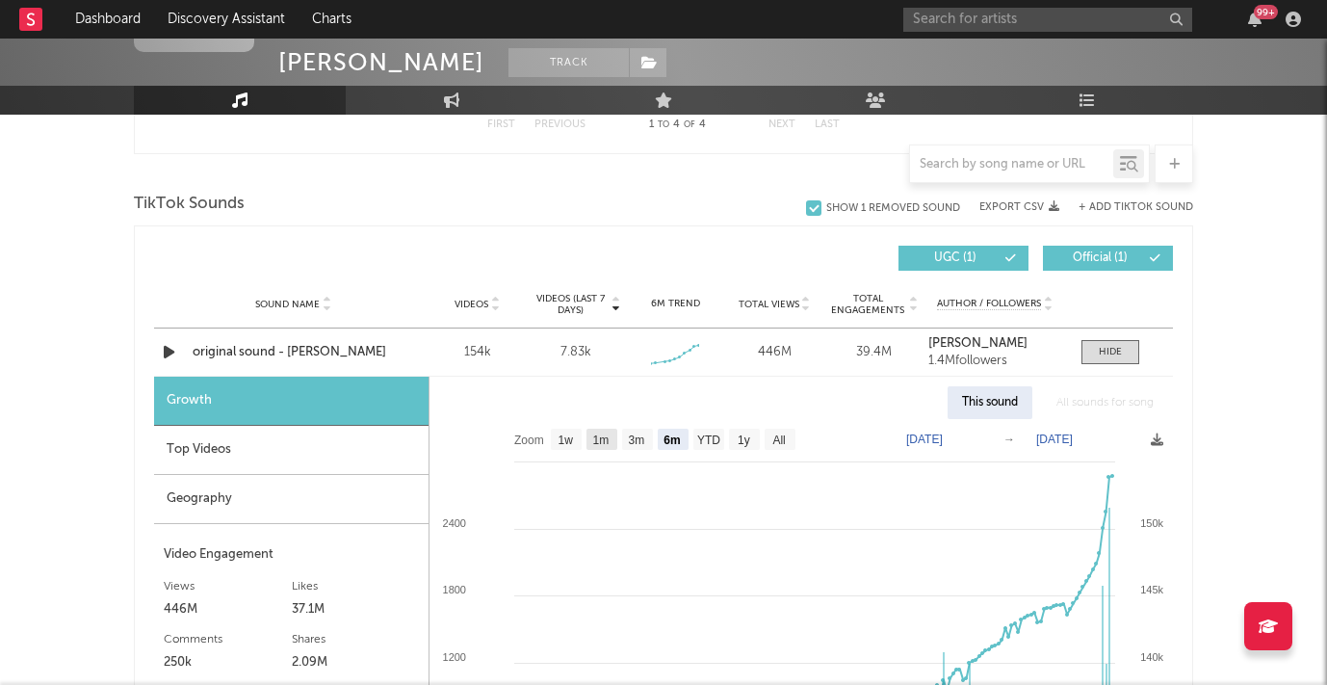
click at [593, 437] on text "1m" at bounding box center [601, 439] width 16 height 13
select select "1m"
type input "[DATE]"
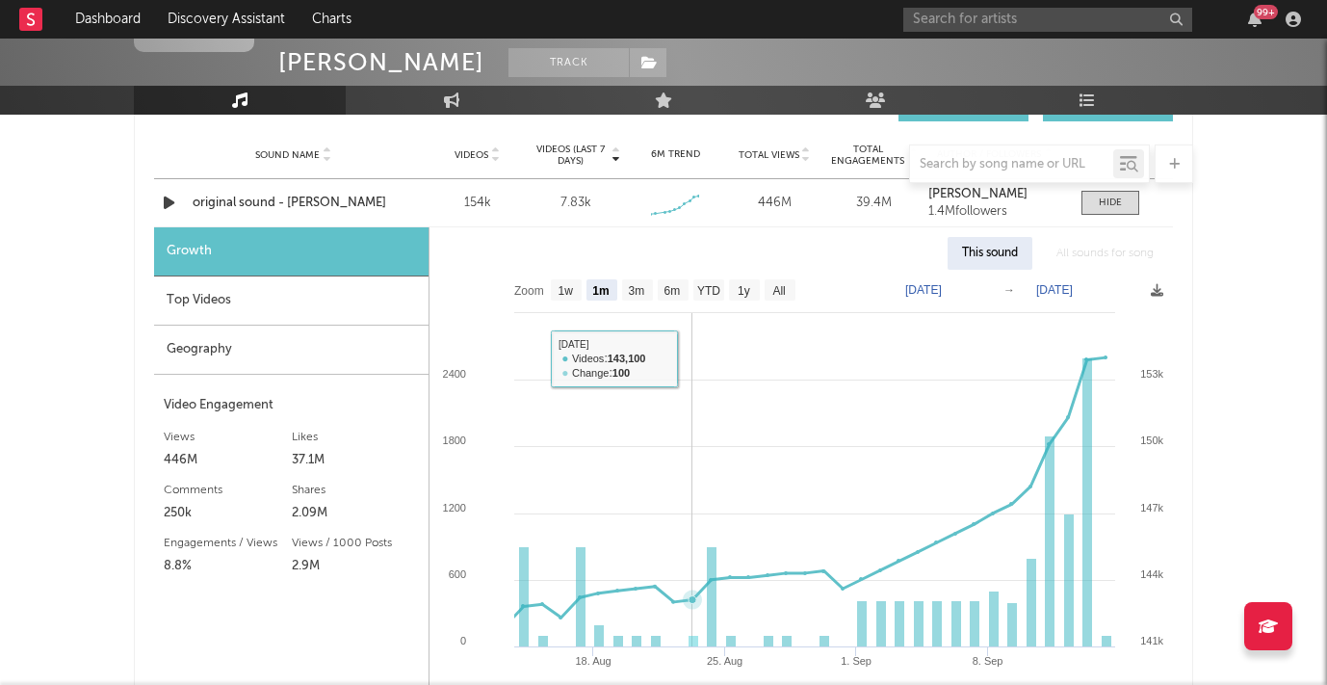
scroll to position [1325, 0]
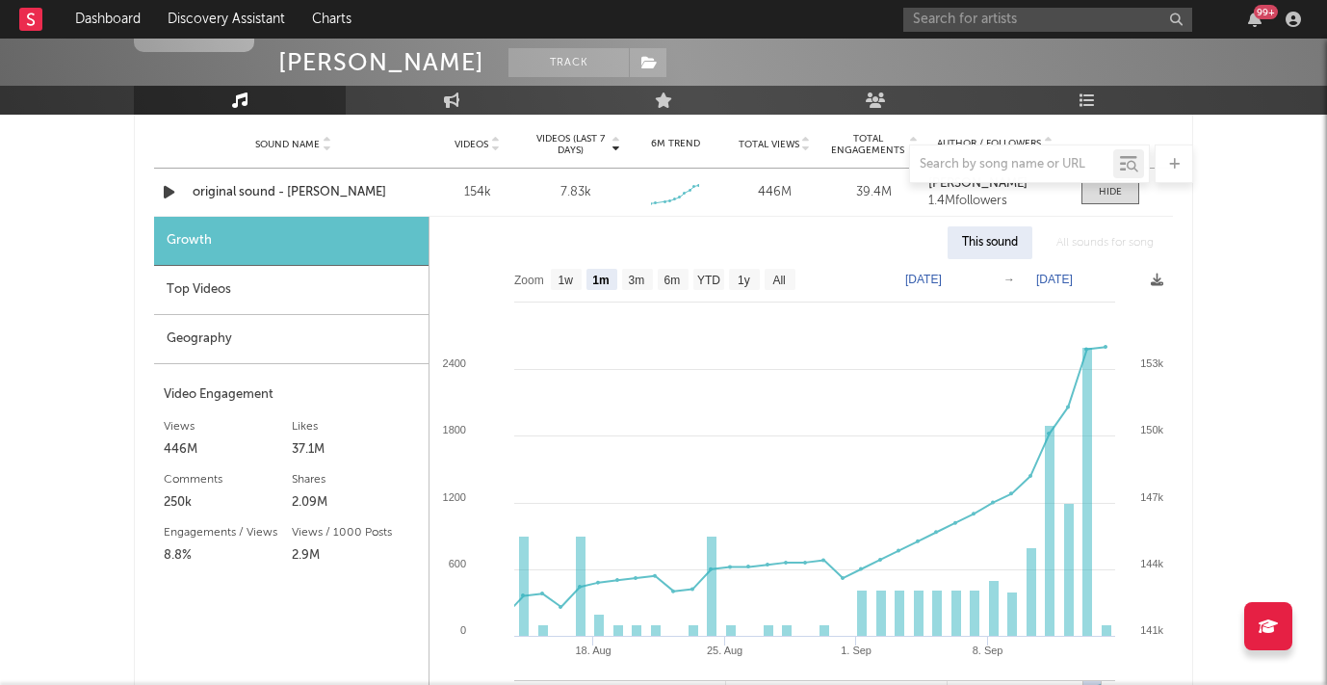
click at [215, 278] on div "Top Videos" at bounding box center [291, 290] width 274 height 49
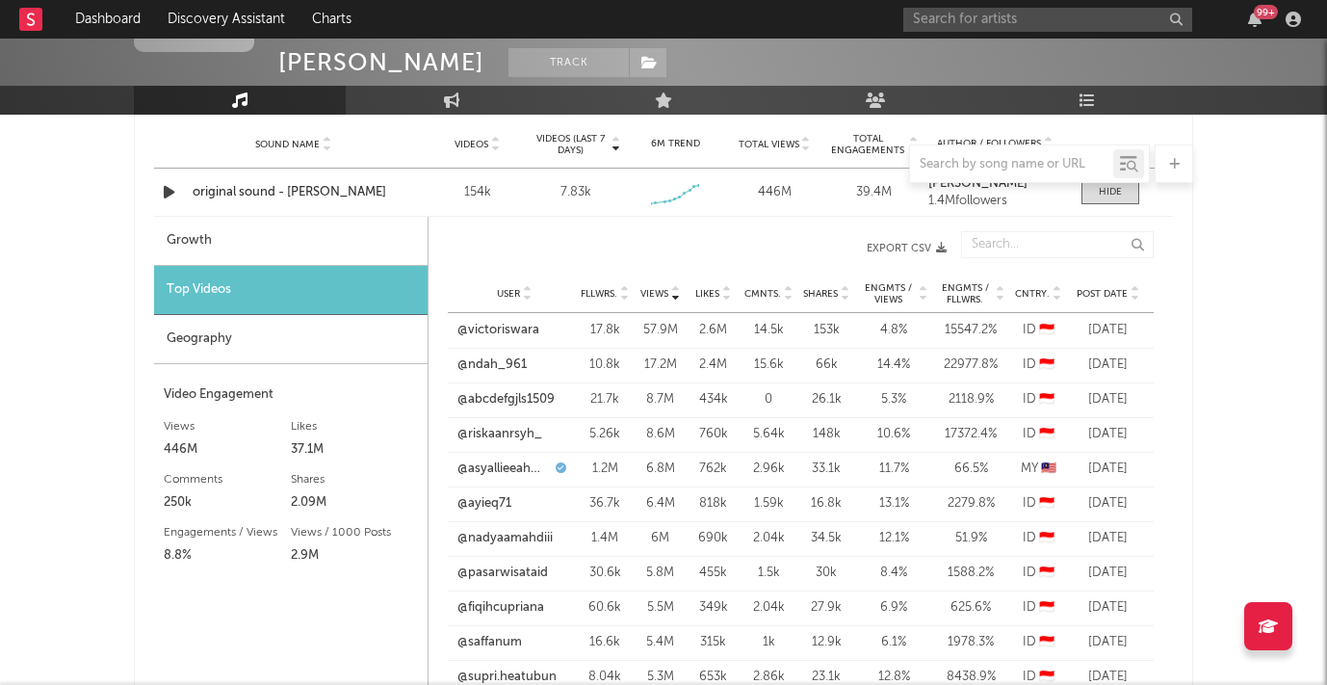
click at [1095, 295] on span "Post Date" at bounding box center [1101, 294] width 51 height 12
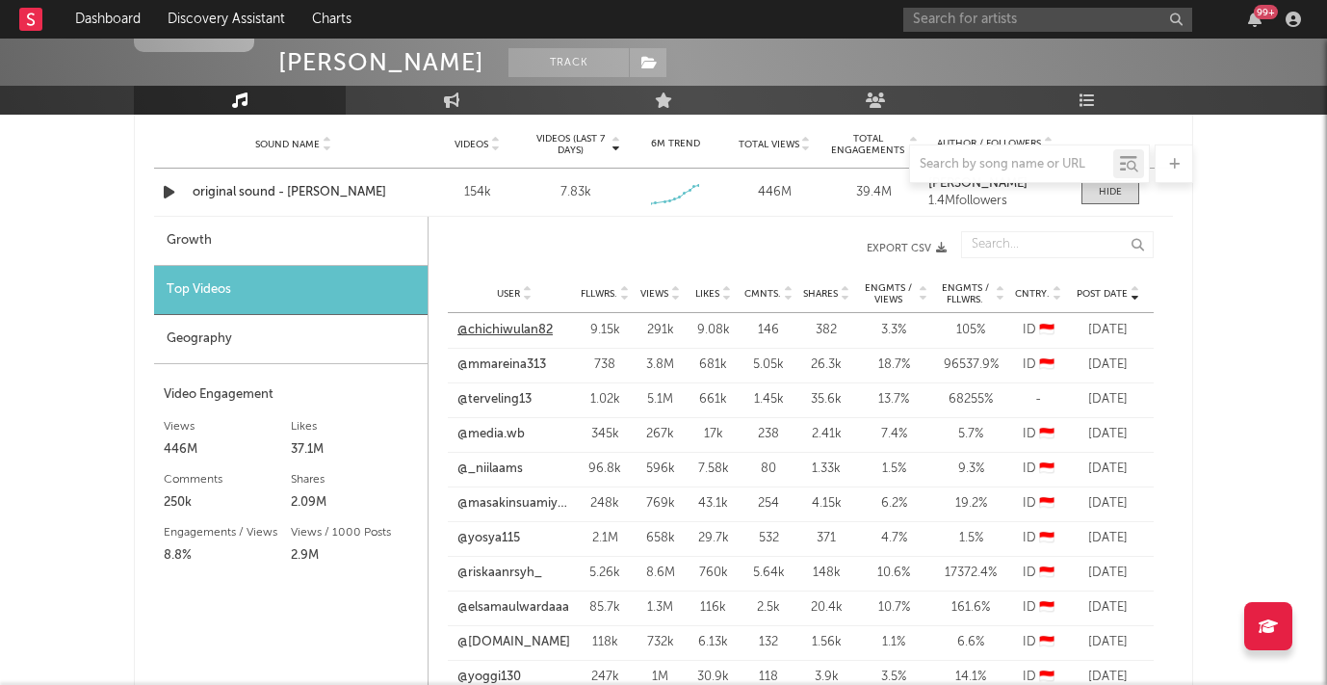
click at [494, 325] on link "@chichiwulan82" at bounding box center [504, 330] width 95 height 19
click at [482, 363] on link "@mmareina313" at bounding box center [501, 364] width 89 height 19
click at [515, 402] on link "@terveling13" at bounding box center [494, 399] width 74 height 19
click at [514, 437] on link "@media.wb" at bounding box center [490, 434] width 67 height 19
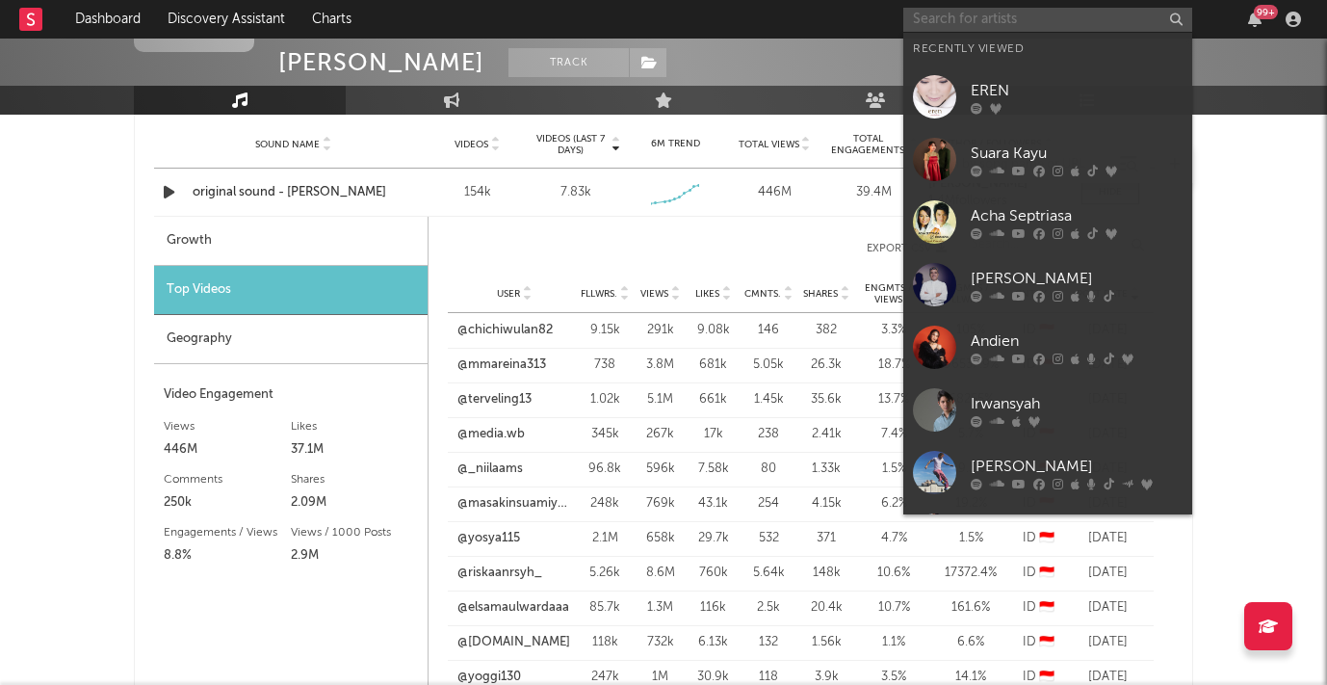
click at [922, 20] on input "text" at bounding box center [1047, 20] width 289 height 24
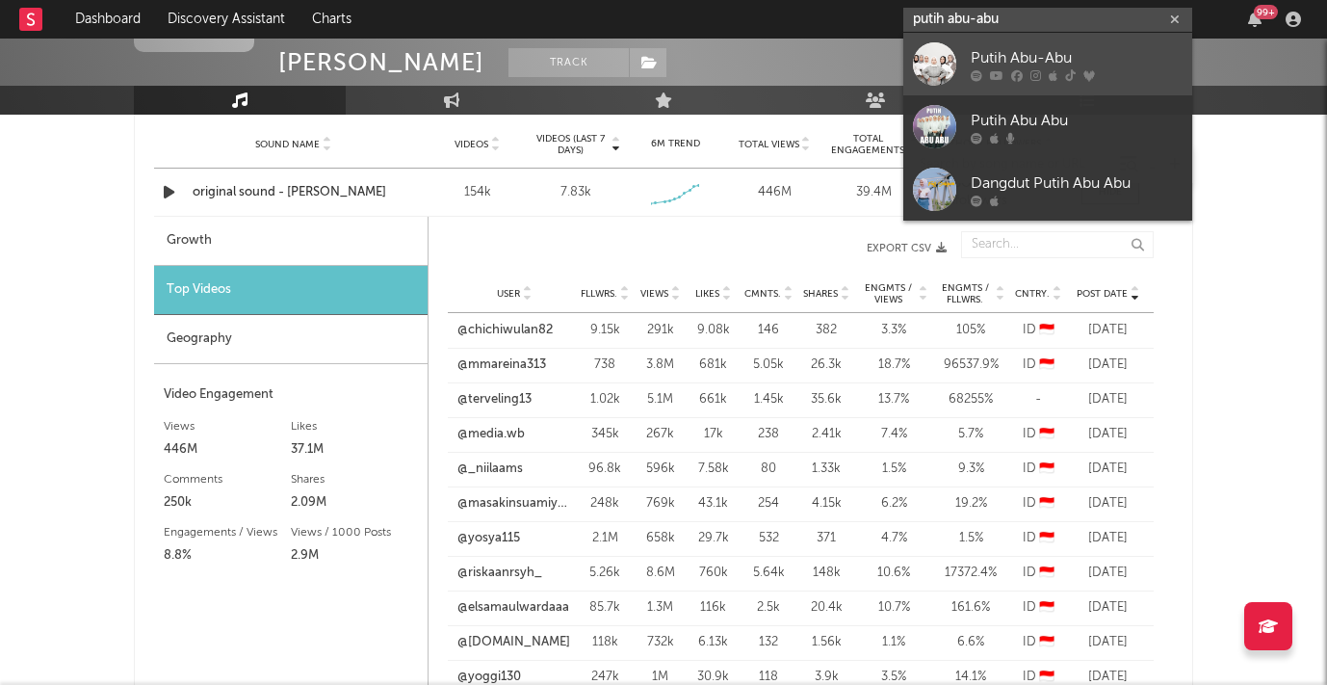
type input "putih abu-abu"
click at [1003, 49] on div "Putih Abu-Abu" at bounding box center [1077, 57] width 212 height 23
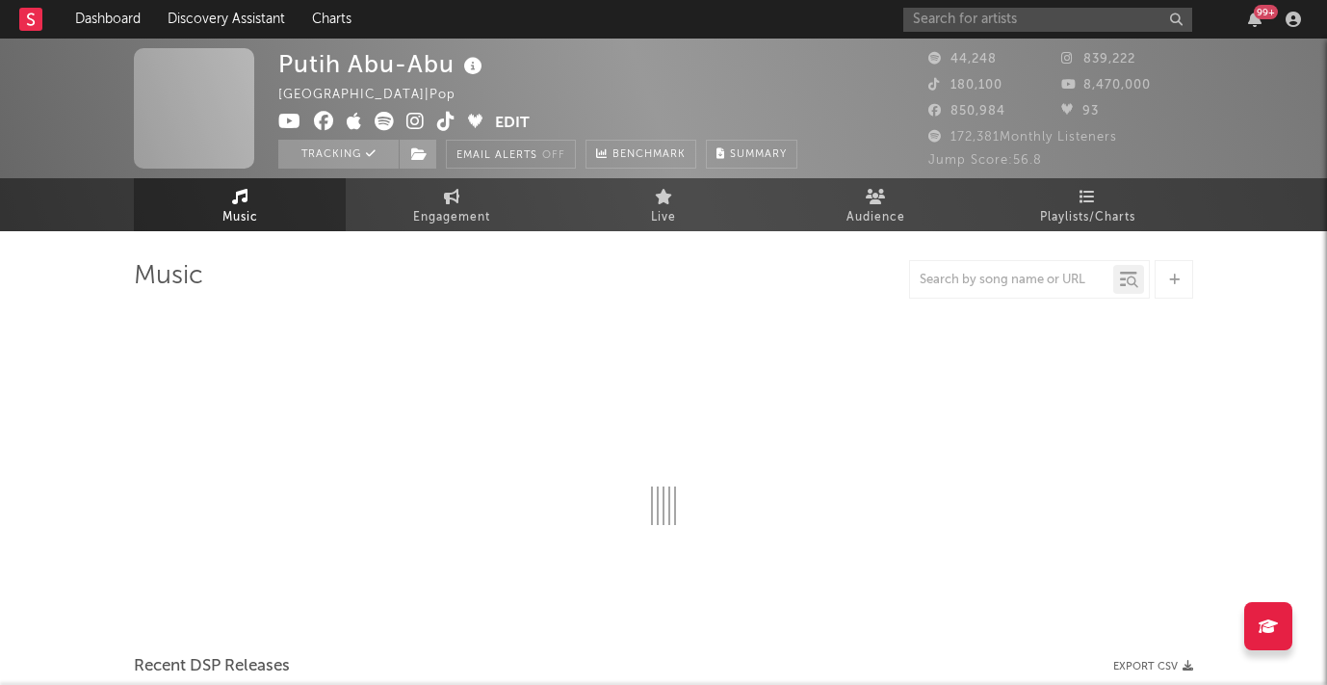
select select "6m"
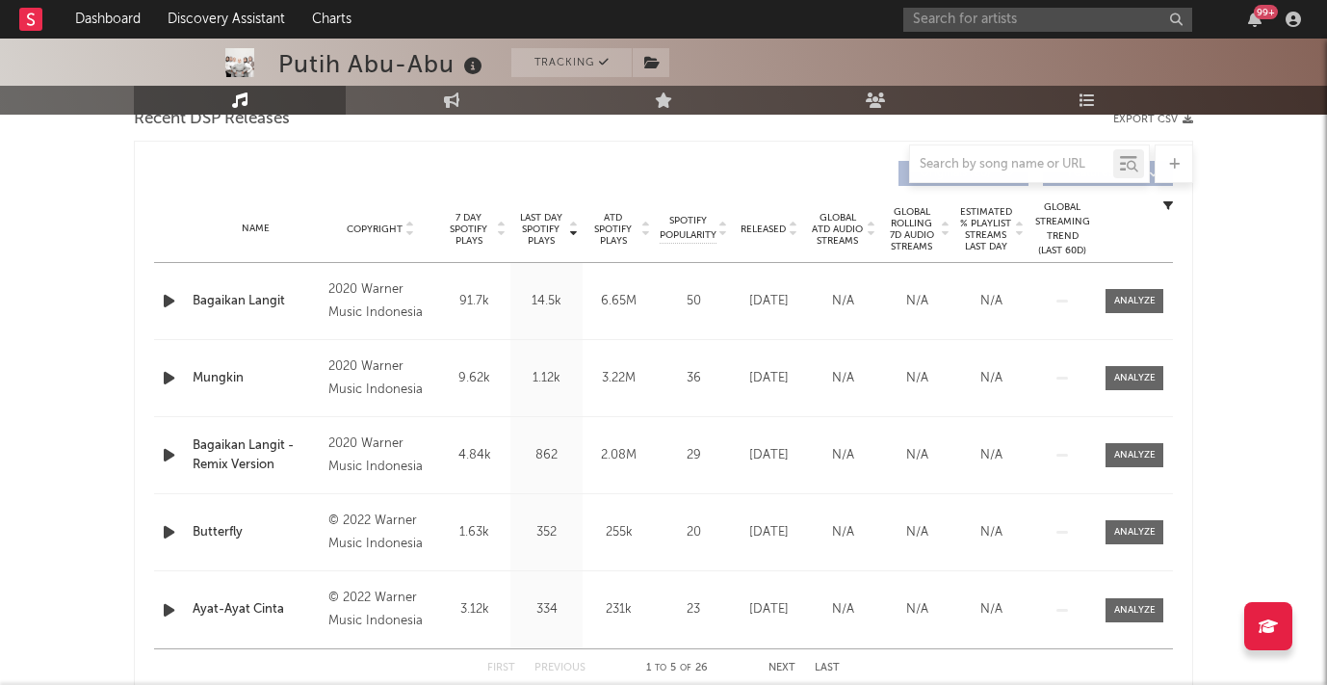
scroll to position [702, 0]
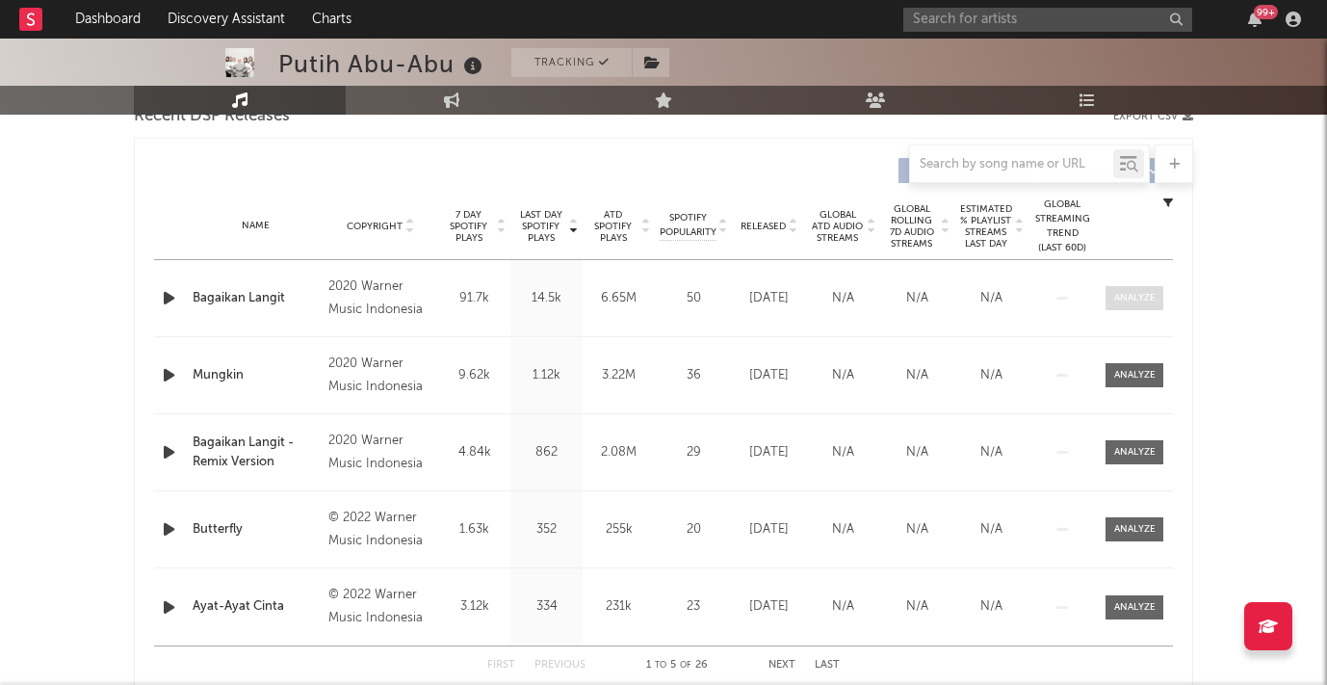
click at [1120, 302] on div at bounding box center [1134, 298] width 41 height 14
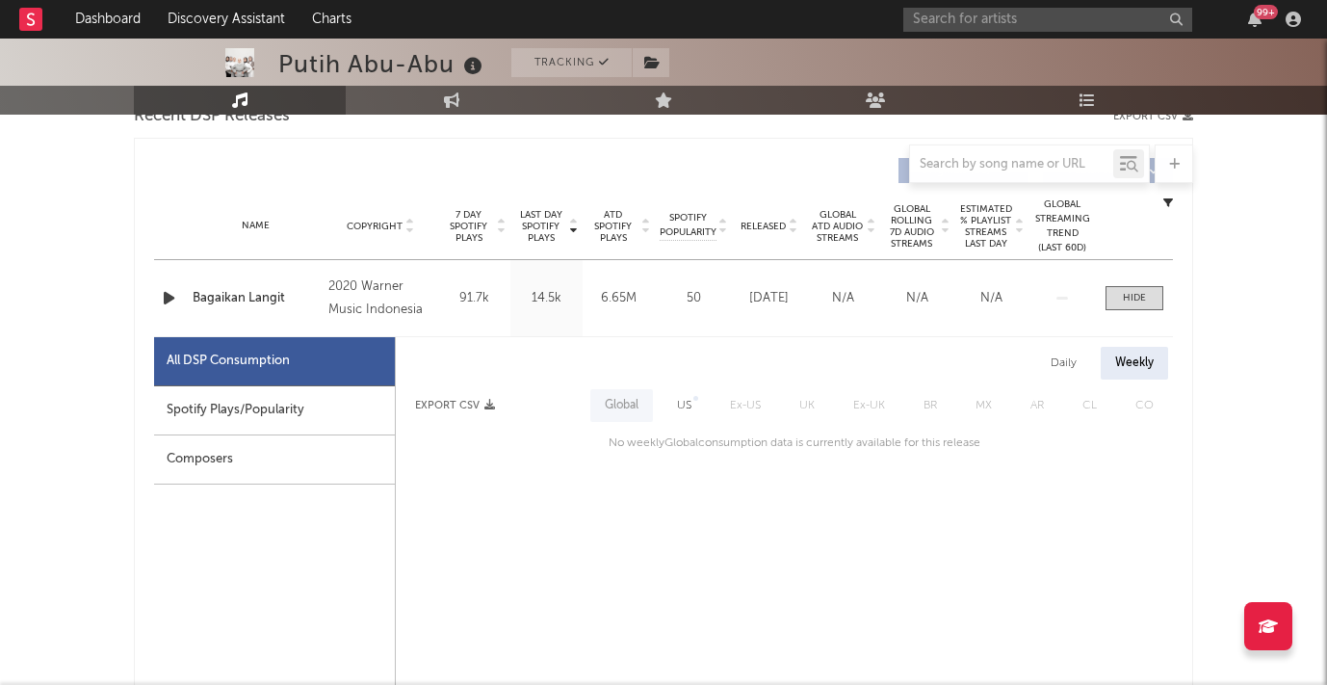
click at [289, 413] on div "Spotify Plays/Popularity" at bounding box center [274, 410] width 241 height 49
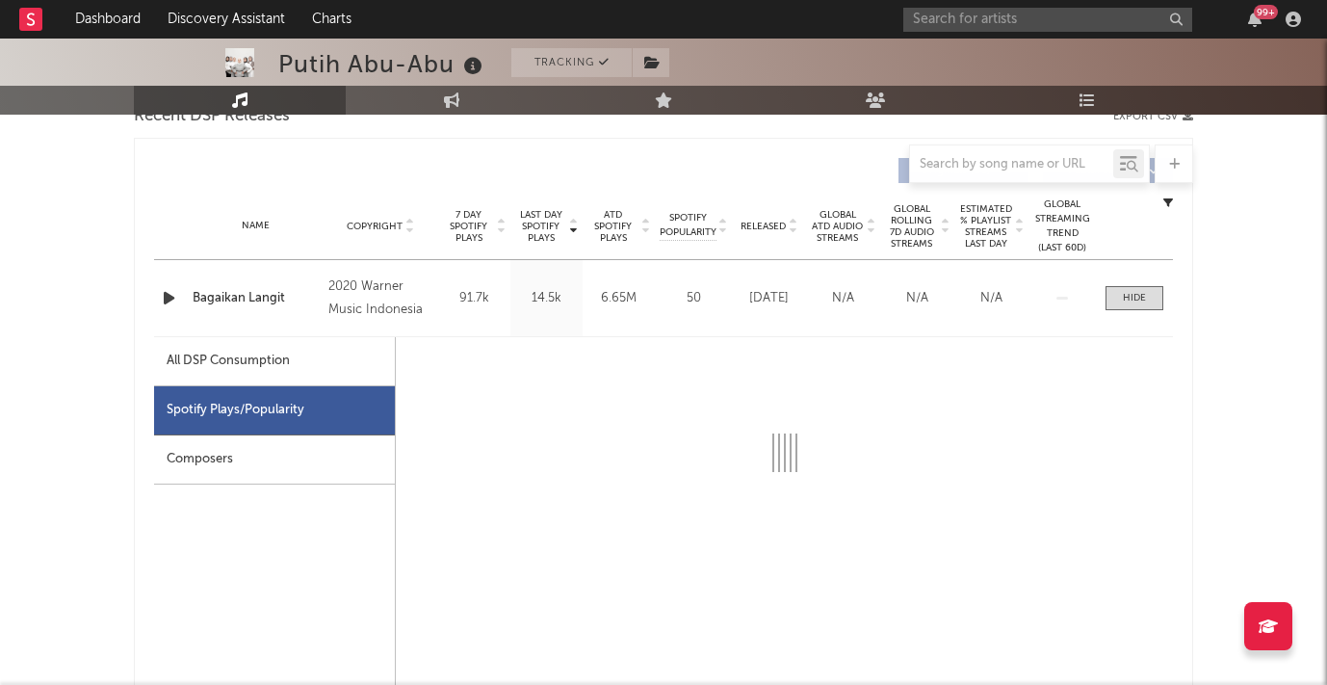
select select "6m"
select select "1w"
